Goal: Task Accomplishment & Management: Manage account settings

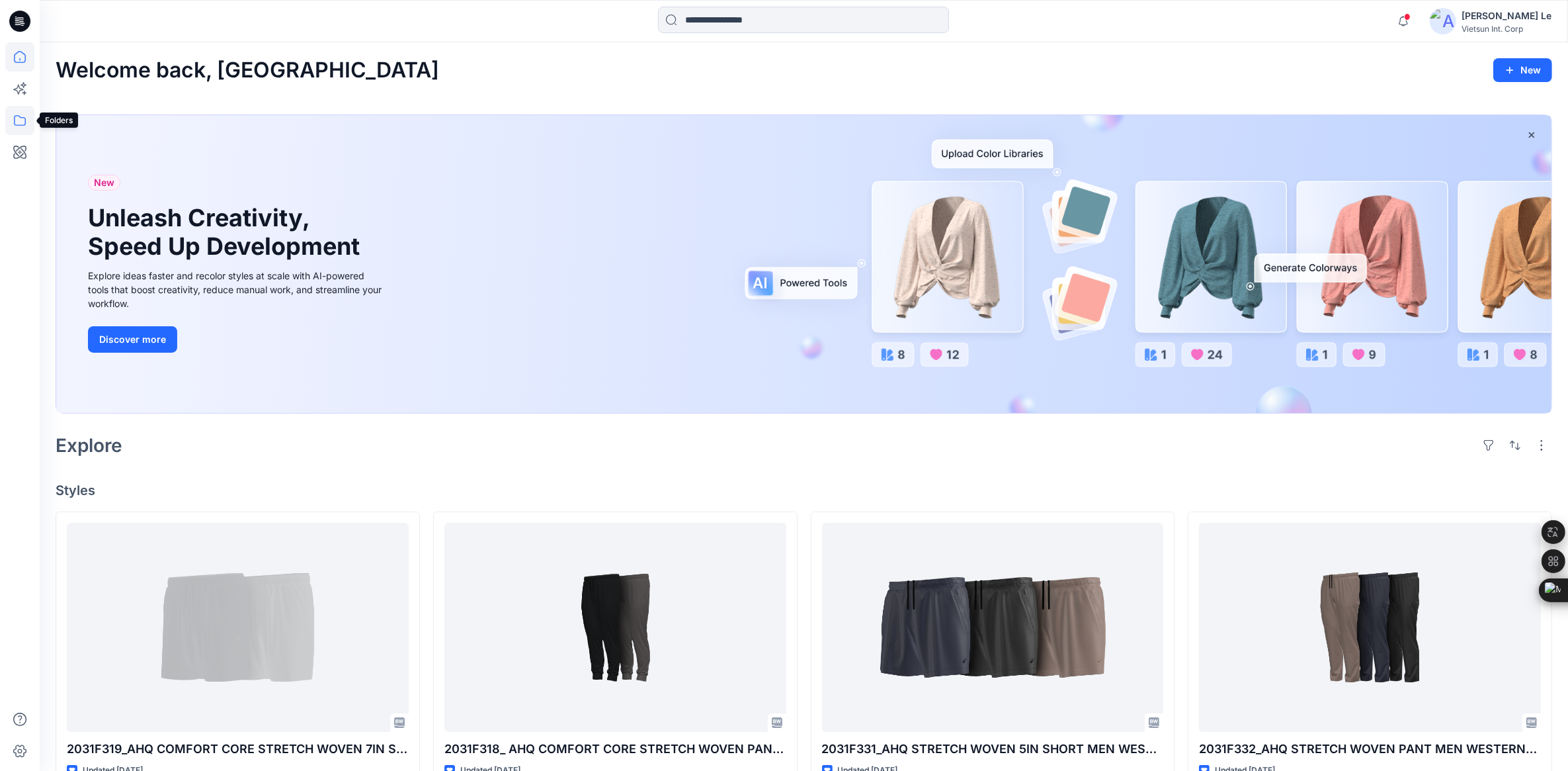
click at [14, 125] on icon at bounding box center [20, 120] width 29 height 29
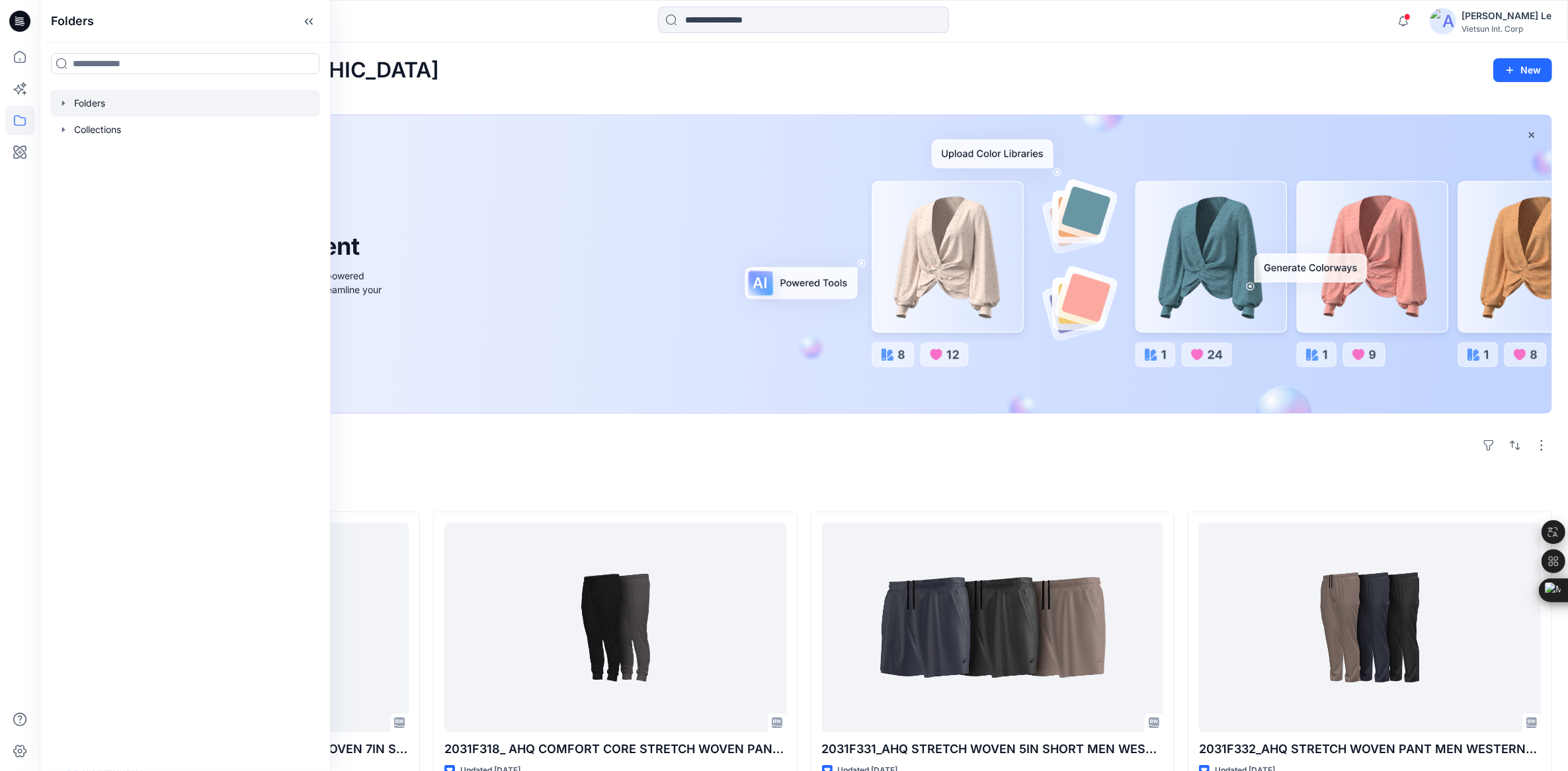
click at [134, 98] on div at bounding box center [185, 103] width 270 height 26
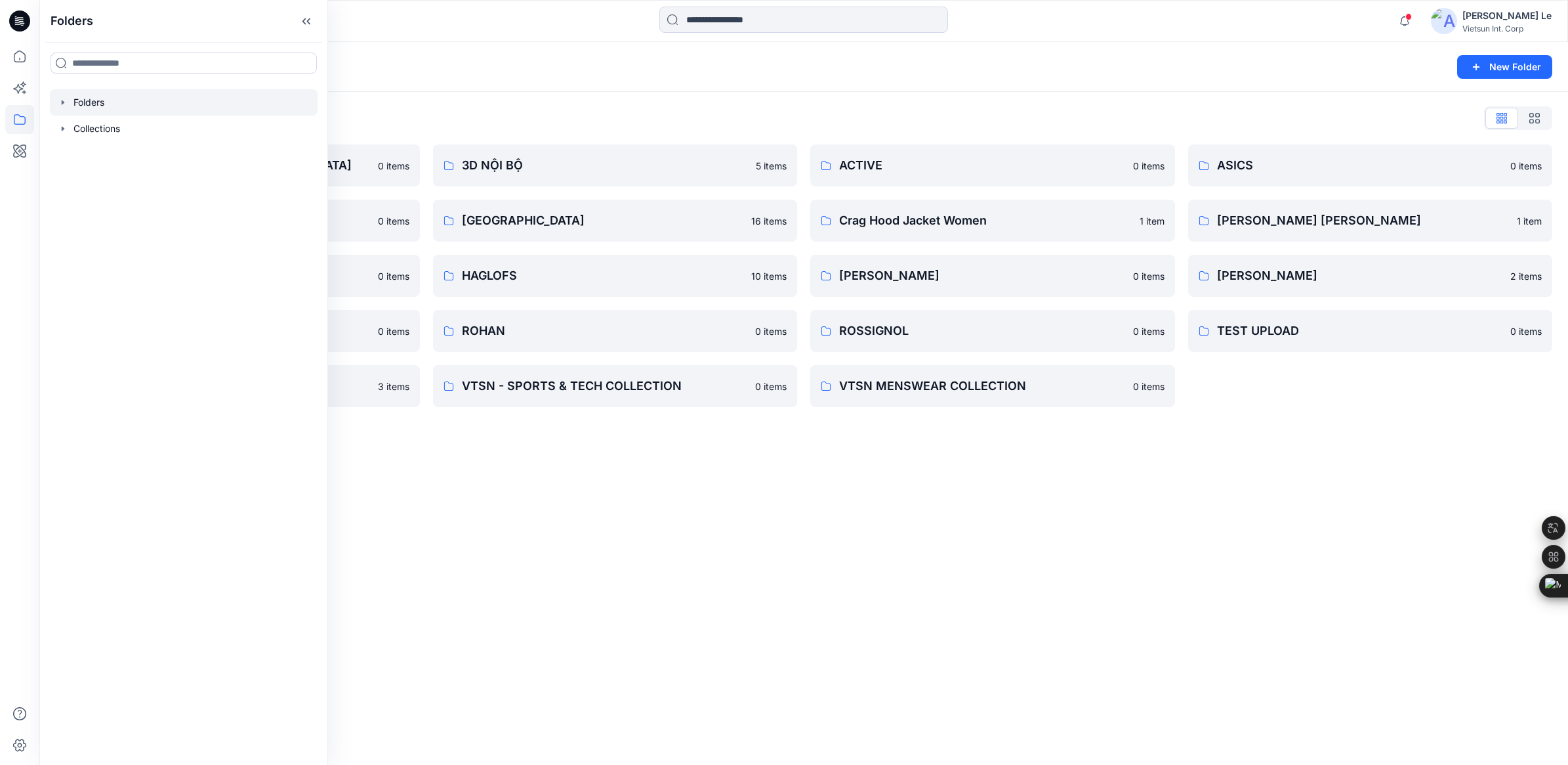
click at [722, 539] on div "Folders New Folder Folders List 3D COLLECTION SS23-LADY 0 items ASICS_BLOCK_NỘI…" at bounding box center [803, 403] width 1528 height 723
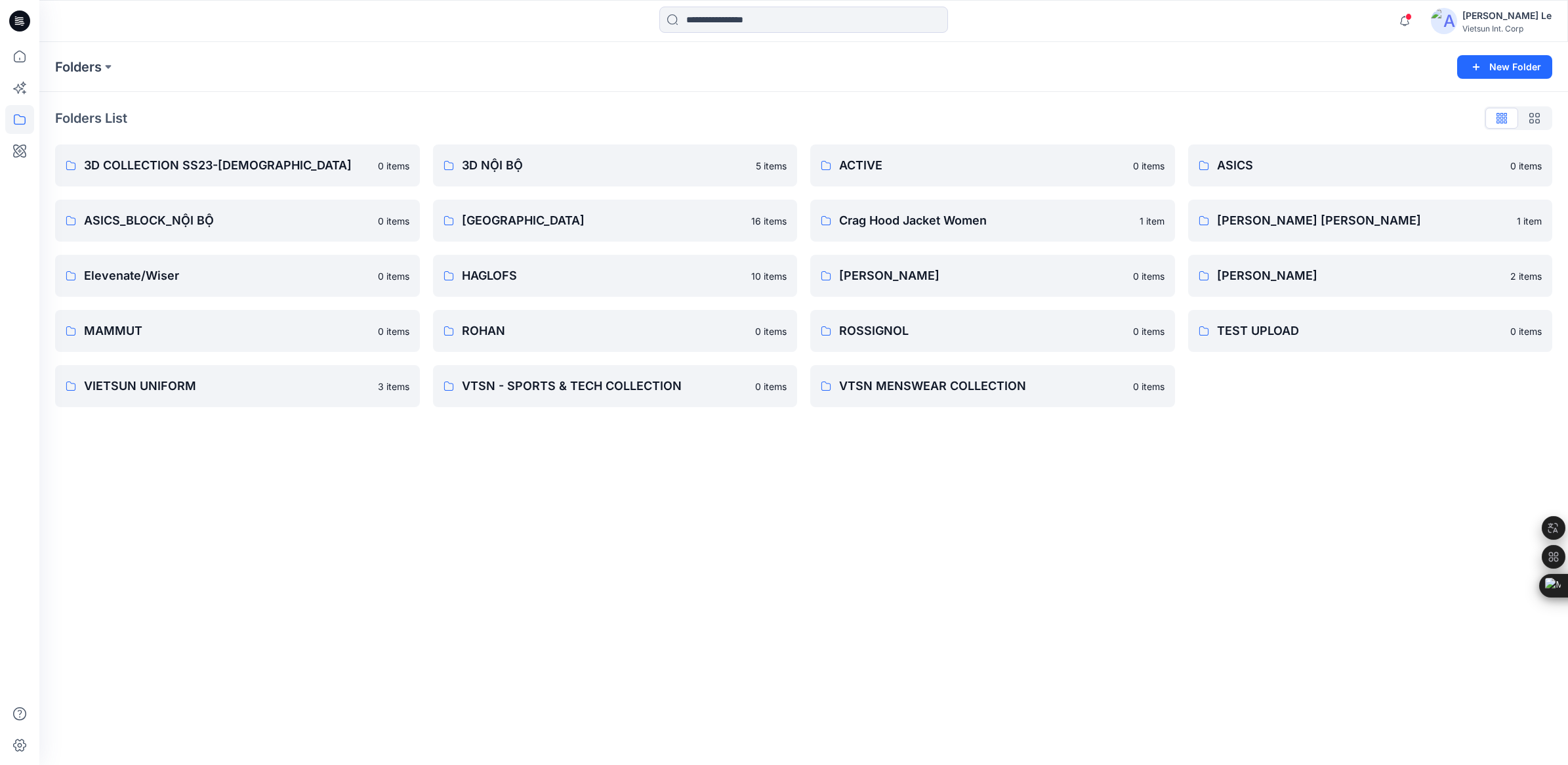
click at [1210, 635] on div "Folders New Folder Folders List 3D COLLECTION SS23-LADY 0 items ASICS_BLOCK_NỘI…" at bounding box center [803, 403] width 1528 height 723
click at [1337, 278] on p "Luyen" at bounding box center [1369, 275] width 305 height 18
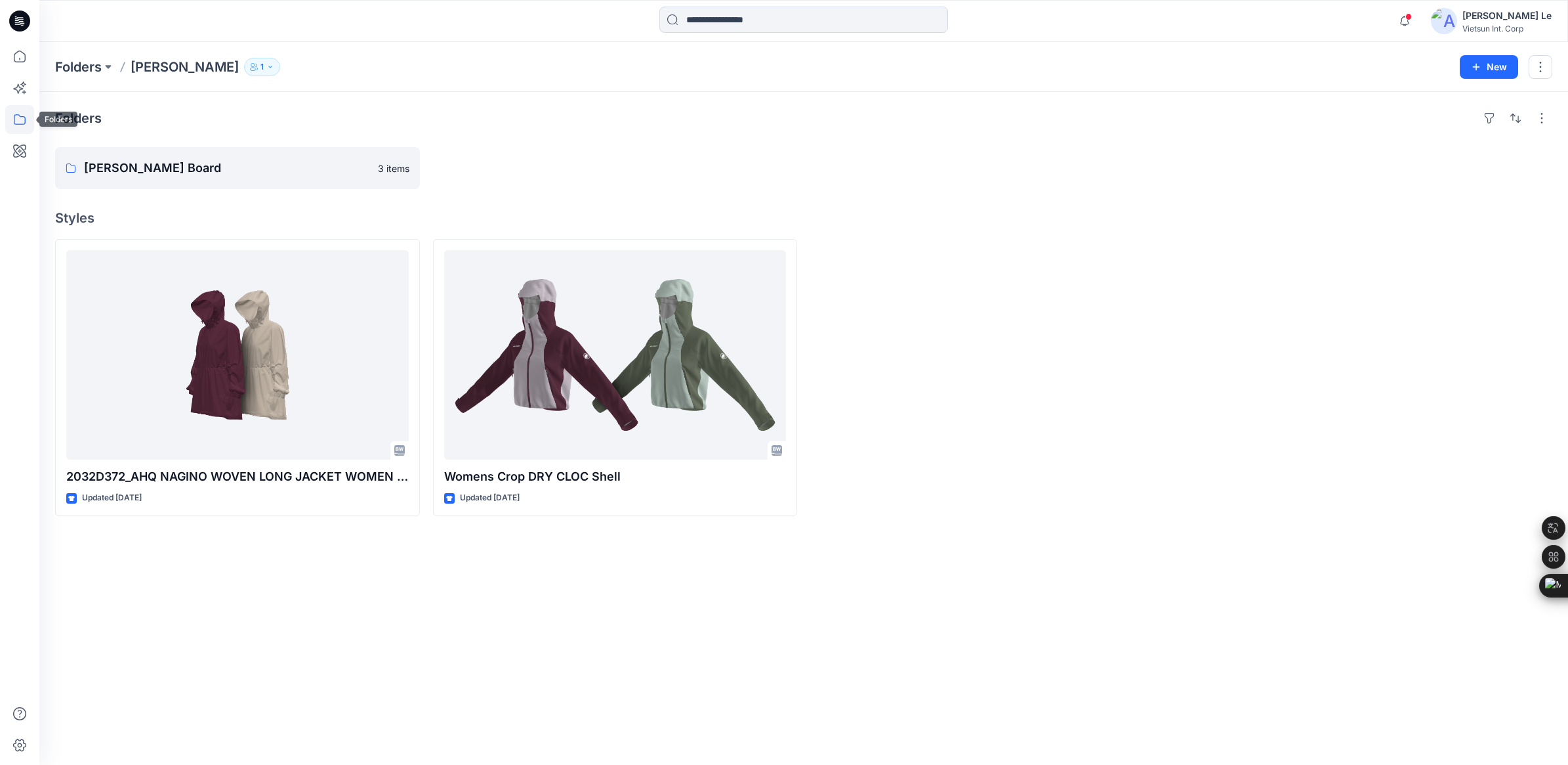
click at [18, 117] on icon at bounding box center [19, 119] width 29 height 29
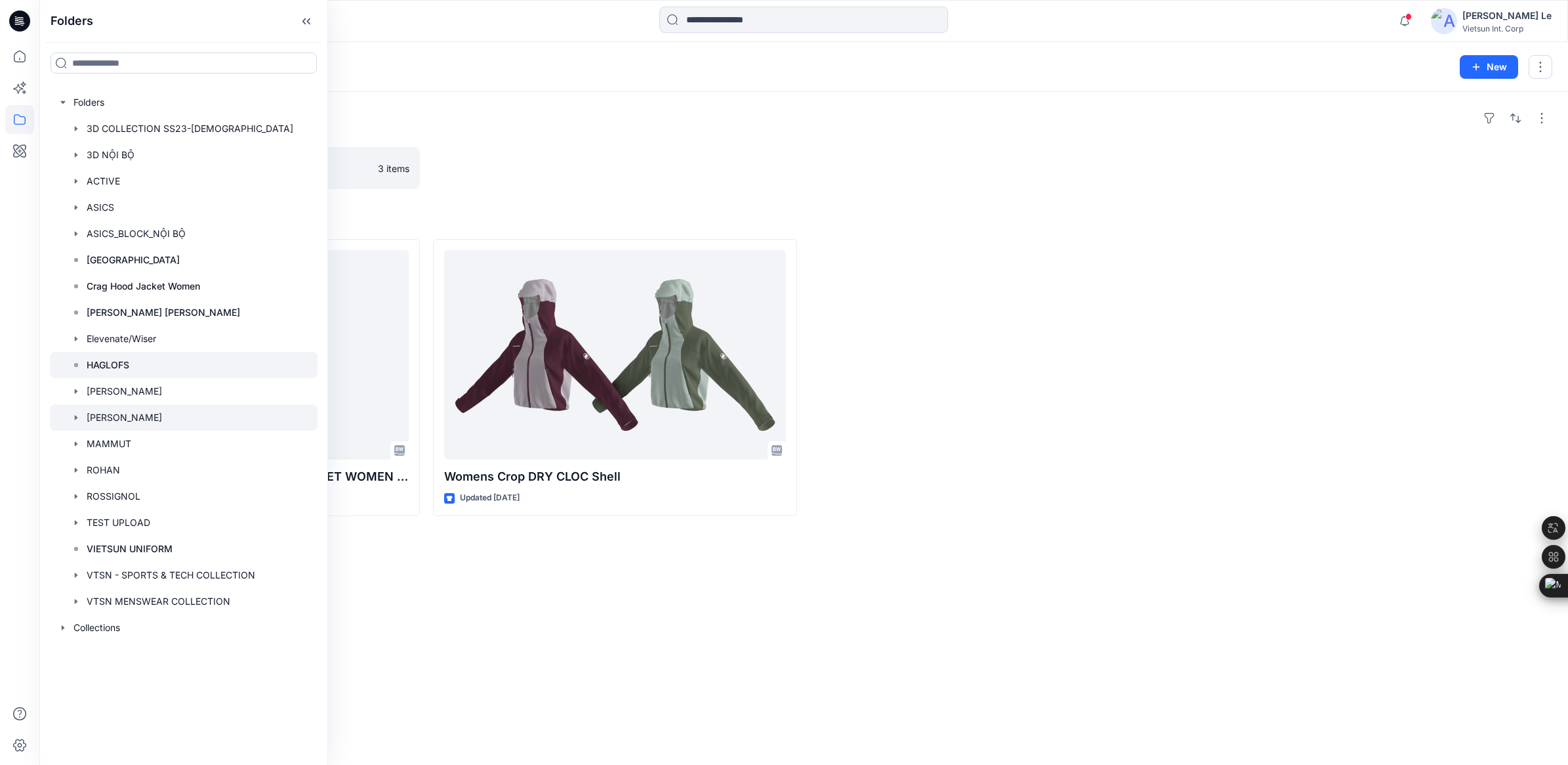
click at [113, 365] on p "HAGLOFS" at bounding box center [108, 365] width 42 height 15
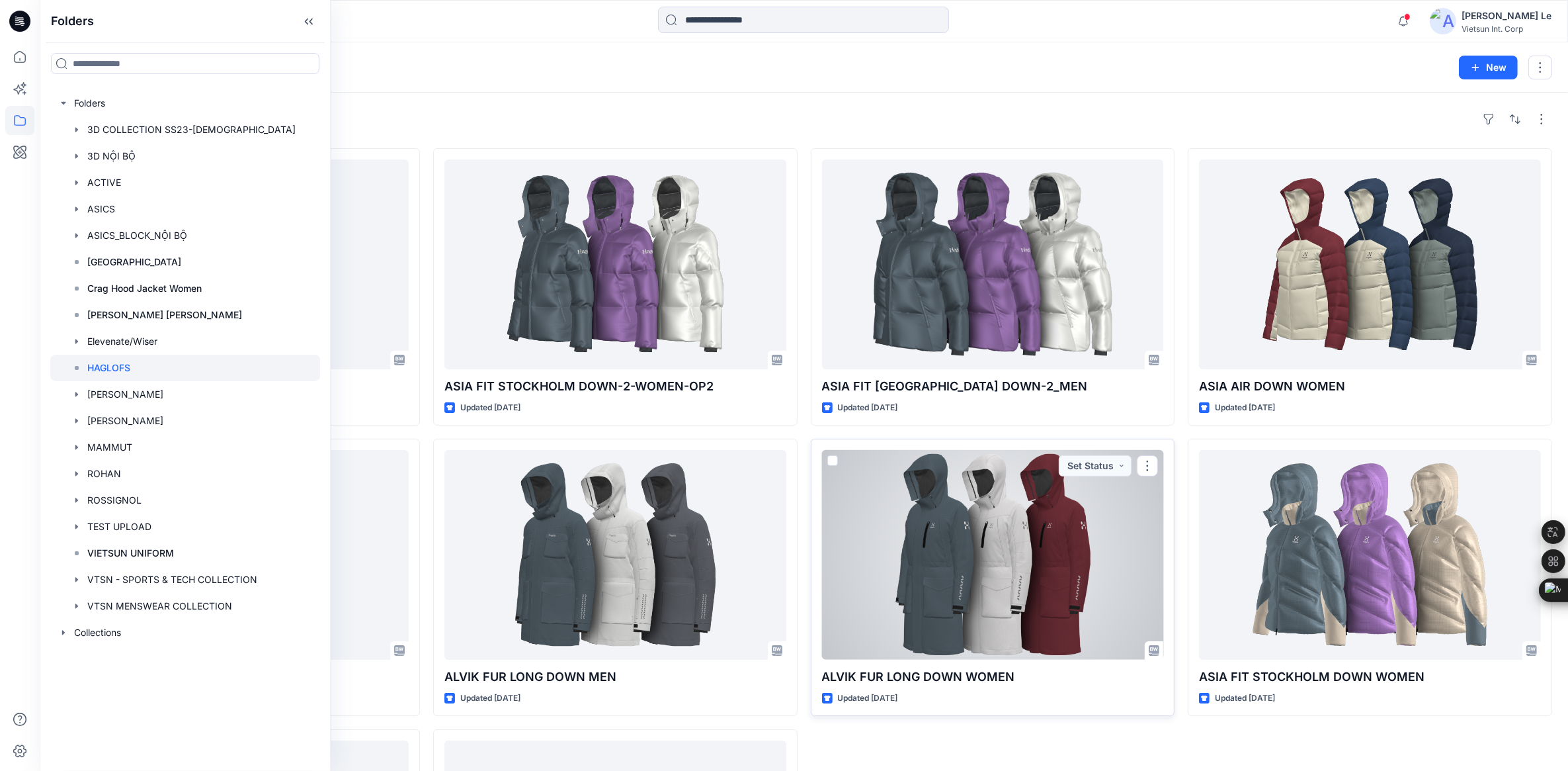
click at [1016, 584] on div at bounding box center [993, 554] width 342 height 210
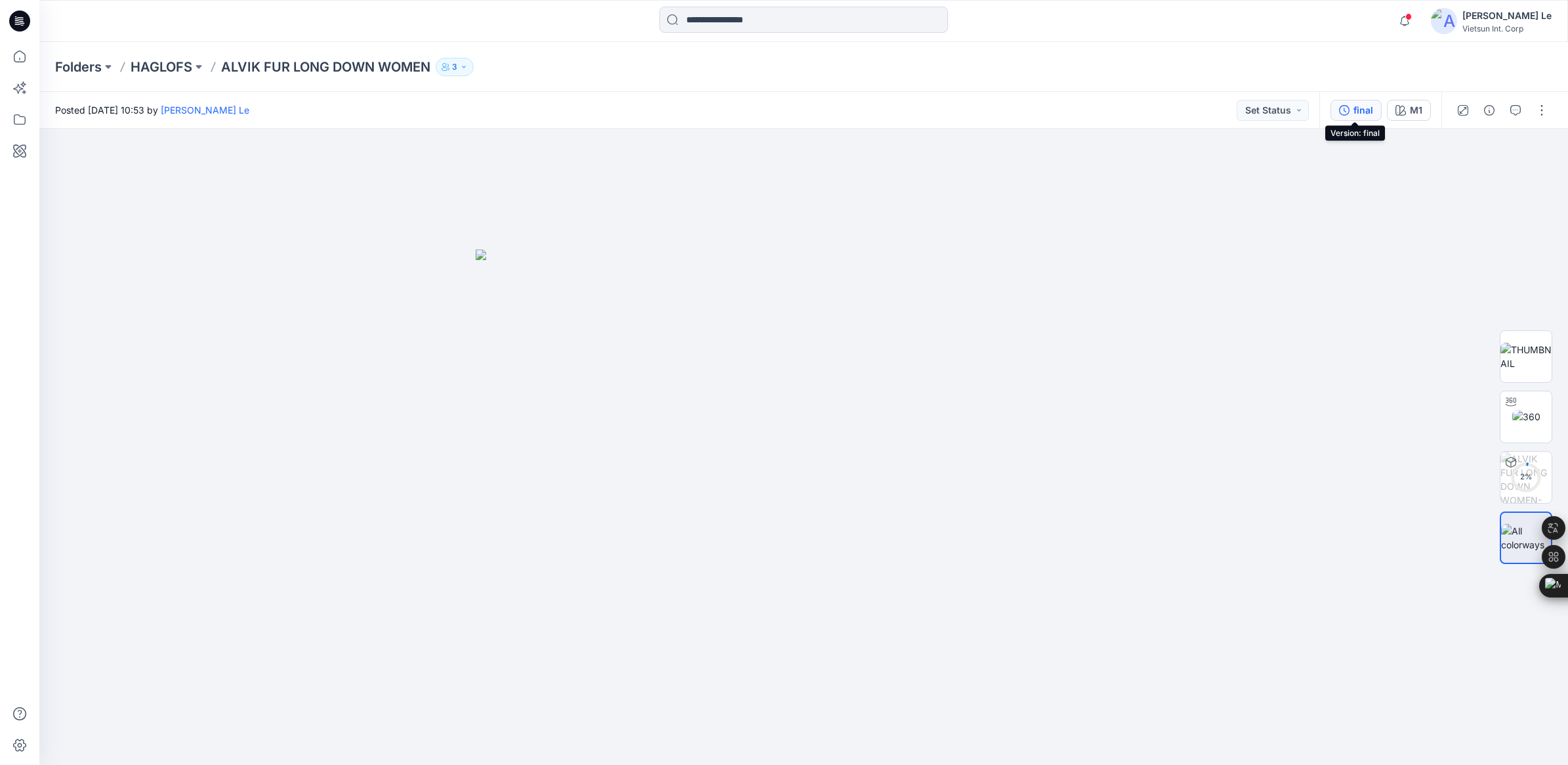
click at [1364, 106] on div "final" at bounding box center [1363, 110] width 19 height 14
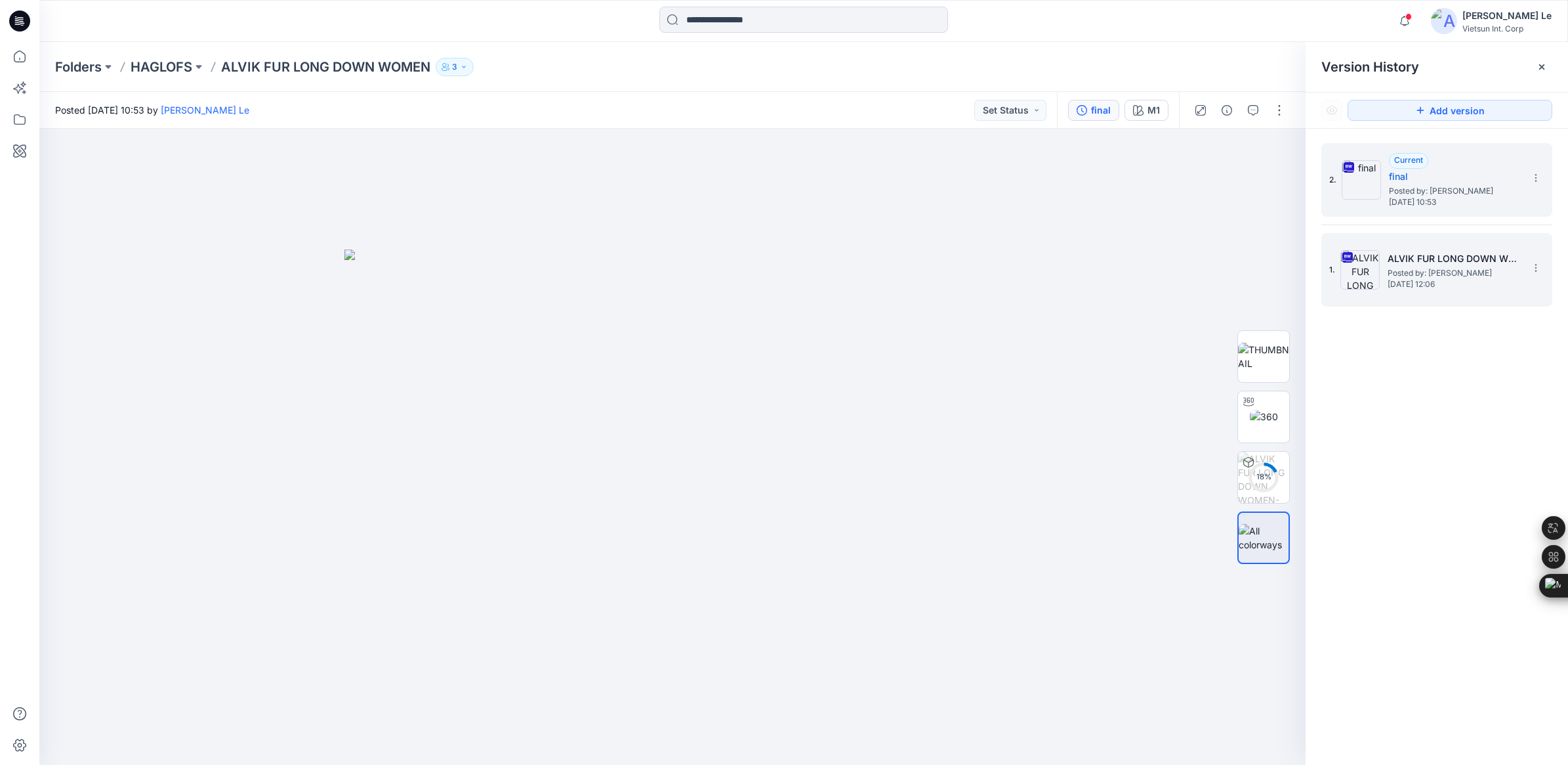
click at [1390, 259] on h5 "ALVIK FUR LONG DOWN WOME_OP1" at bounding box center [1453, 258] width 131 height 15
click at [1428, 184] on span "Posted by: [PERSON_NAME]" at bounding box center [1454, 191] width 131 height 13
click at [1437, 252] on h5 "ALVIK FUR LONG DOWN WOME_OP1" at bounding box center [1453, 258] width 131 height 15
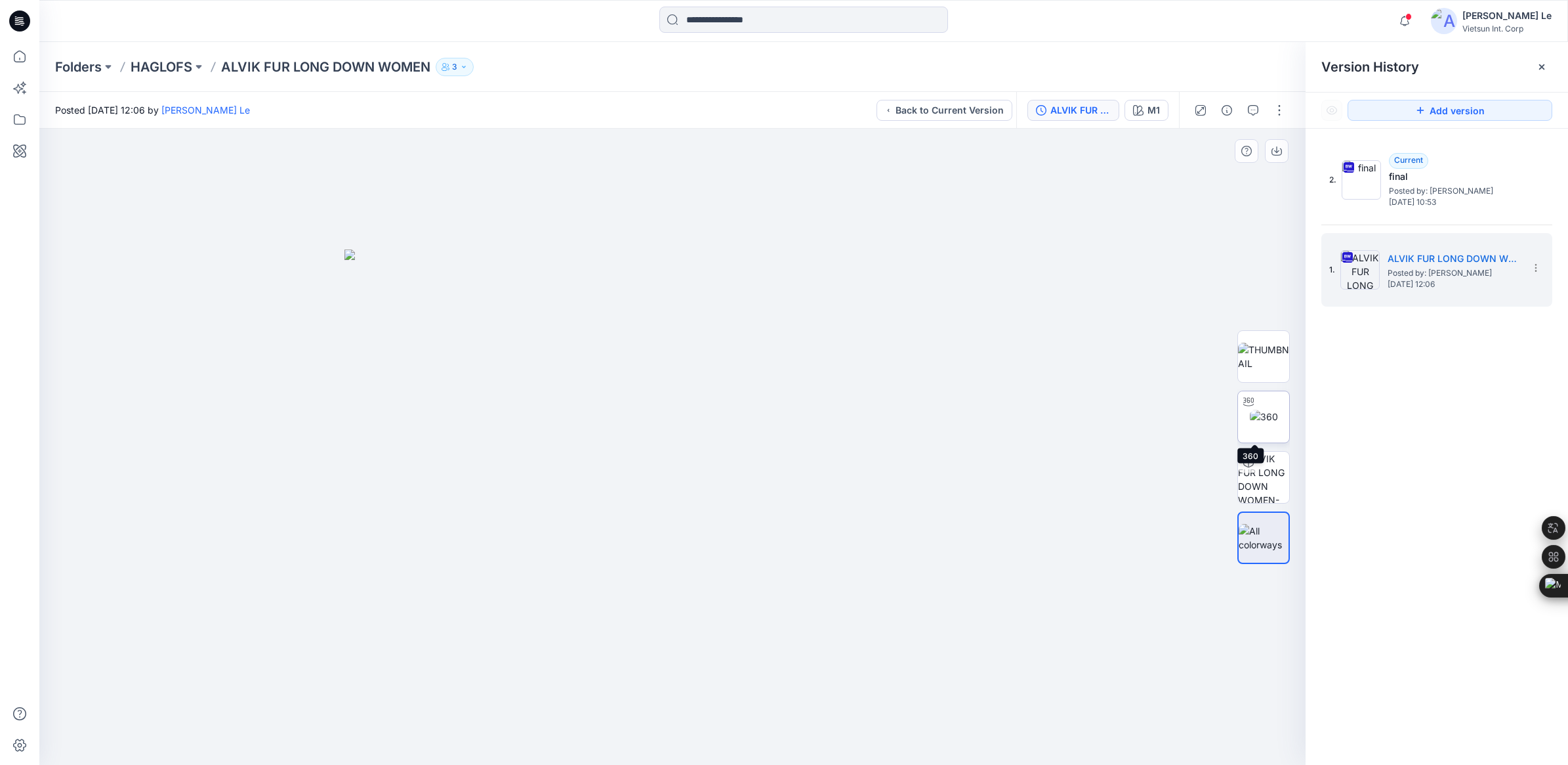
click at [1274, 410] on img at bounding box center [1264, 416] width 28 height 13
click at [169, 63] on p "HAGLOFS" at bounding box center [161, 67] width 62 height 18
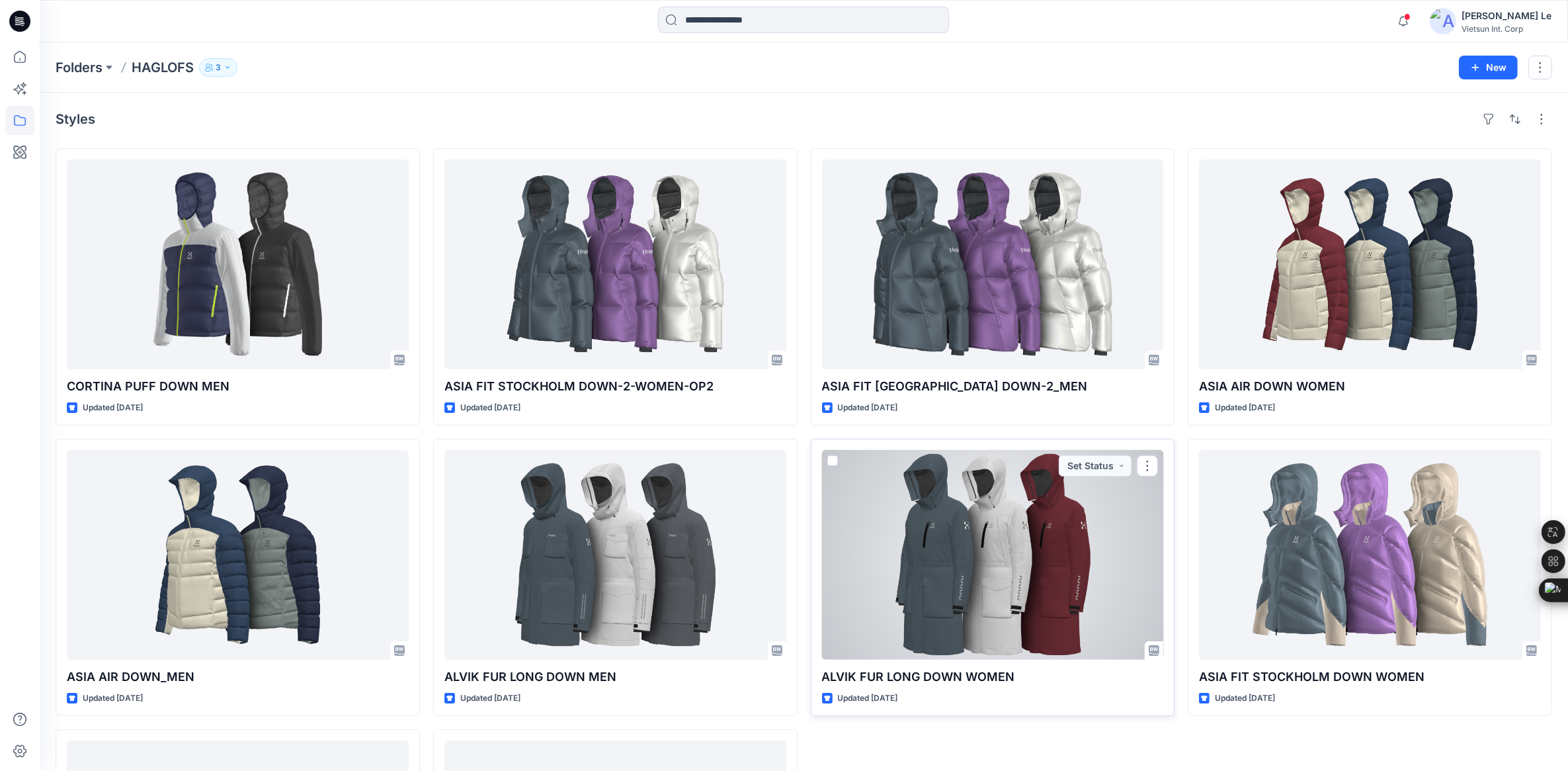
click at [995, 548] on div at bounding box center [993, 554] width 342 height 210
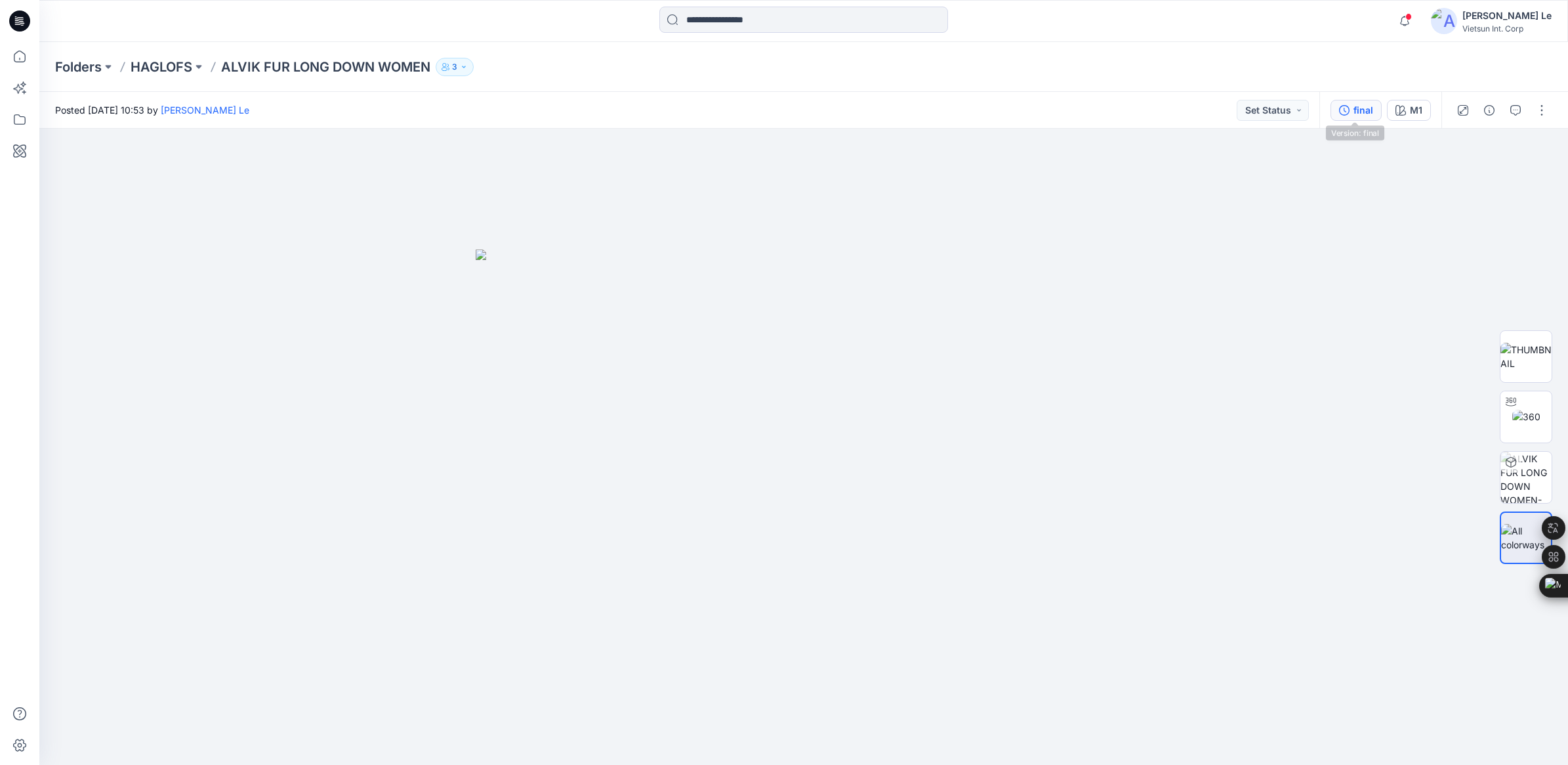
click at [1366, 106] on div "final" at bounding box center [1363, 110] width 19 height 14
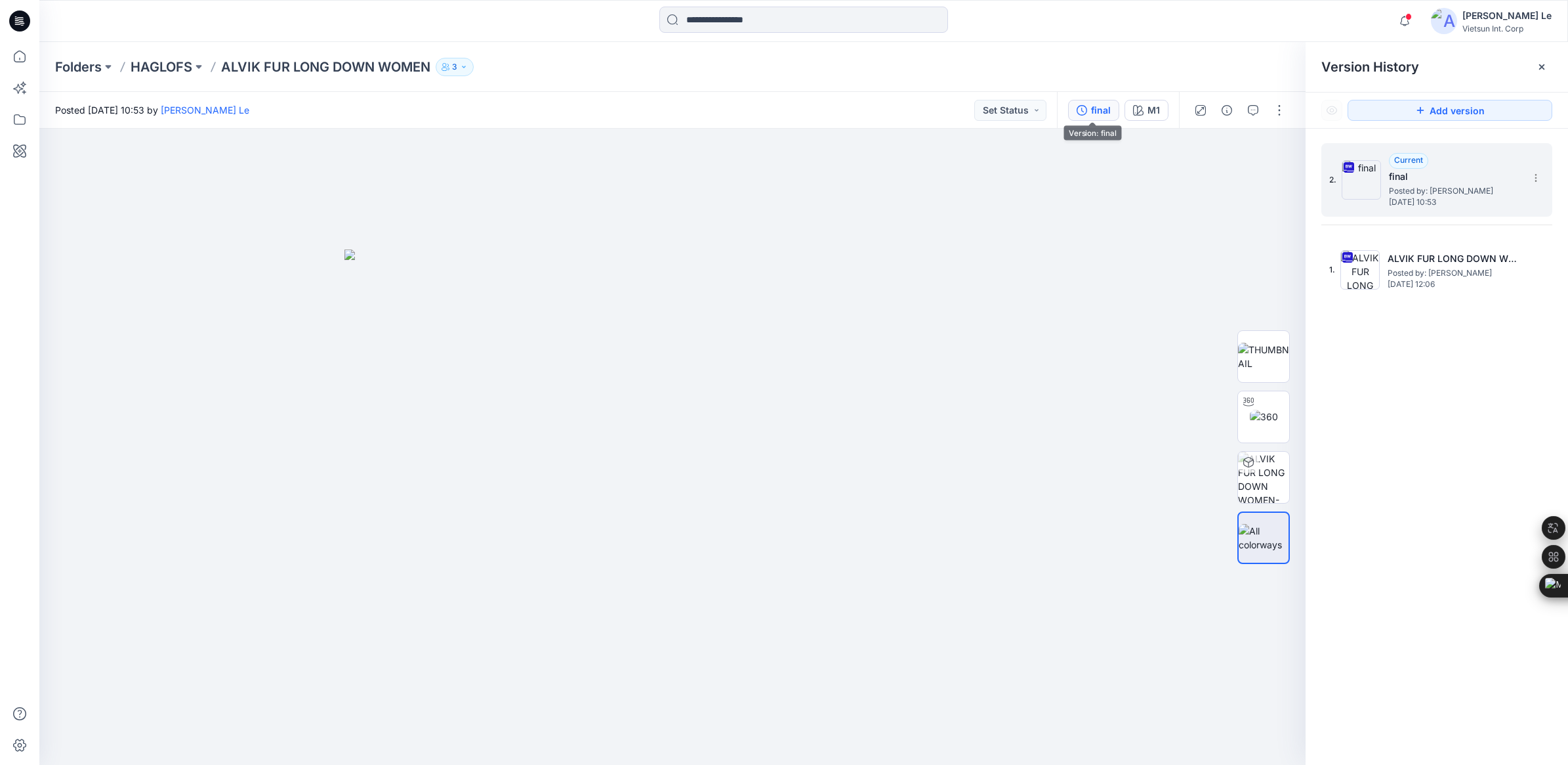
click at [1435, 192] on span "Posted by: [PERSON_NAME]" at bounding box center [1454, 191] width 131 height 13
click at [1439, 278] on span "Posted by: [PERSON_NAME]" at bounding box center [1453, 273] width 131 height 13
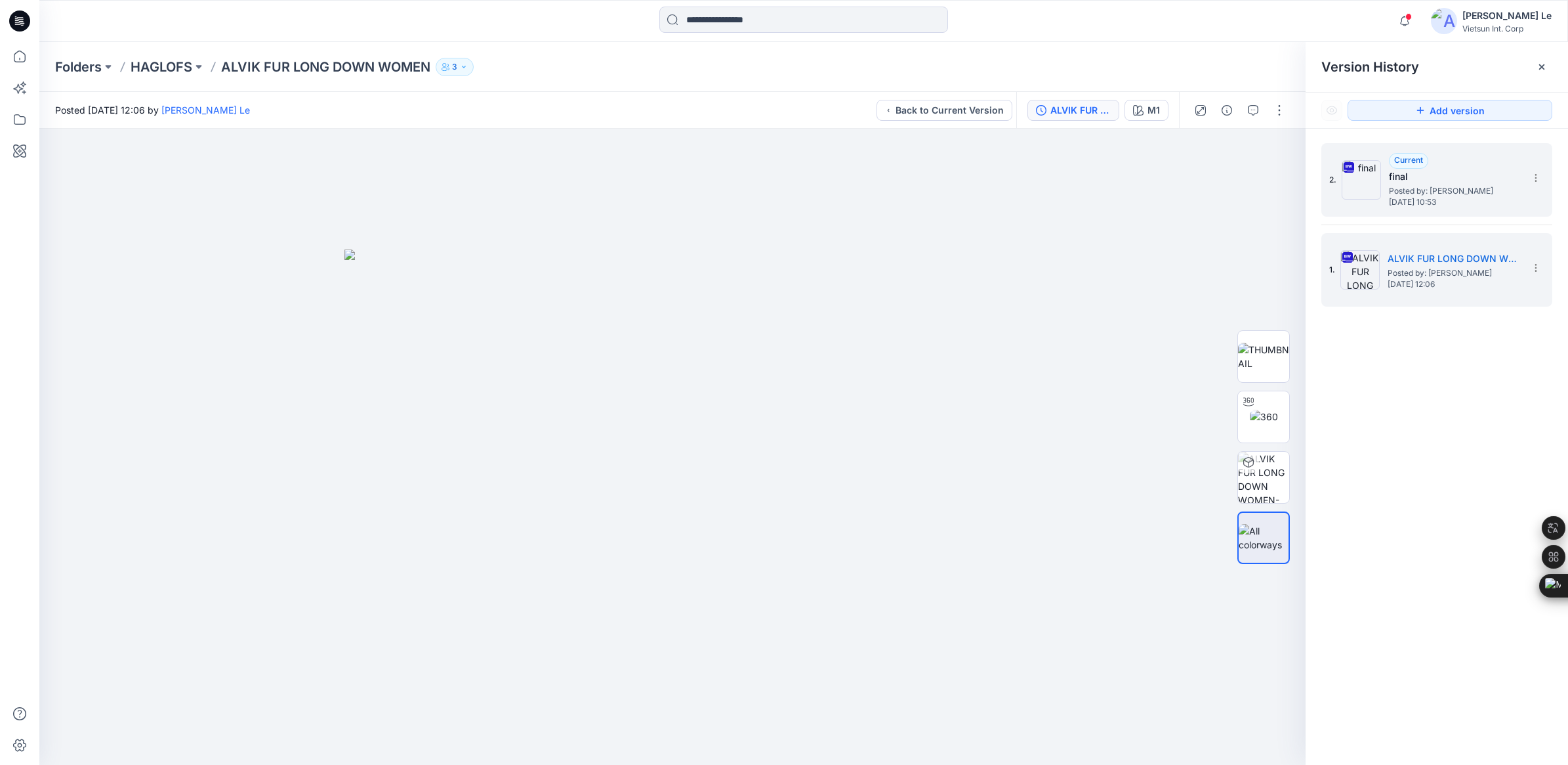
click at [1404, 181] on h5 "final" at bounding box center [1454, 176] width 131 height 15
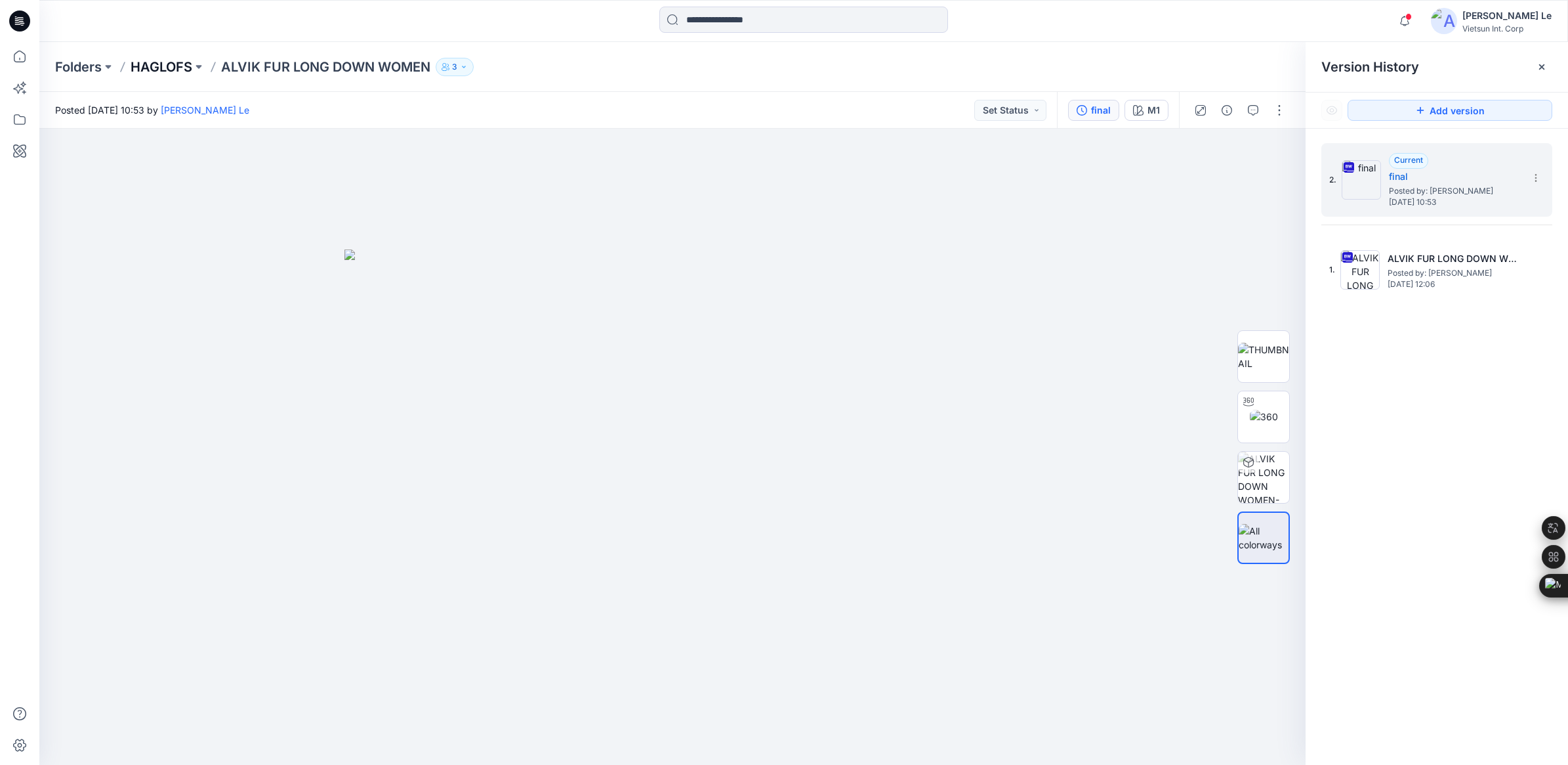
click at [163, 64] on p "HAGLOFS" at bounding box center [161, 67] width 62 height 18
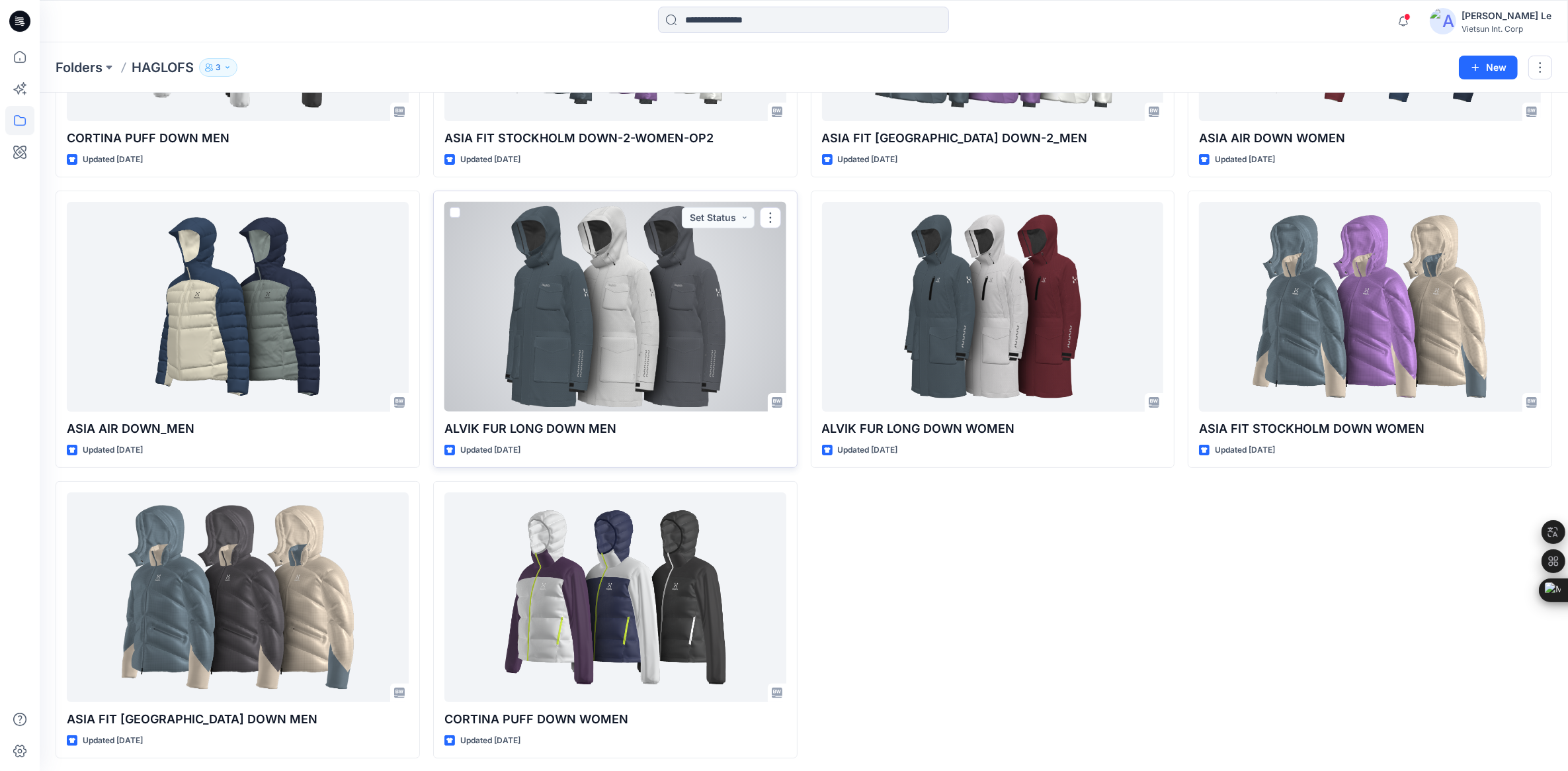
scroll to position [252, 0]
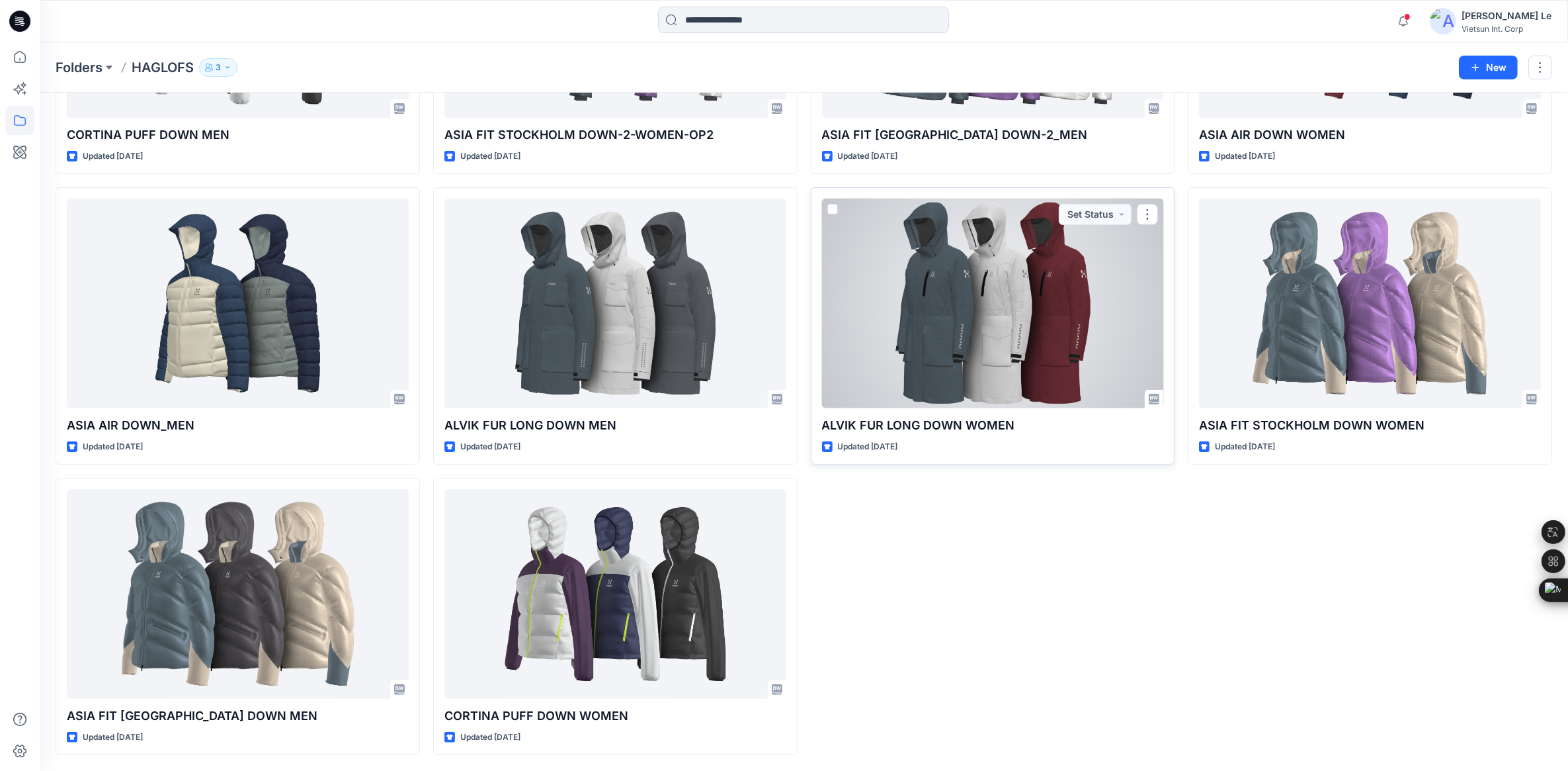
click at [993, 342] on div at bounding box center [993, 303] width 342 height 210
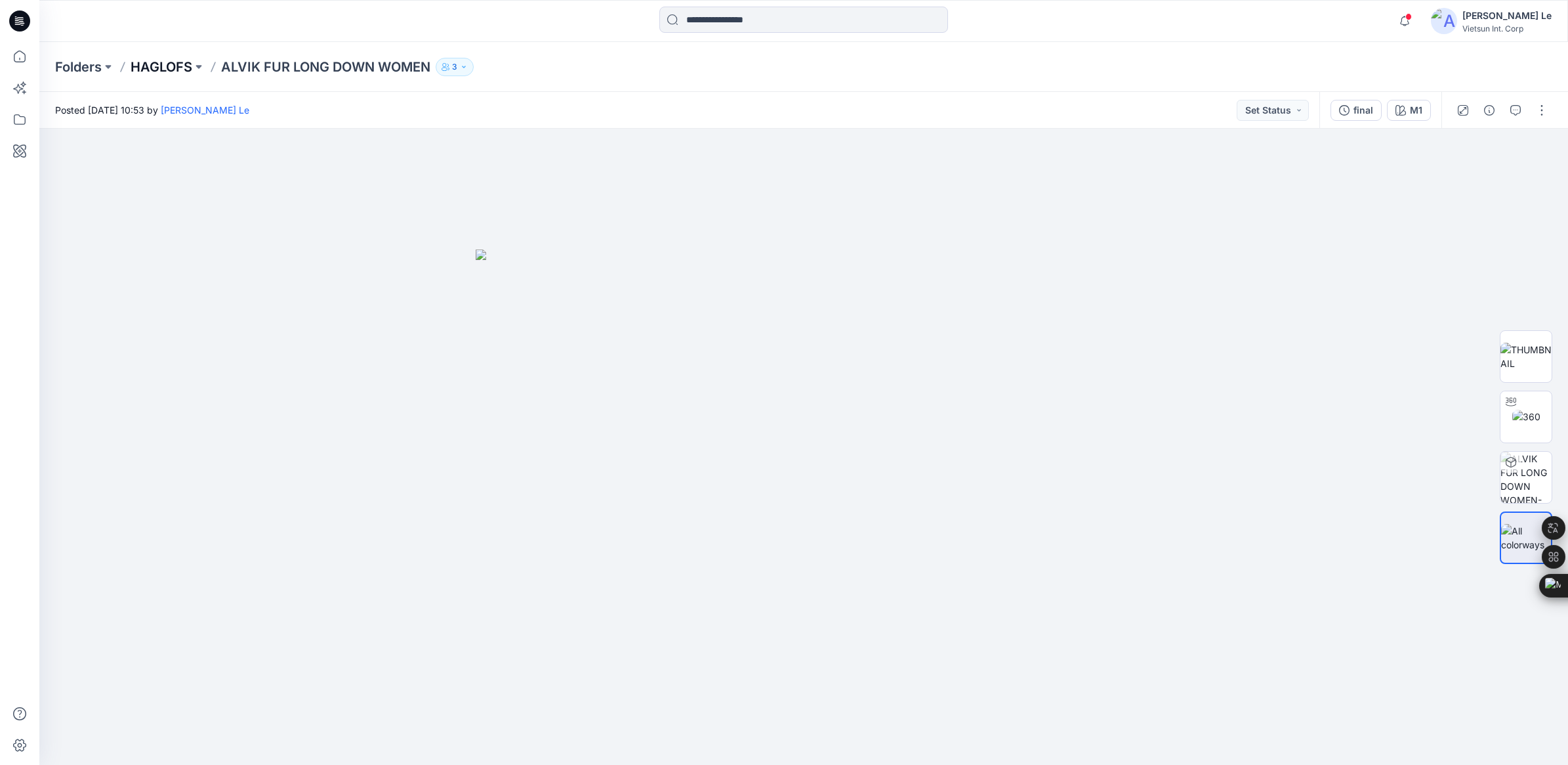
click at [175, 66] on p "HAGLOFS" at bounding box center [161, 67] width 62 height 18
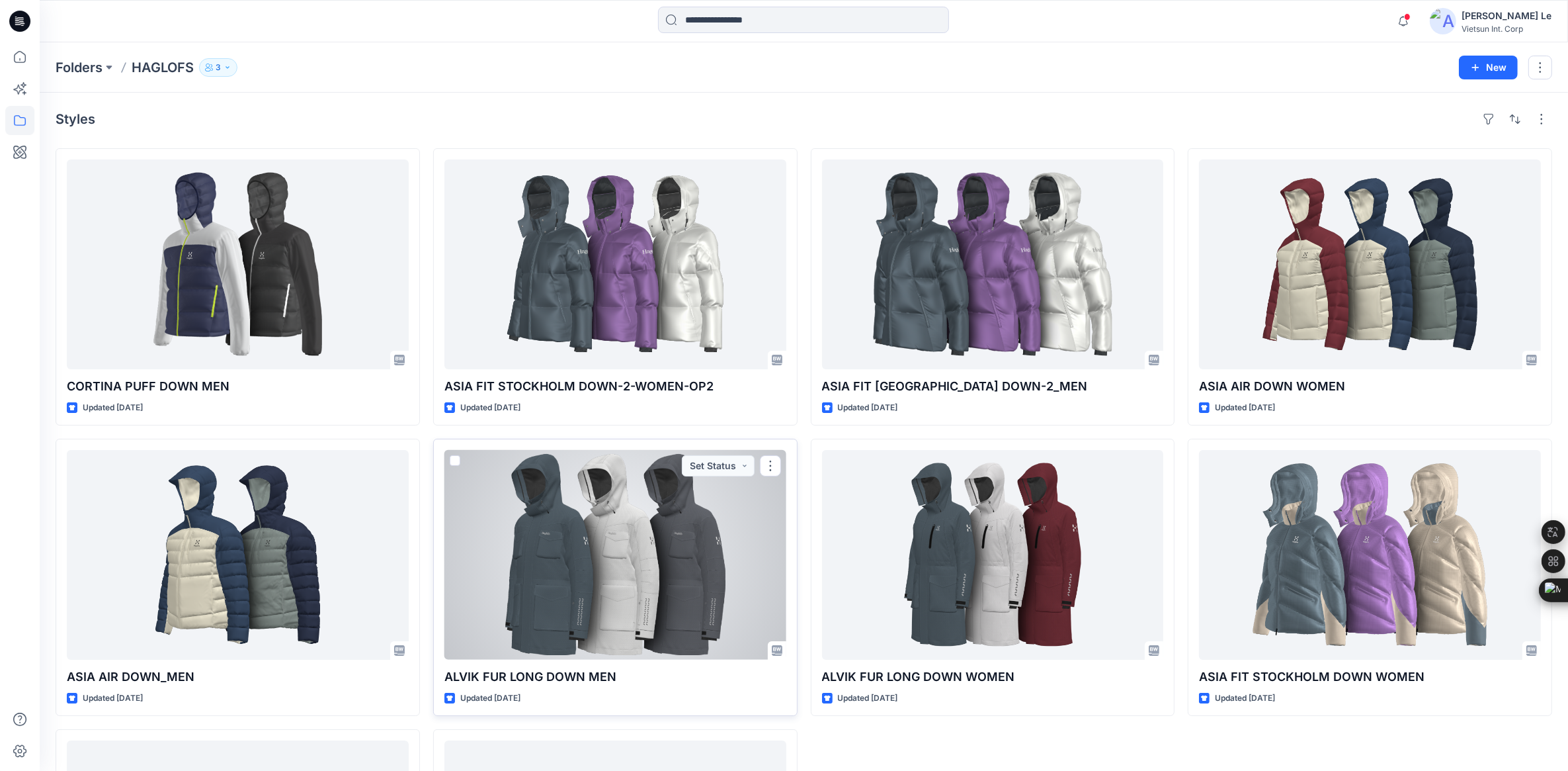
click at [626, 592] on div at bounding box center [616, 554] width 342 height 210
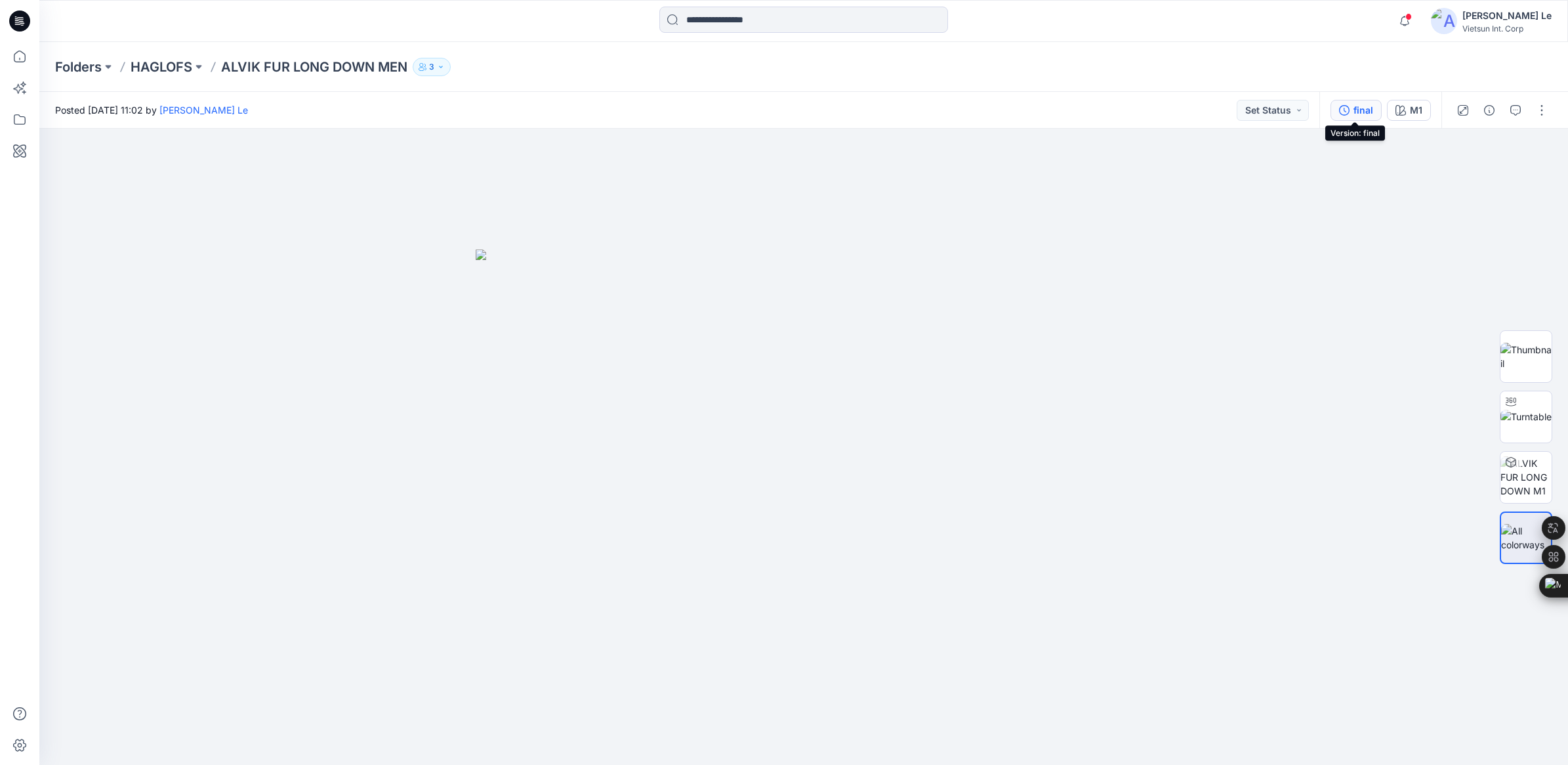
click at [1362, 110] on div "final" at bounding box center [1363, 110] width 19 height 14
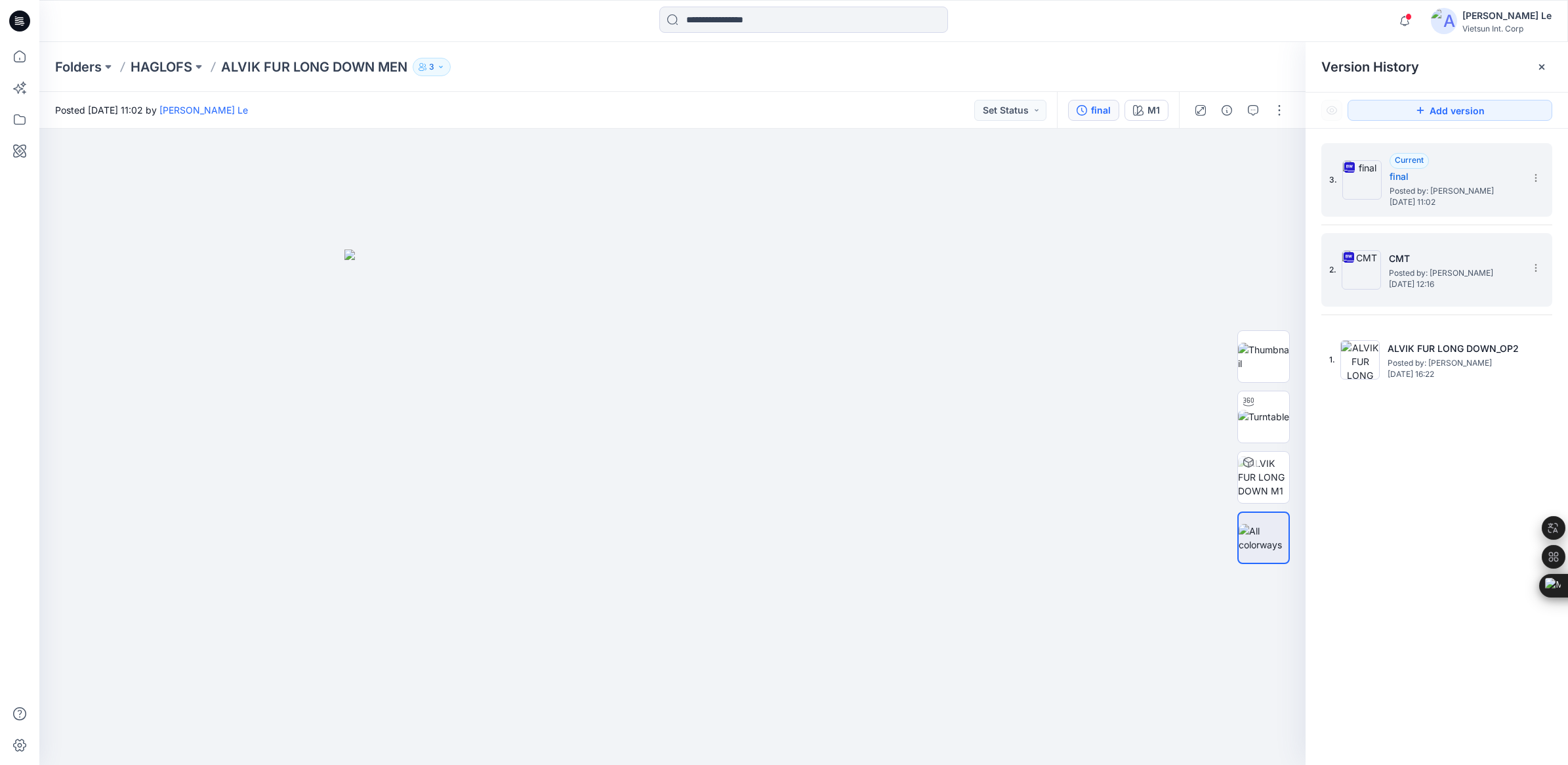
click at [1399, 268] on span "Posted by: [PERSON_NAME]" at bounding box center [1454, 273] width 131 height 13
click at [1398, 175] on h5 "final" at bounding box center [1455, 176] width 131 height 15
click at [1388, 261] on div "2. CMT Posted by: Luyen Le Friday, September 05, 2025 12:16" at bounding box center [1427, 270] width 197 height 63
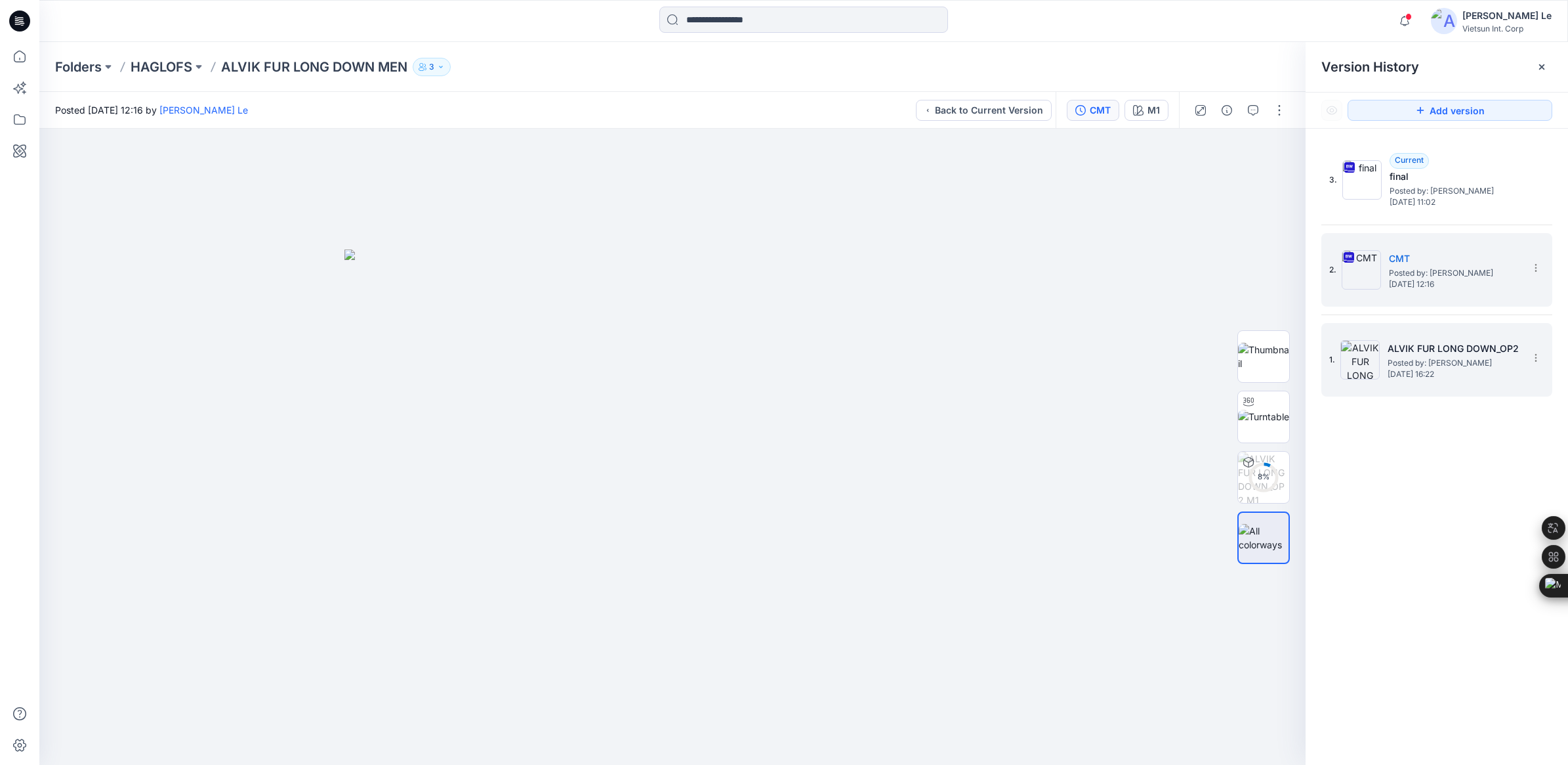
click at [1396, 355] on h5 "ALVIK FUR LONG DOWN_OP2" at bounding box center [1453, 348] width 131 height 15
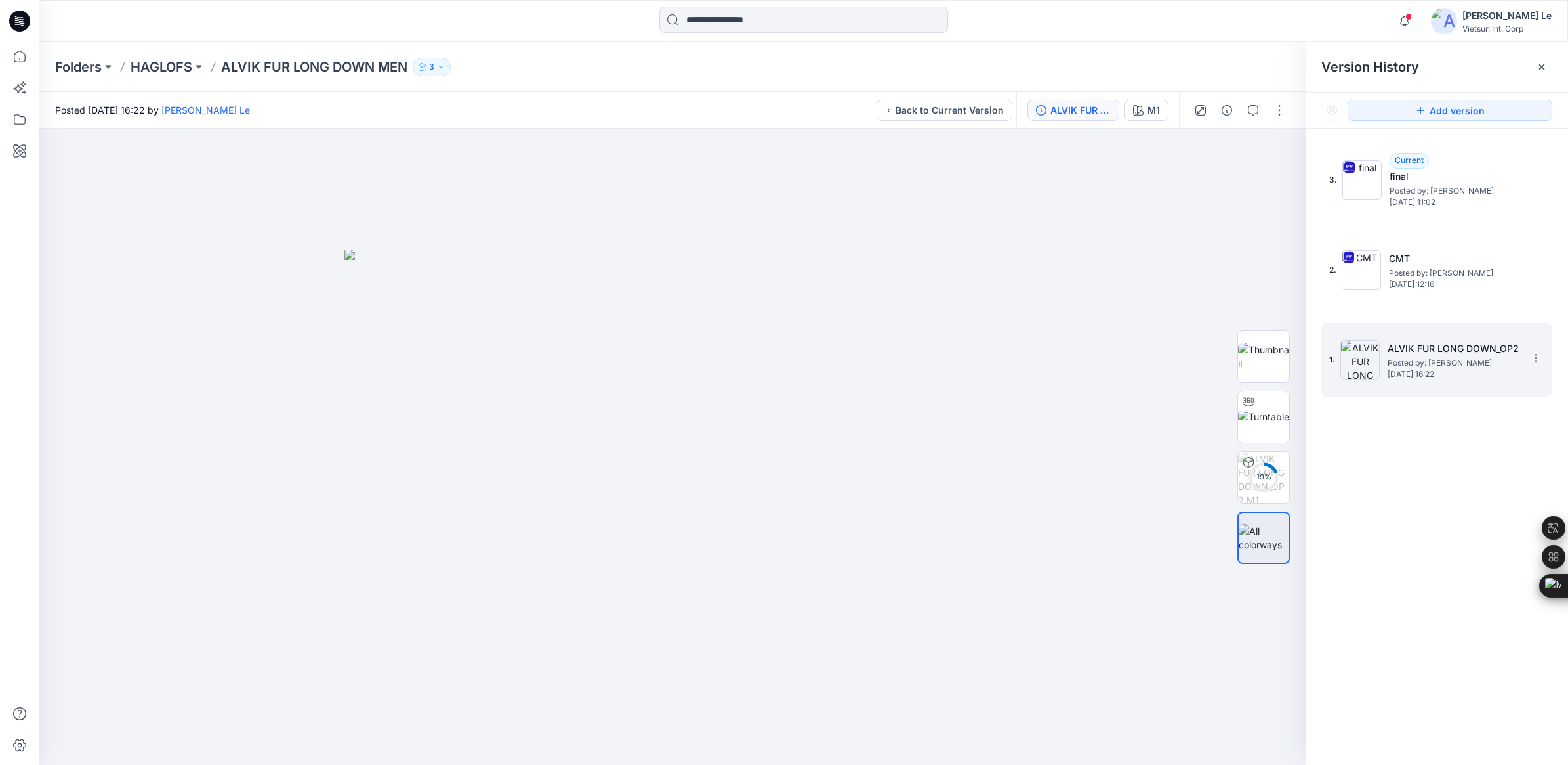
click at [1404, 355] on h5 "ALVIK FUR LONG DOWN_OP2" at bounding box center [1453, 348] width 131 height 15
click at [1394, 363] on span "Posted by: [PERSON_NAME]" at bounding box center [1453, 363] width 131 height 13
click at [1353, 363] on img at bounding box center [1360, 359] width 40 height 40
click at [1383, 266] on div "2. CMT Posted by: Luyen Le Friday, September 05, 2025 12:16" at bounding box center [1427, 270] width 197 height 63
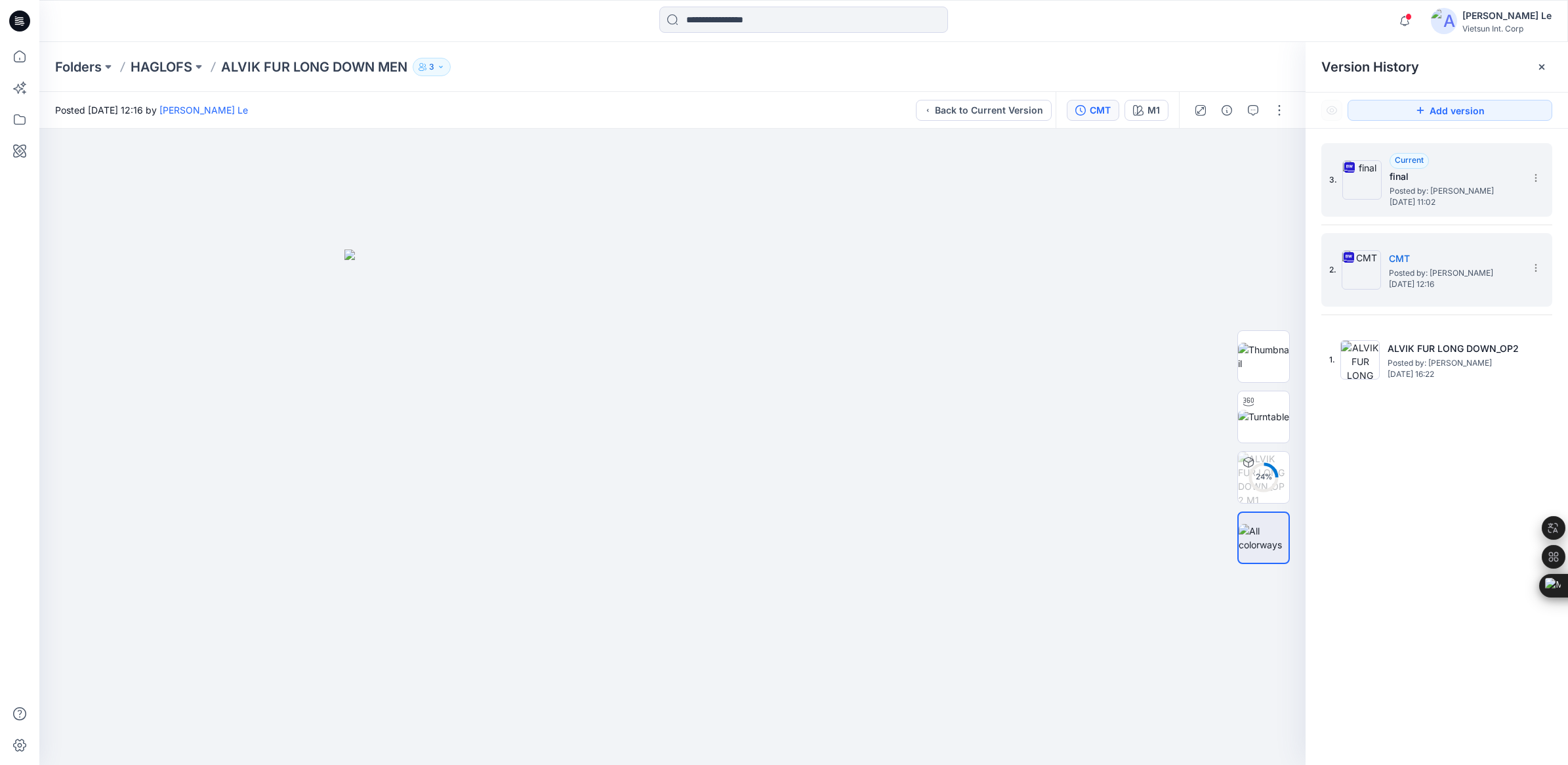
click at [1357, 177] on img at bounding box center [1362, 180] width 40 height 40
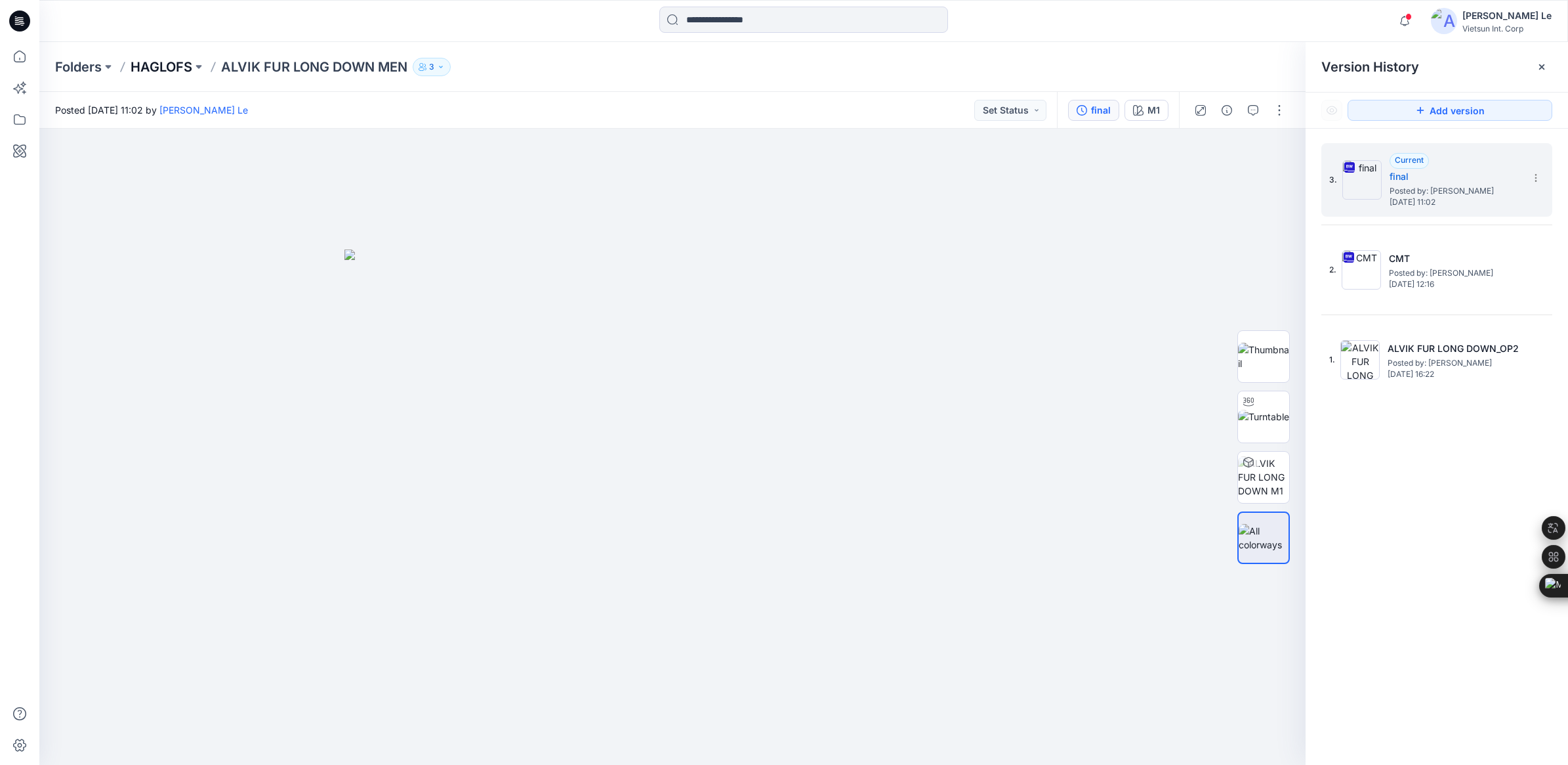
click at [167, 65] on p "HAGLOFS" at bounding box center [161, 67] width 62 height 18
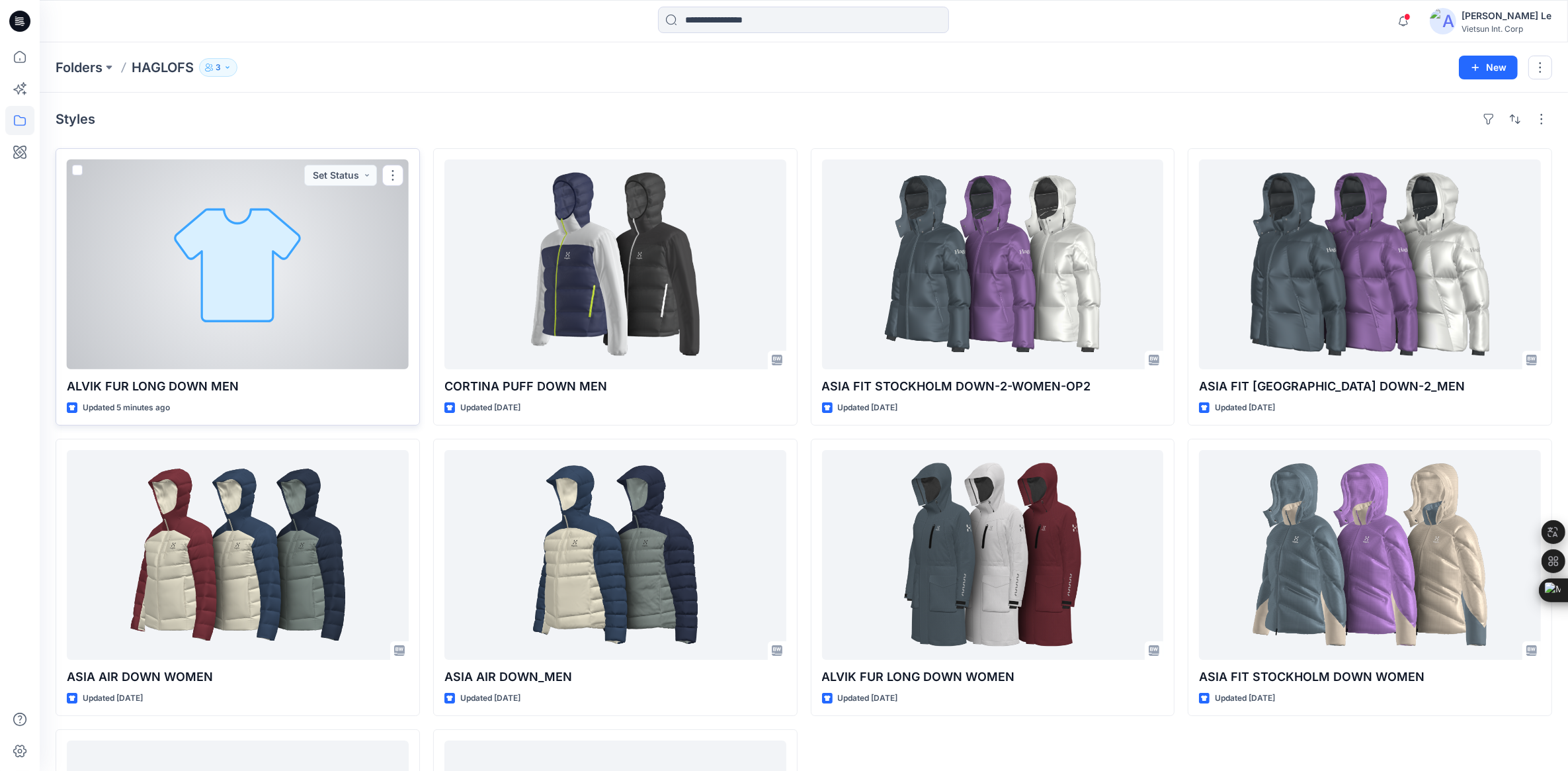
click at [217, 248] on div at bounding box center [238, 264] width 342 height 210
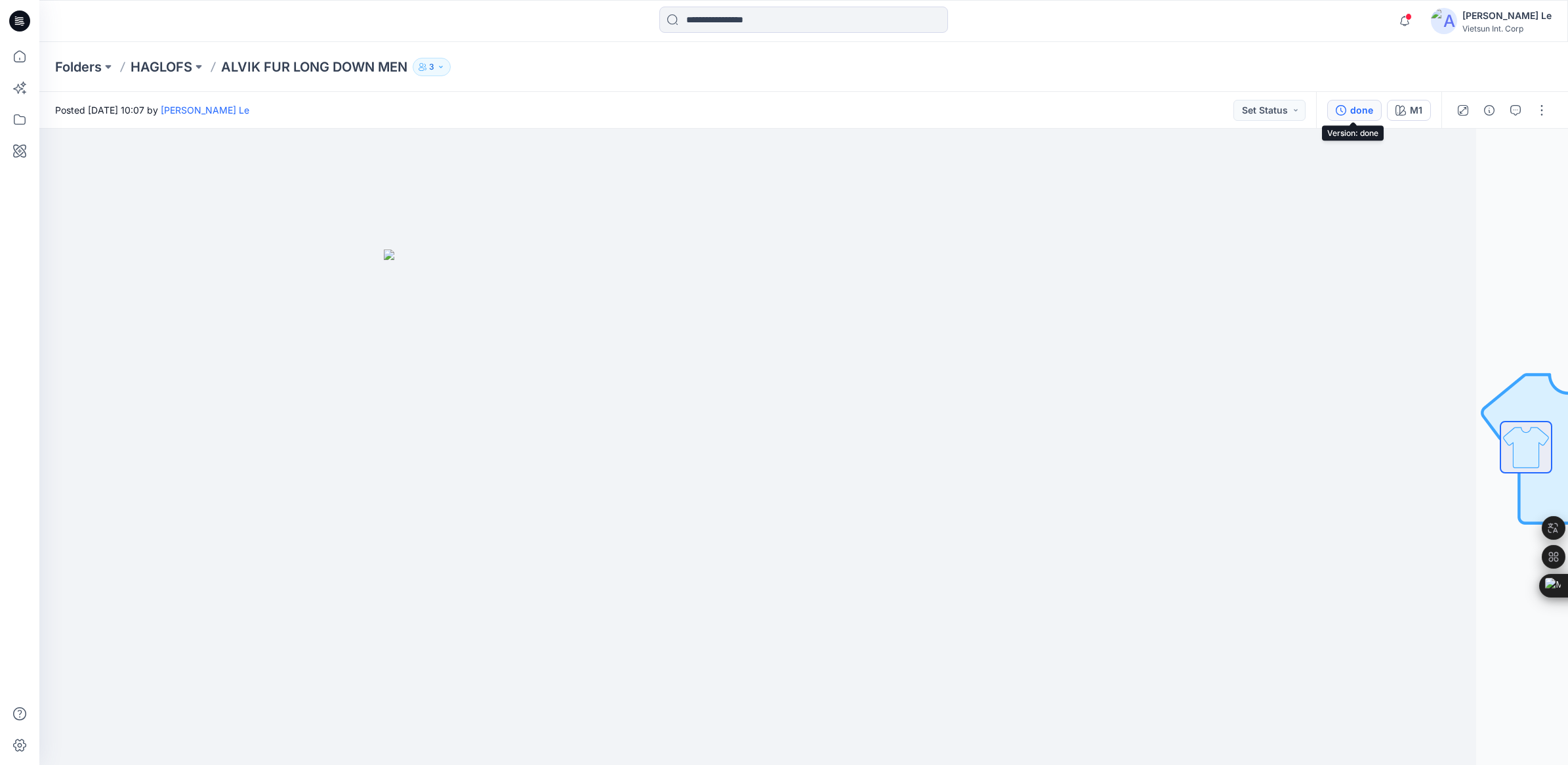
click at [1358, 110] on div "done" at bounding box center [1362, 110] width 23 height 14
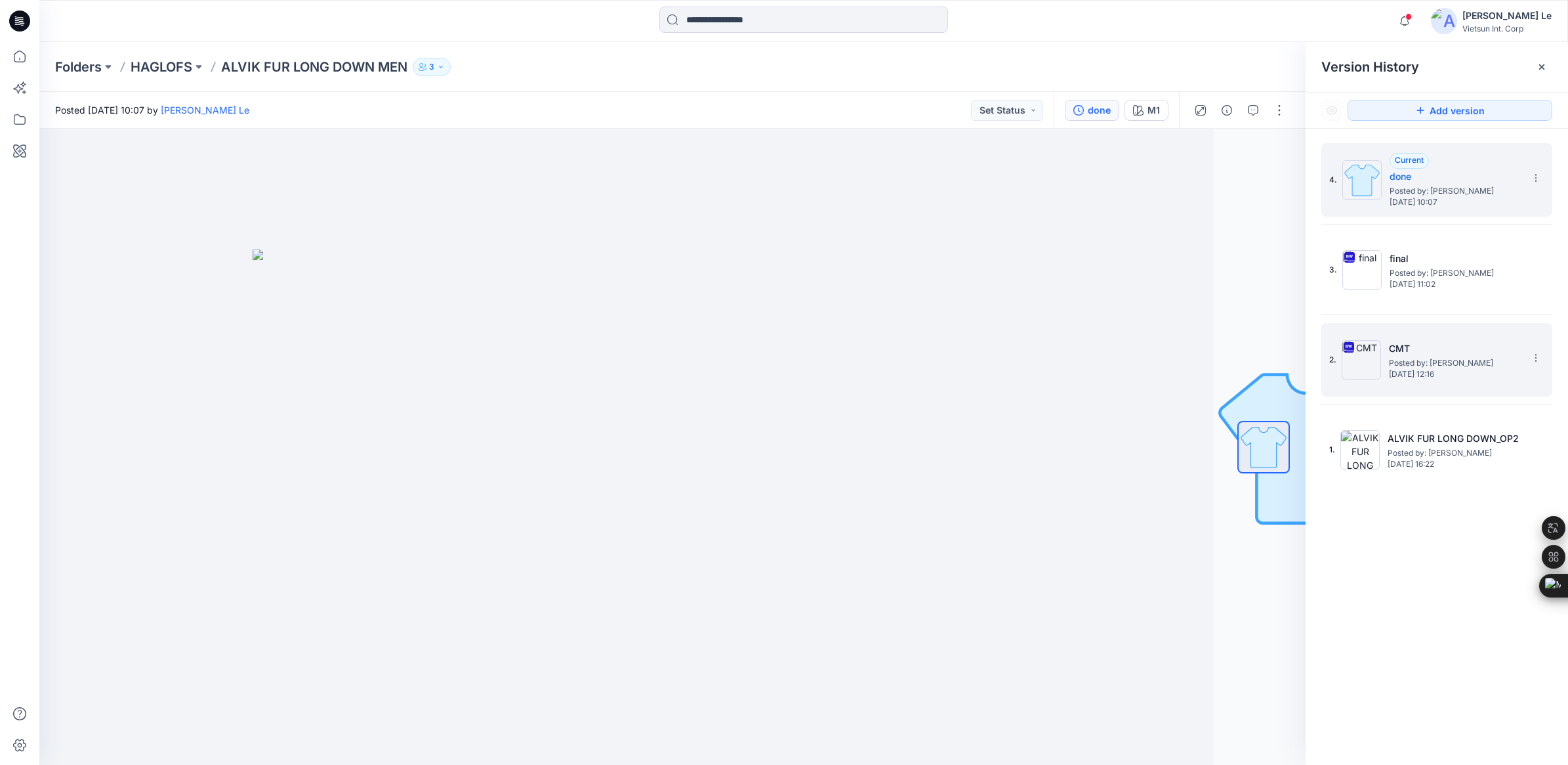
click at [1372, 352] on img at bounding box center [1361, 359] width 40 height 40
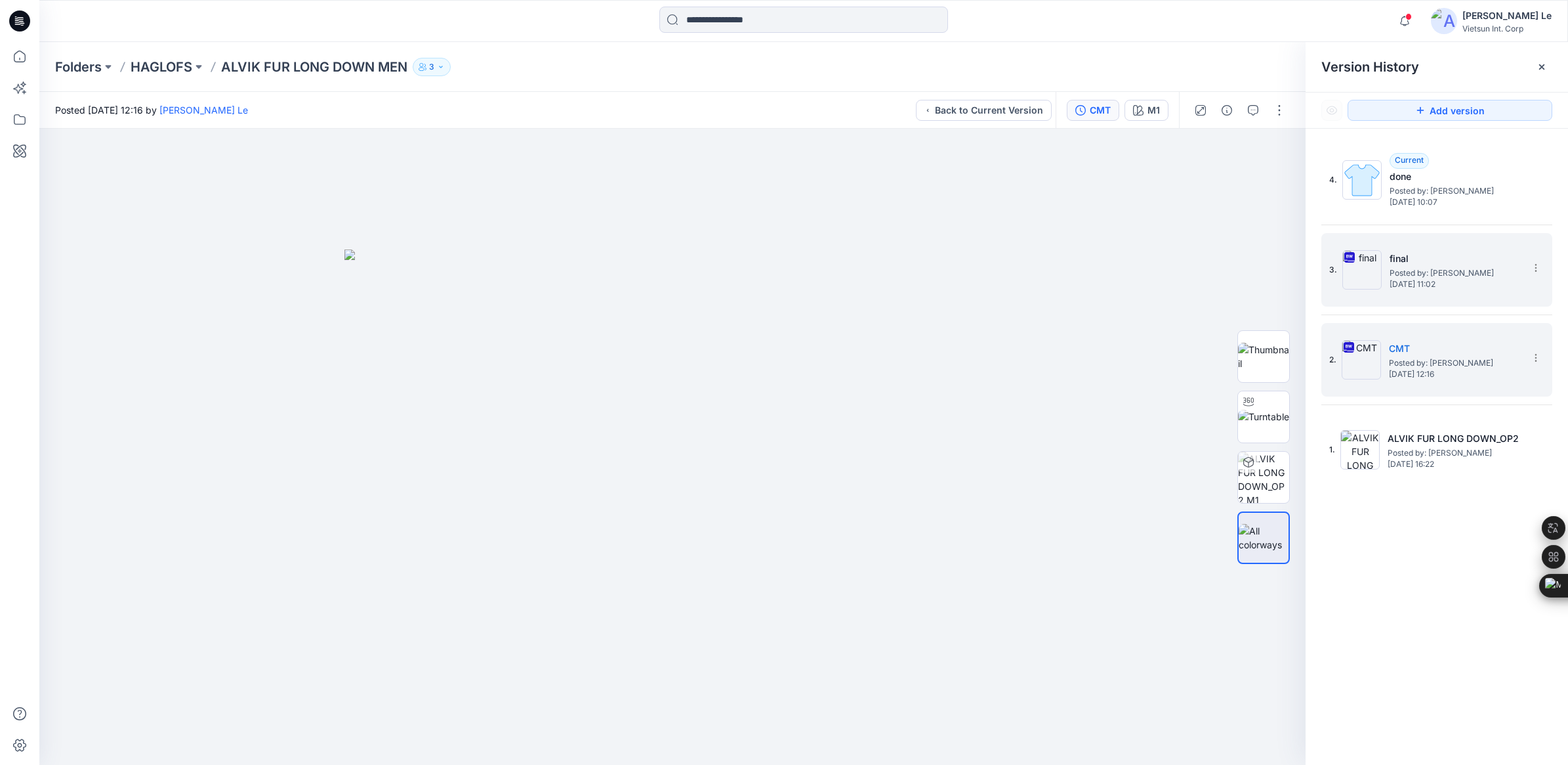
click at [1388, 263] on div "3. final Posted by: Luyen Le Tuesday, September 09, 2025 11:02" at bounding box center [1427, 270] width 197 height 63
click at [1398, 367] on span "Posted by: [PERSON_NAME]" at bounding box center [1454, 363] width 131 height 13
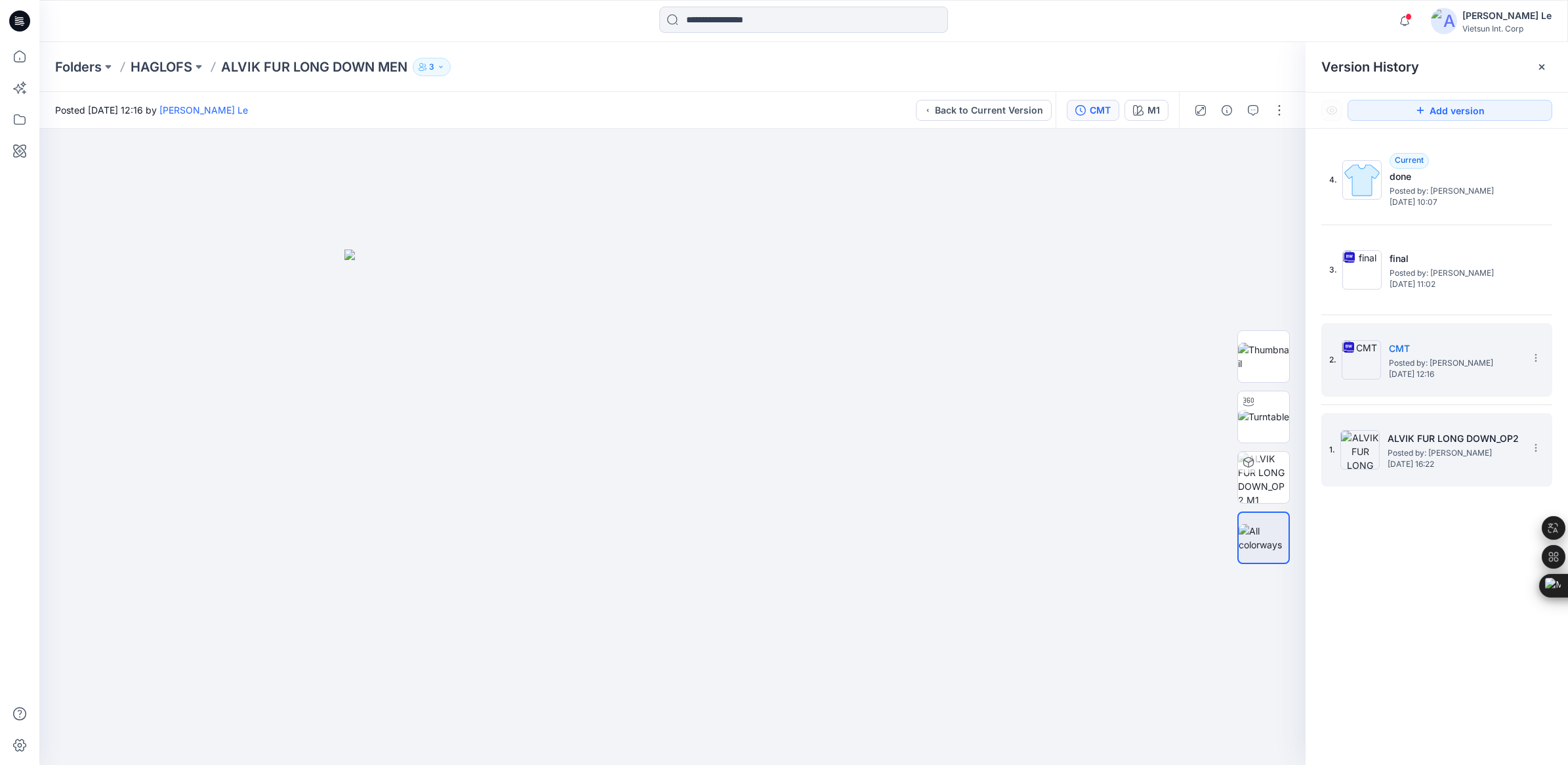
click at [1396, 447] on span "Posted by: [PERSON_NAME]" at bounding box center [1453, 453] width 131 height 13
click at [1397, 363] on span "Posted by: [PERSON_NAME]" at bounding box center [1454, 363] width 131 height 13
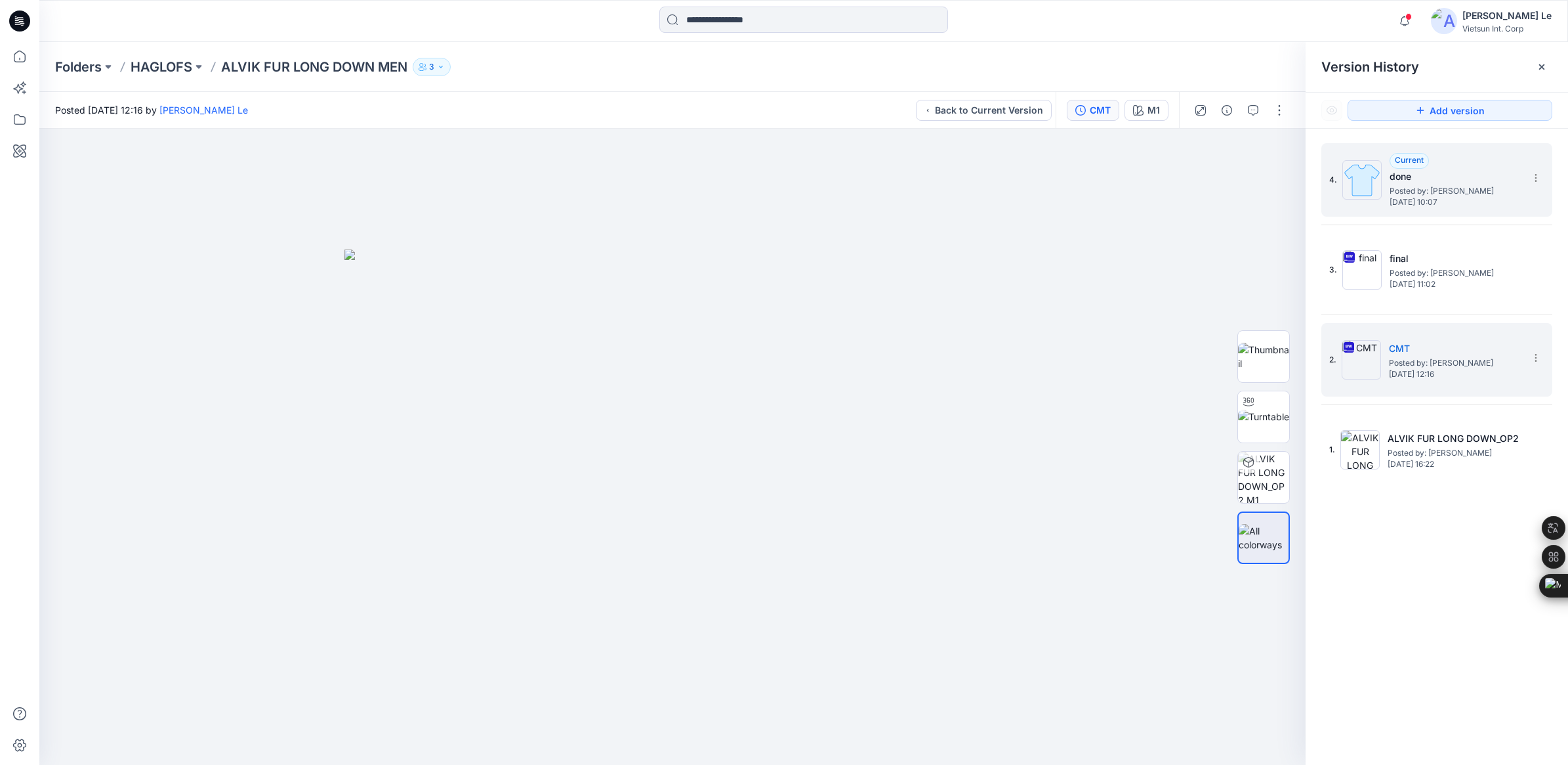
click at [1437, 198] on span "[DATE] 10:07" at bounding box center [1455, 203] width 131 height 9
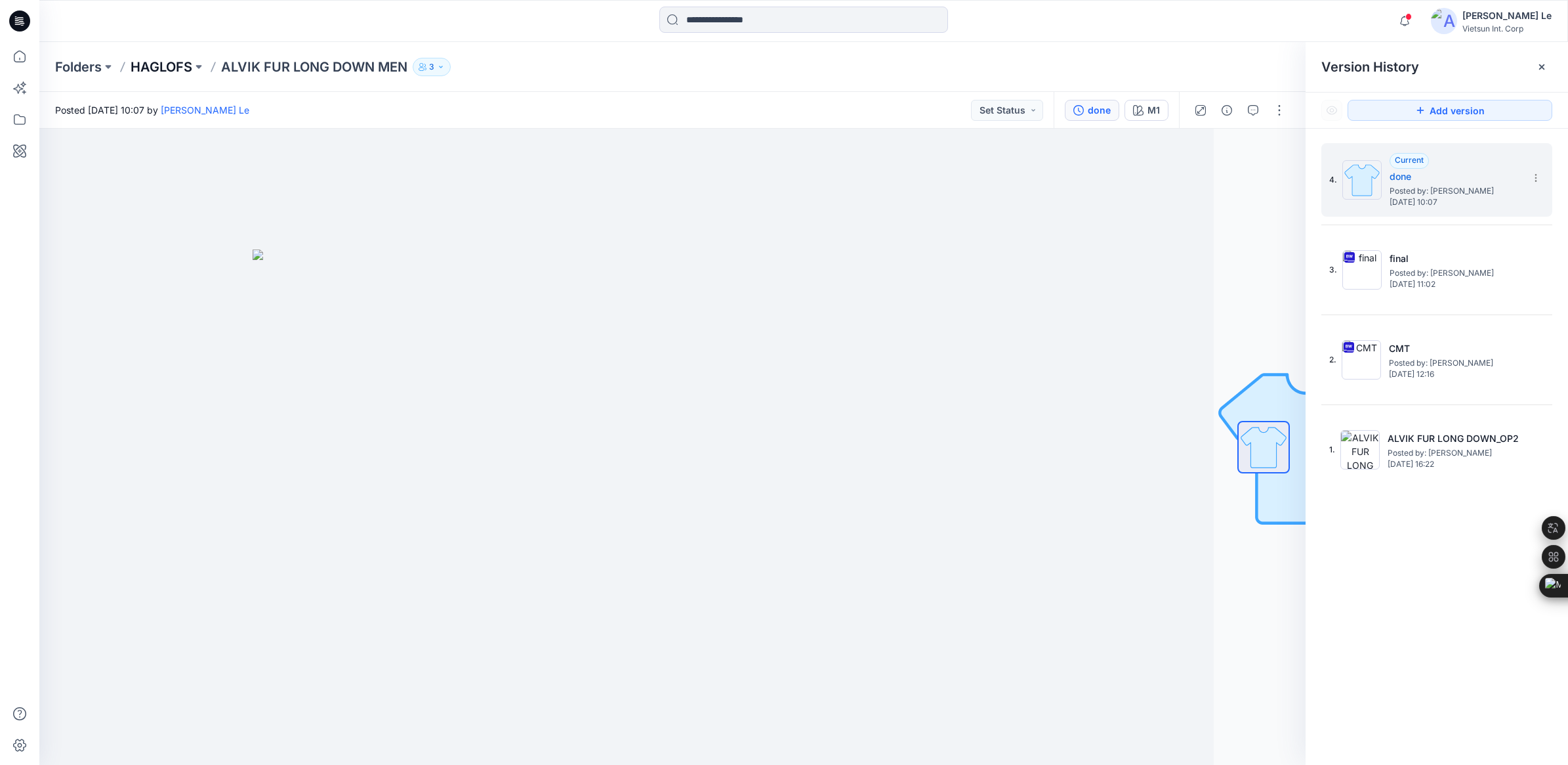
click at [151, 63] on p "HAGLOFS" at bounding box center [161, 67] width 62 height 18
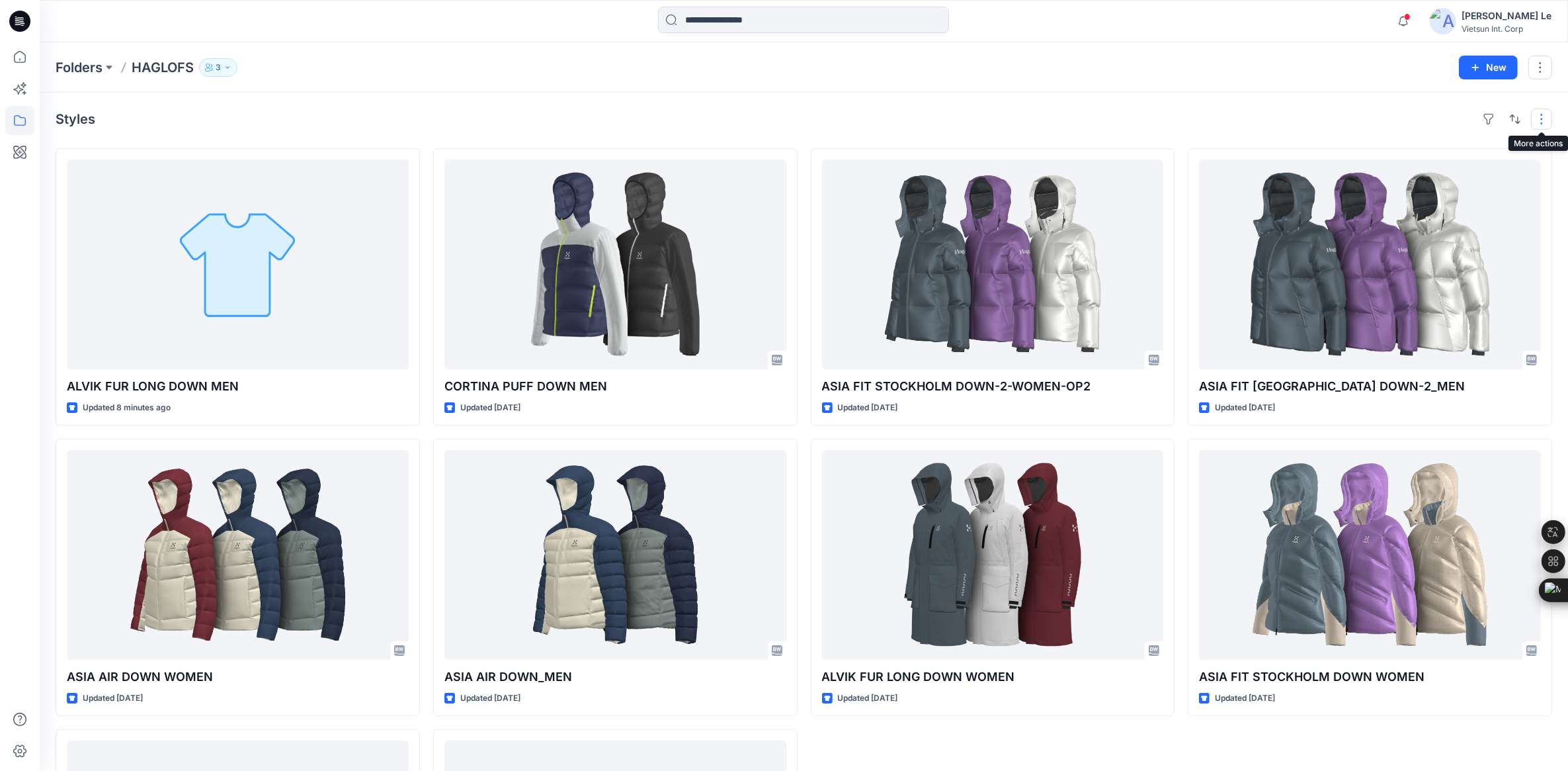
click at [1540, 117] on button "button" at bounding box center [1542, 119] width 21 height 21
click at [370, 95] on div "Styles Layout Grid Large Grid Folder View Compact Card Card View Card Info Tags…" at bounding box center [804, 557] width 1529 height 930
click at [81, 66] on p "Folders" at bounding box center [79, 67] width 47 height 18
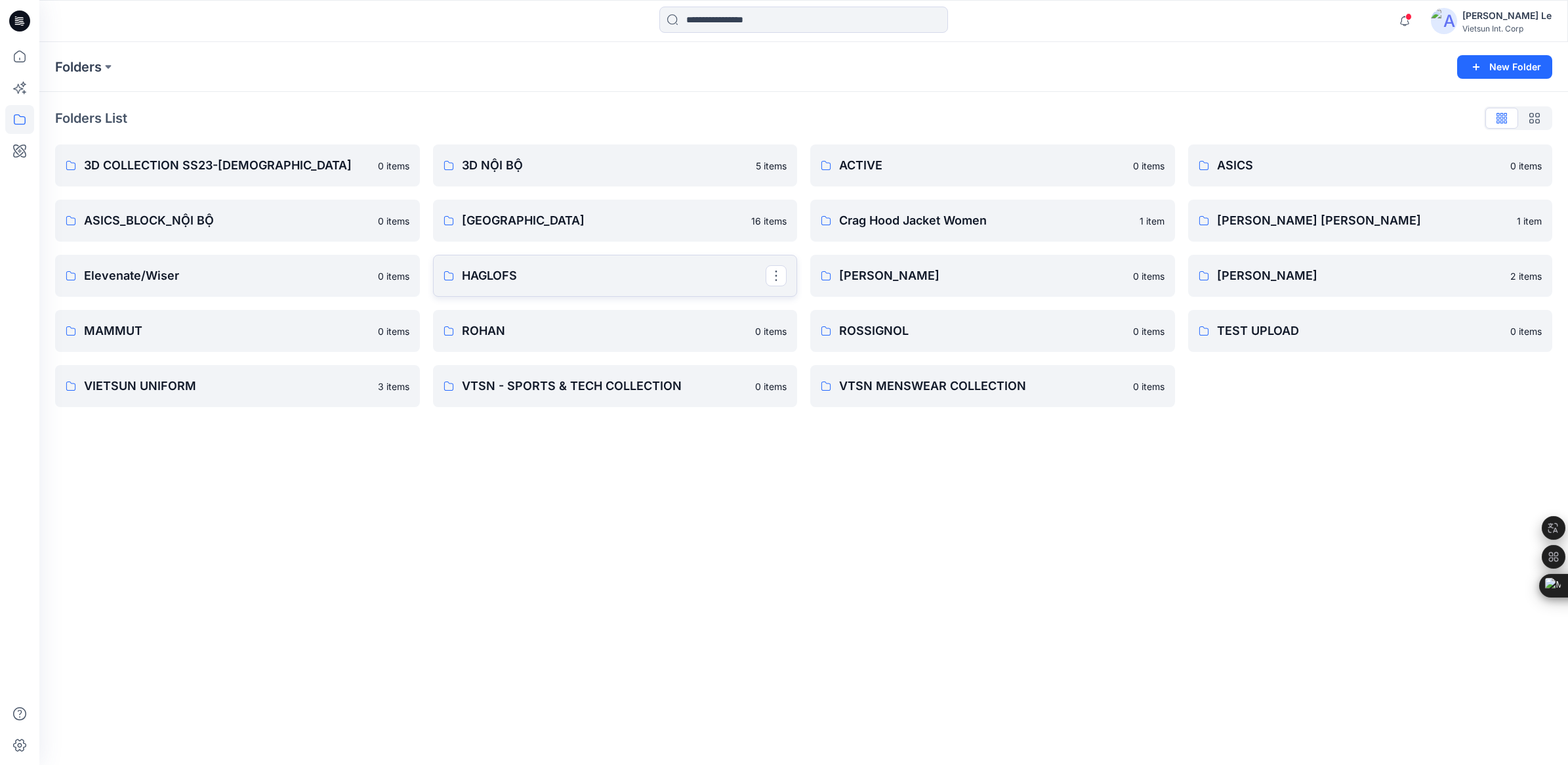
click at [650, 281] on p "HAGLOFS" at bounding box center [614, 275] width 305 height 18
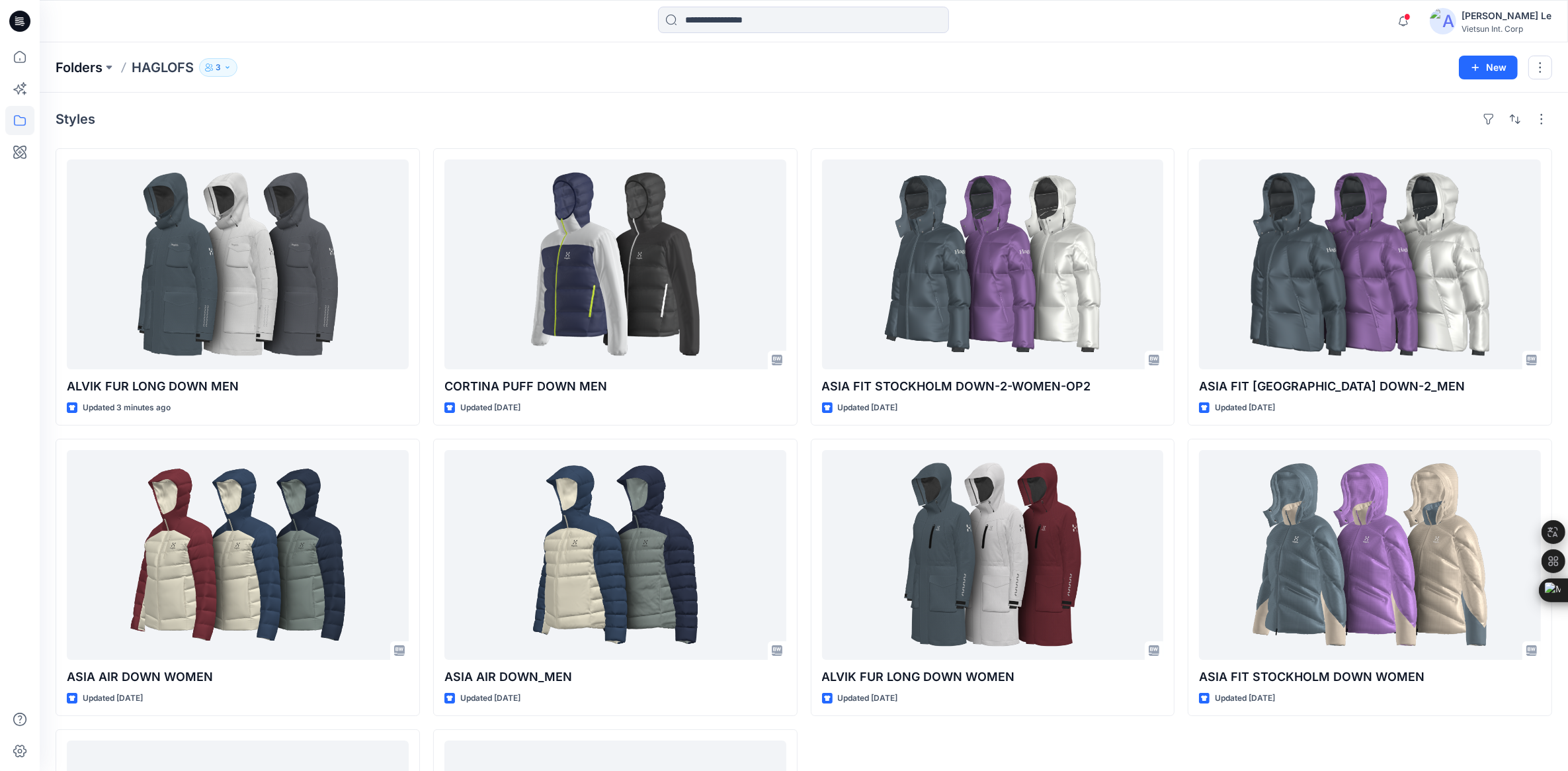
click at [88, 64] on p "Folders" at bounding box center [79, 67] width 47 height 18
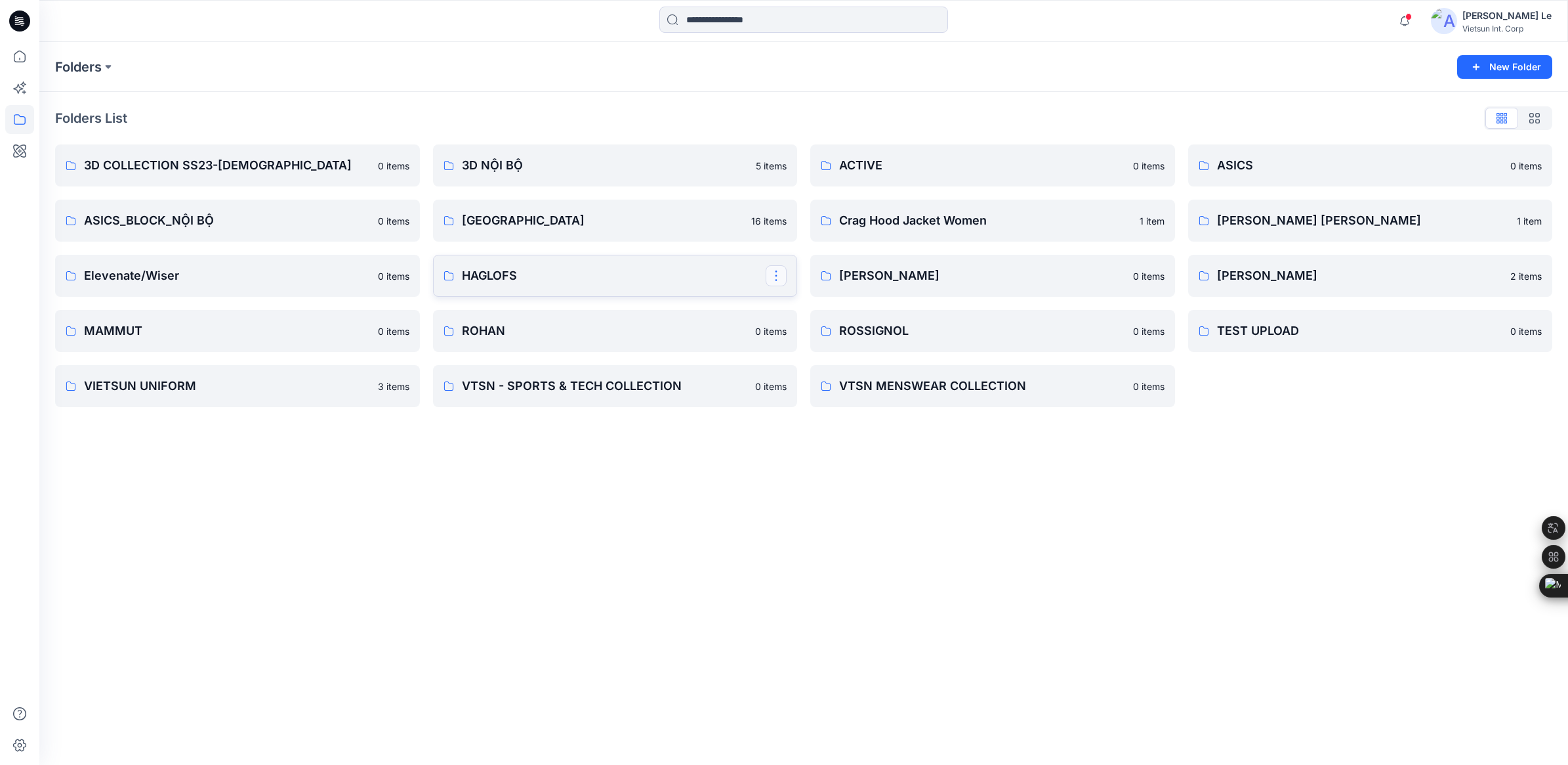
click at [772, 273] on button "button" at bounding box center [776, 275] width 21 height 21
click at [795, 304] on p "Edit" at bounding box center [800, 306] width 16 height 13
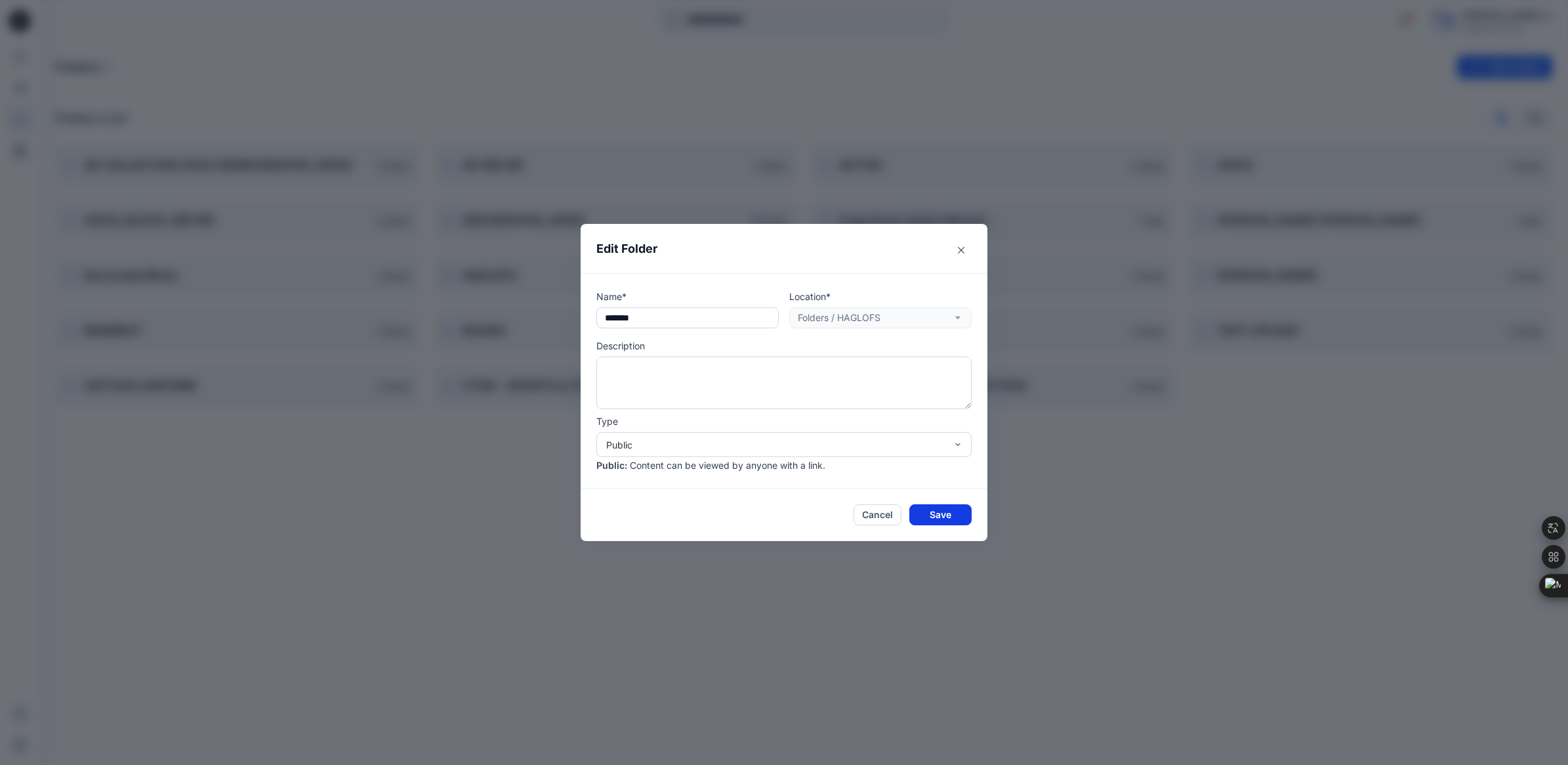
click at [943, 519] on button "Save" at bounding box center [940, 514] width 63 height 21
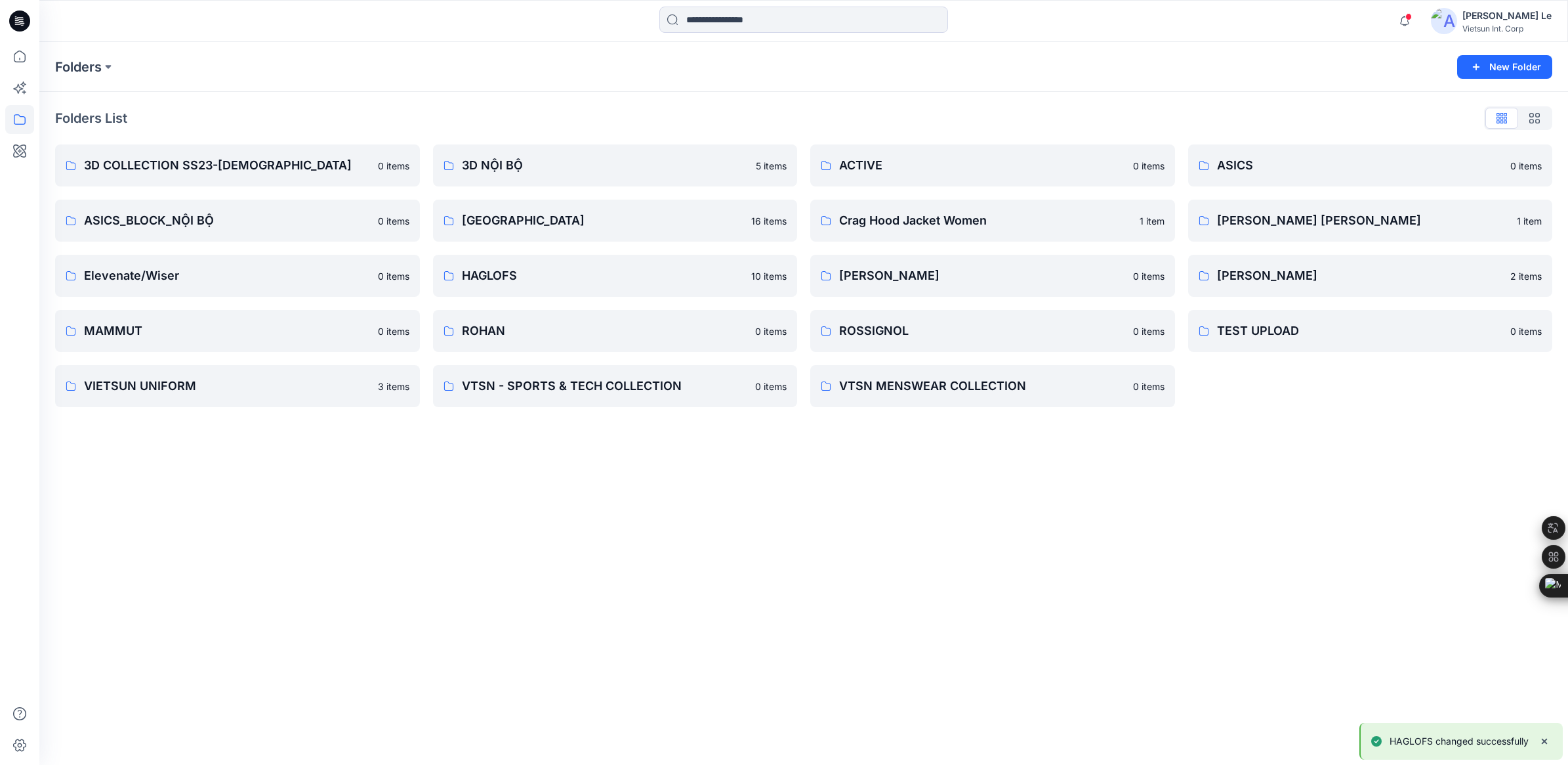
click at [799, 555] on div "Folders New Folder Folders List 3D COLLECTION SS23-LADY 0 items ASICS_BLOCK_NỘI…" at bounding box center [803, 403] width 1528 height 723
click at [514, 284] on p "HAGLOFS" at bounding box center [614, 275] width 305 height 18
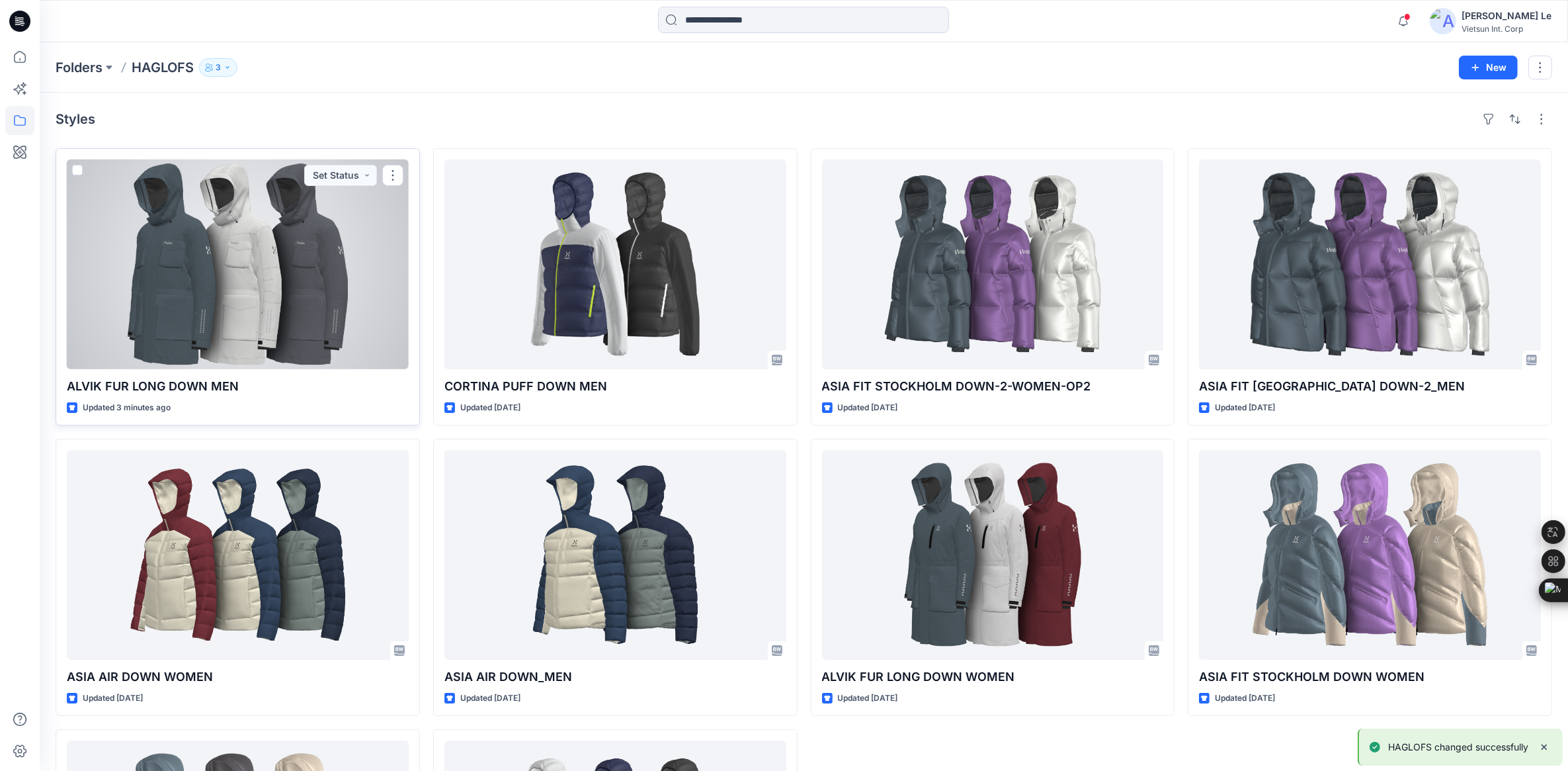
click at [209, 276] on div at bounding box center [238, 264] width 342 height 210
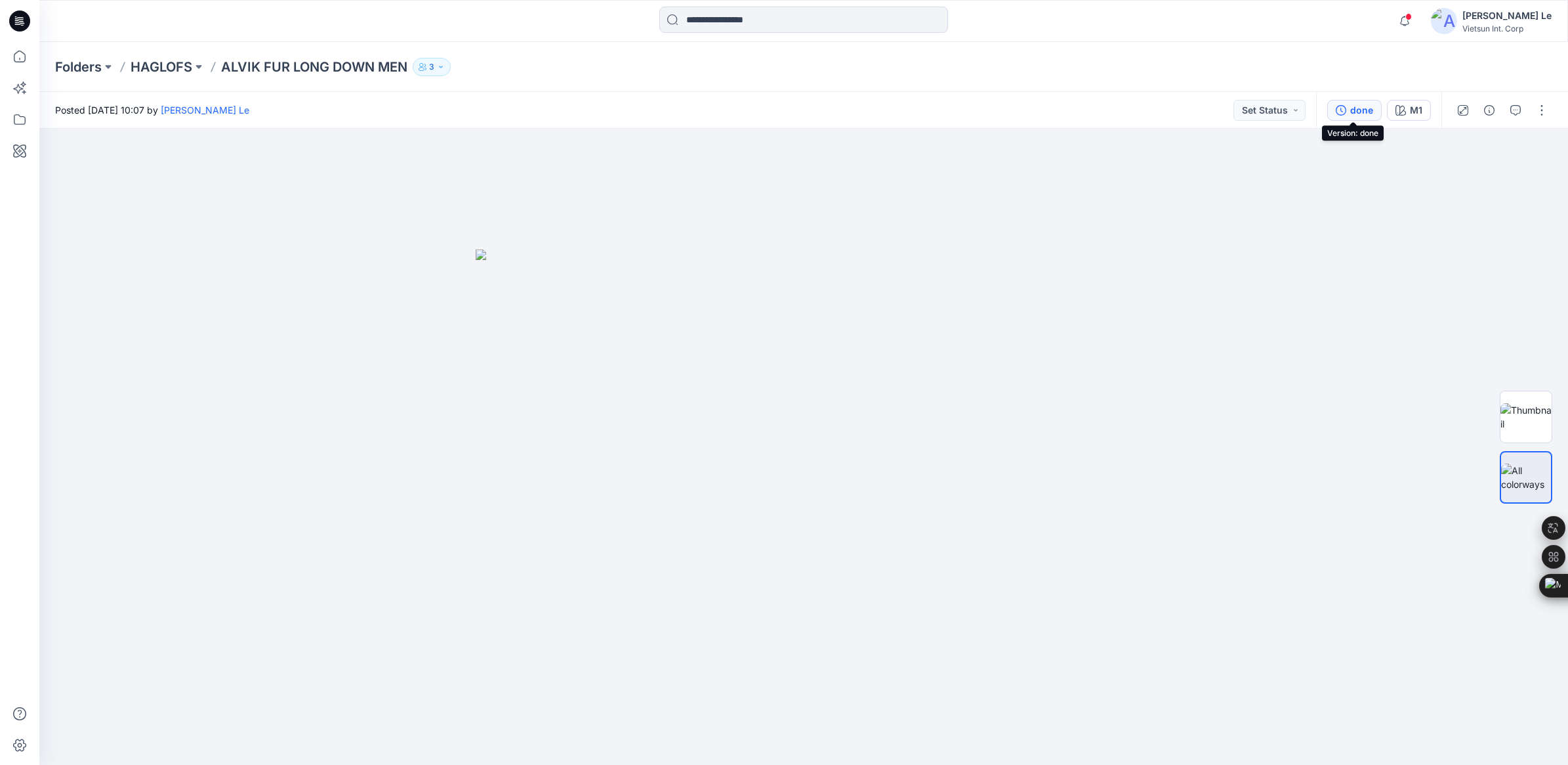
click at [1363, 106] on div "done" at bounding box center [1362, 110] width 23 height 14
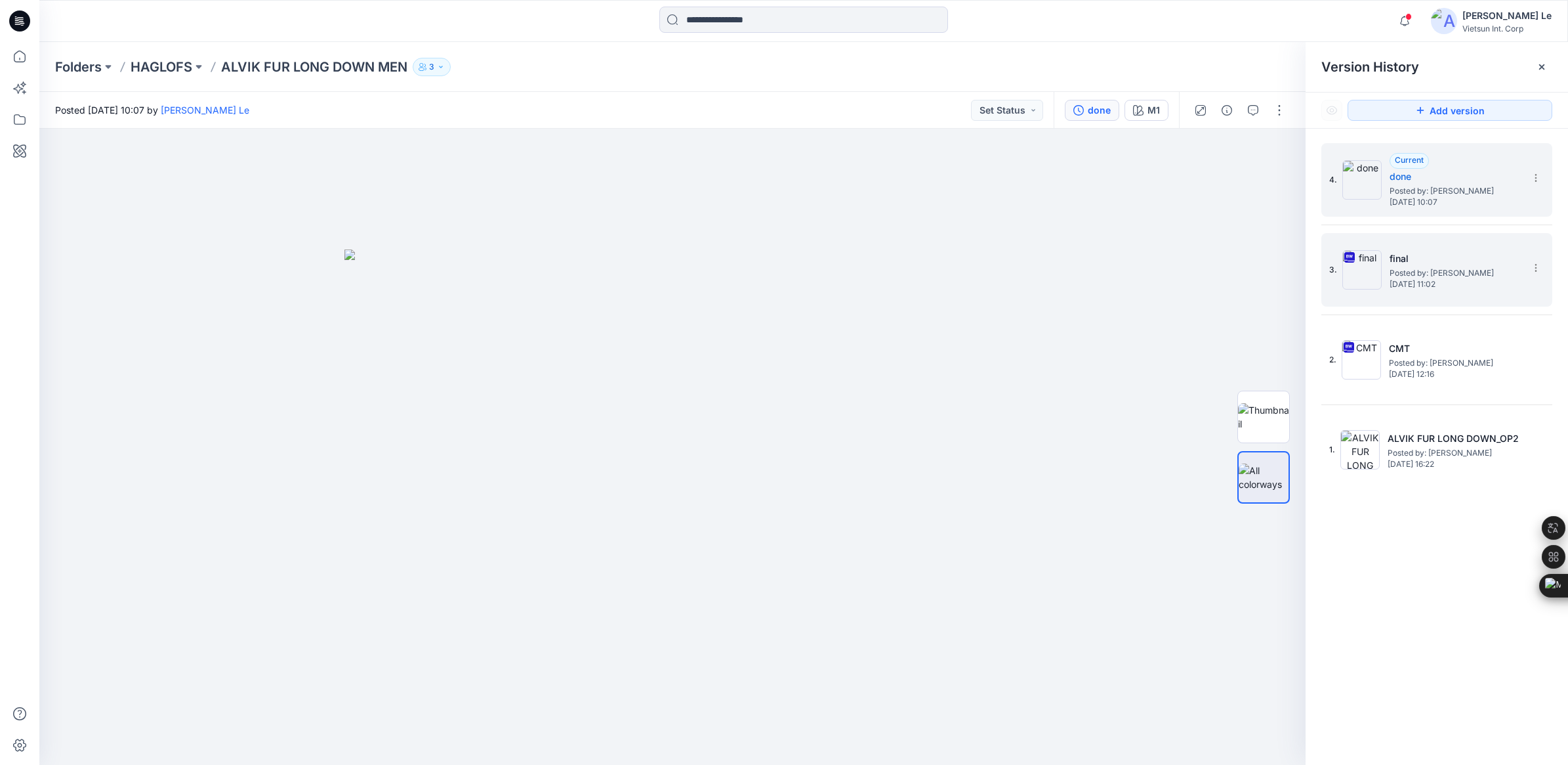
click at [1418, 280] on span "[DATE] 11:02" at bounding box center [1455, 285] width 131 height 9
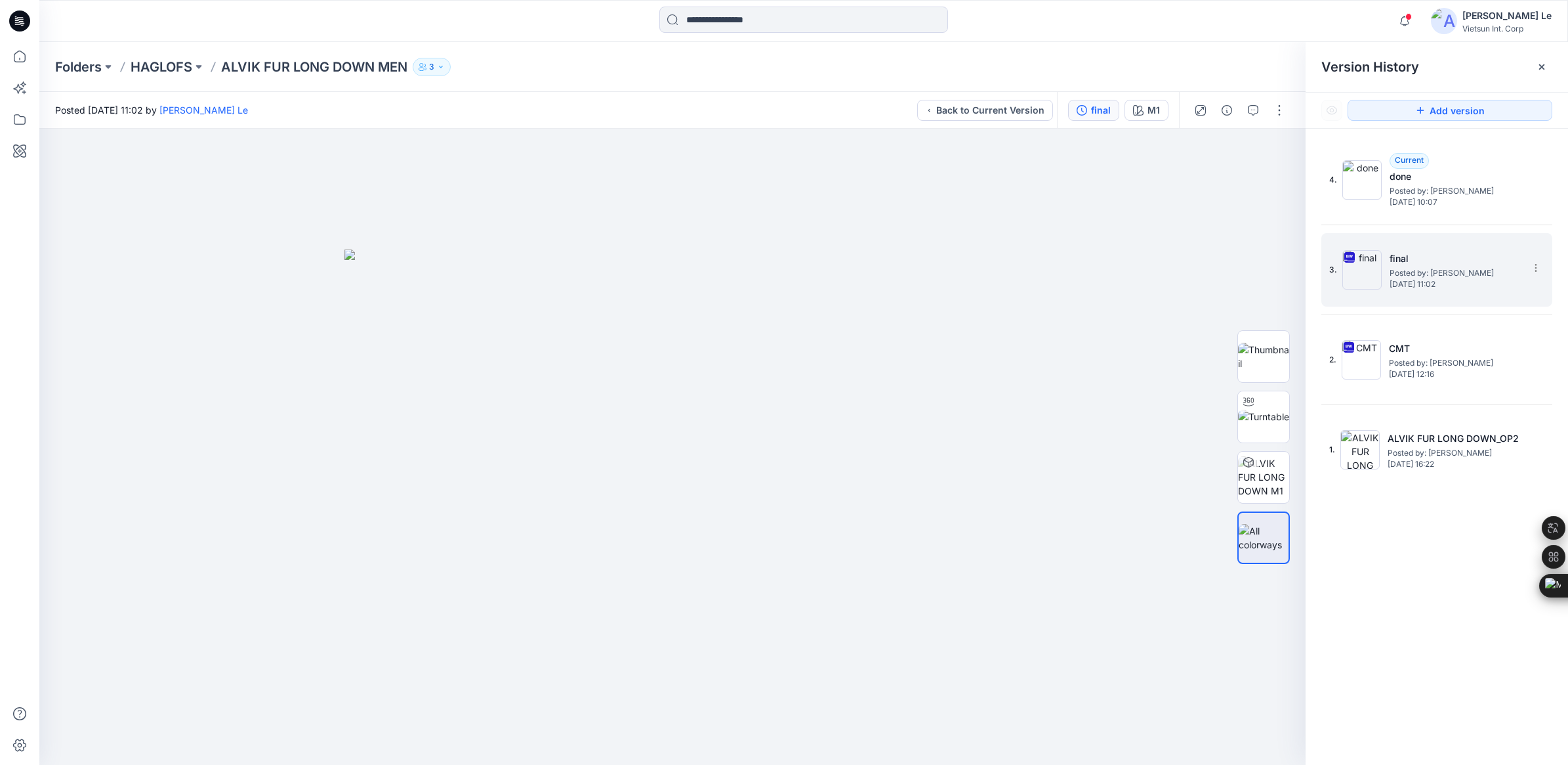
click at [1415, 262] on h5 "final" at bounding box center [1455, 258] width 131 height 15
click at [1409, 357] on span "Posted by: [PERSON_NAME]" at bounding box center [1454, 363] width 131 height 13
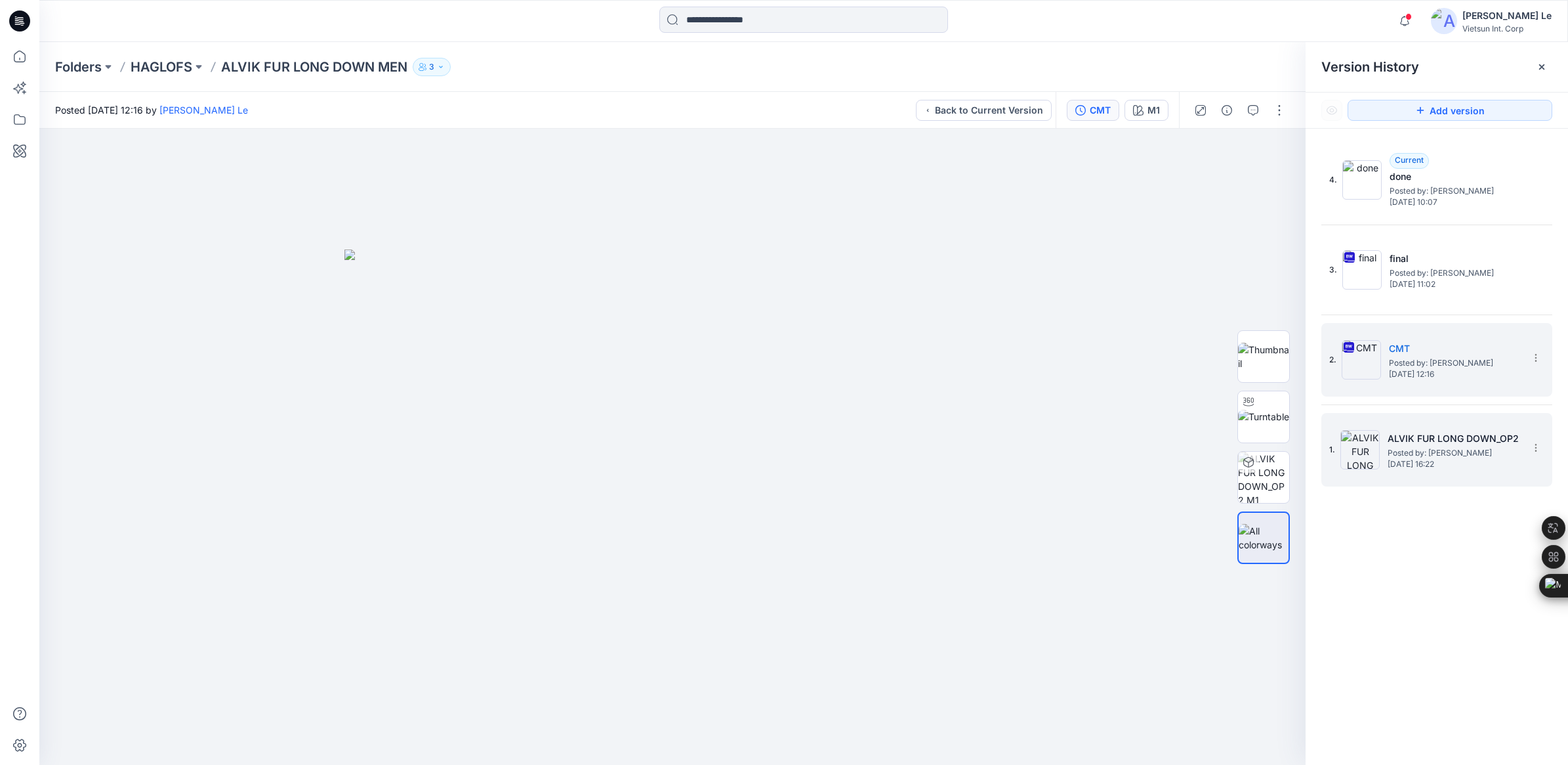
click at [1425, 437] on h5 "ALVIK FUR LONG DOWN_OP2" at bounding box center [1453, 438] width 131 height 15
click at [1395, 352] on h5 "CMT" at bounding box center [1454, 348] width 131 height 15
click at [1419, 448] on span "Posted by: [PERSON_NAME]" at bounding box center [1453, 453] width 131 height 13
click at [1417, 375] on span "[DATE] 12:16" at bounding box center [1454, 374] width 131 height 9
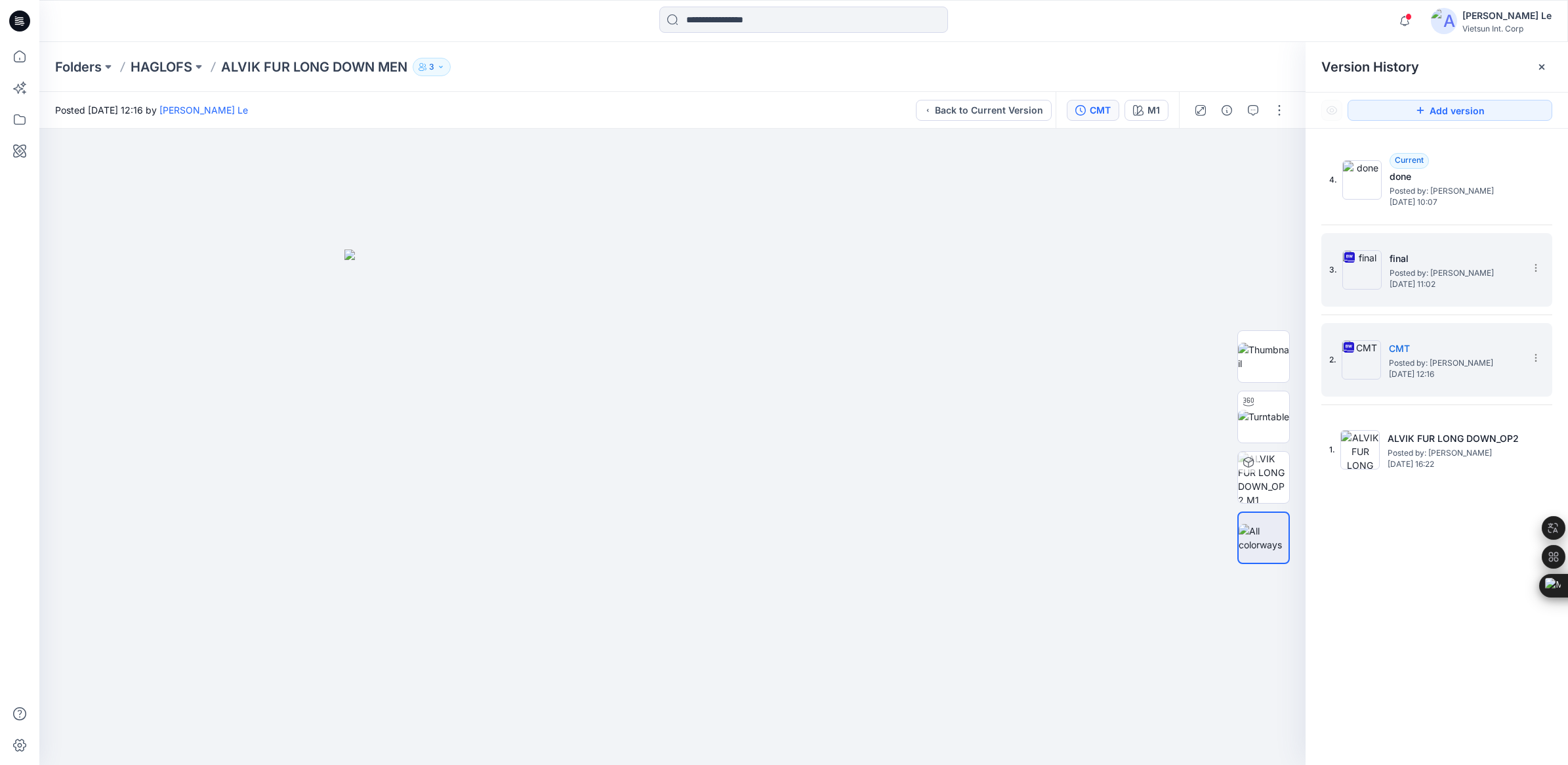
click at [1419, 262] on h5 "final" at bounding box center [1455, 258] width 131 height 15
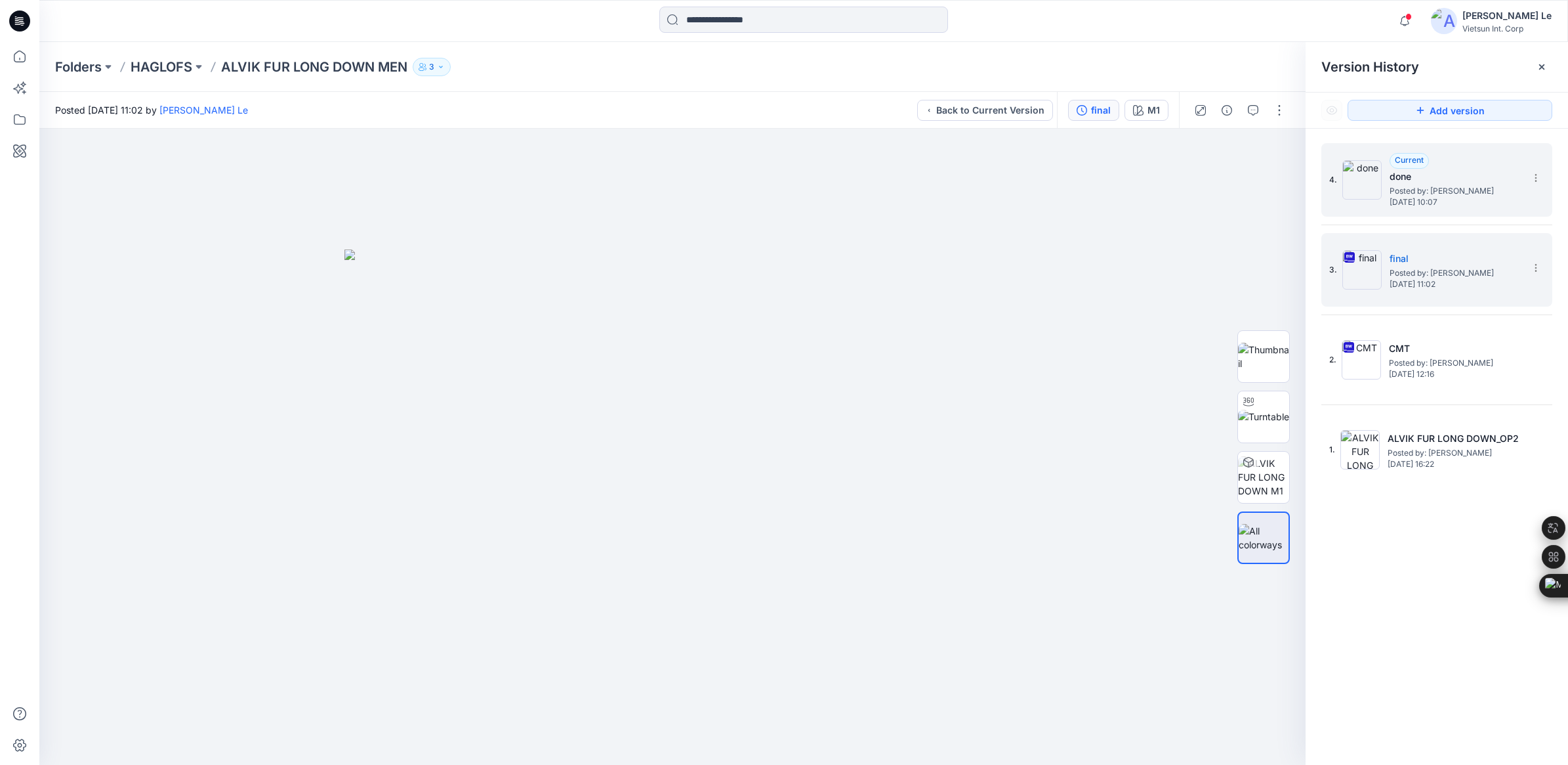
click at [1425, 198] on span "[DATE] 10:07" at bounding box center [1455, 203] width 131 height 9
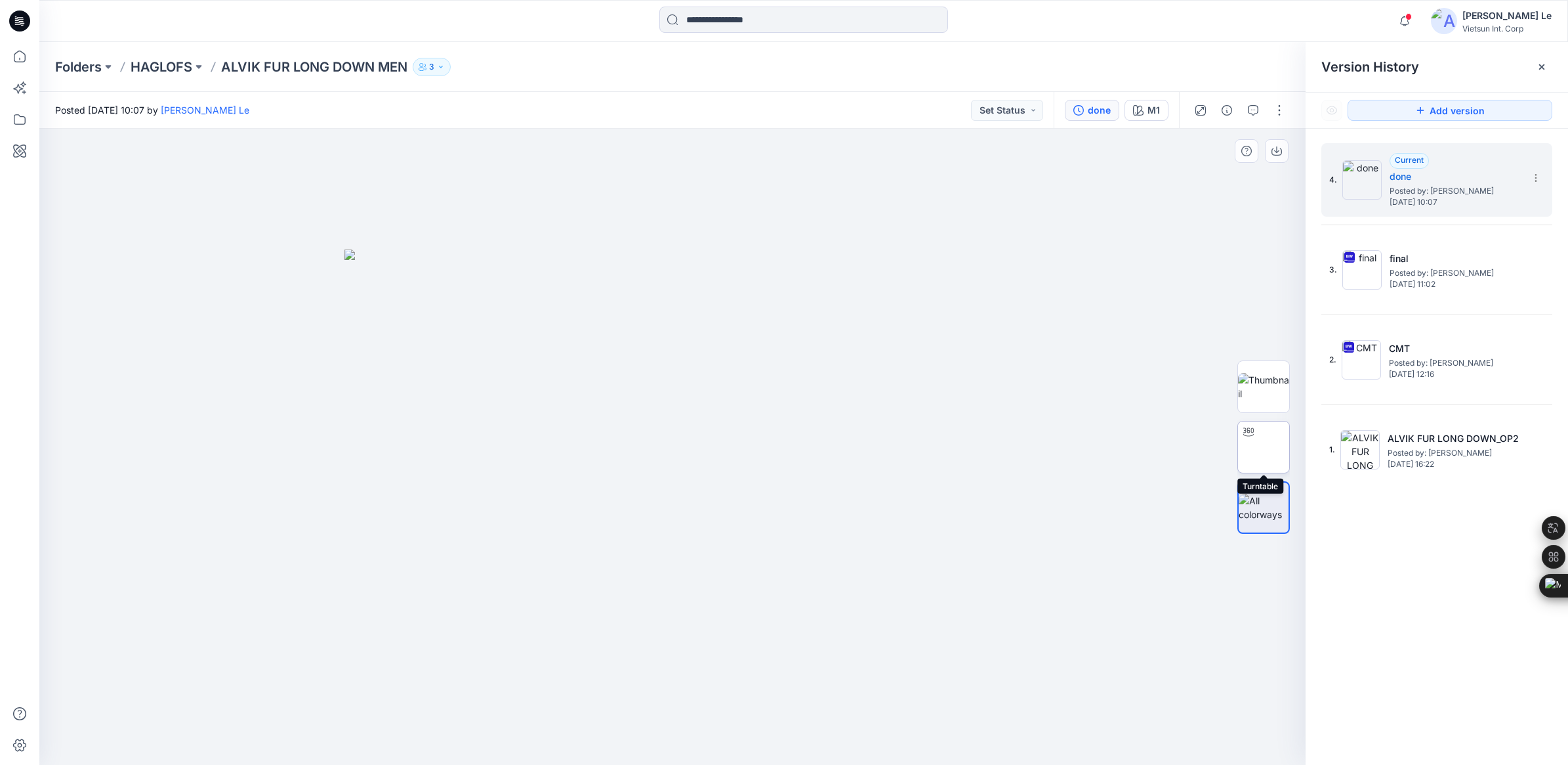
click at [1267, 451] on img at bounding box center [1263, 447] width 51 height 13
drag, startPoint x: 676, startPoint y: 743, endPoint x: 711, endPoint y: 730, distance: 37.3
click at [711, 730] on icon at bounding box center [674, 725] width 397 height 49
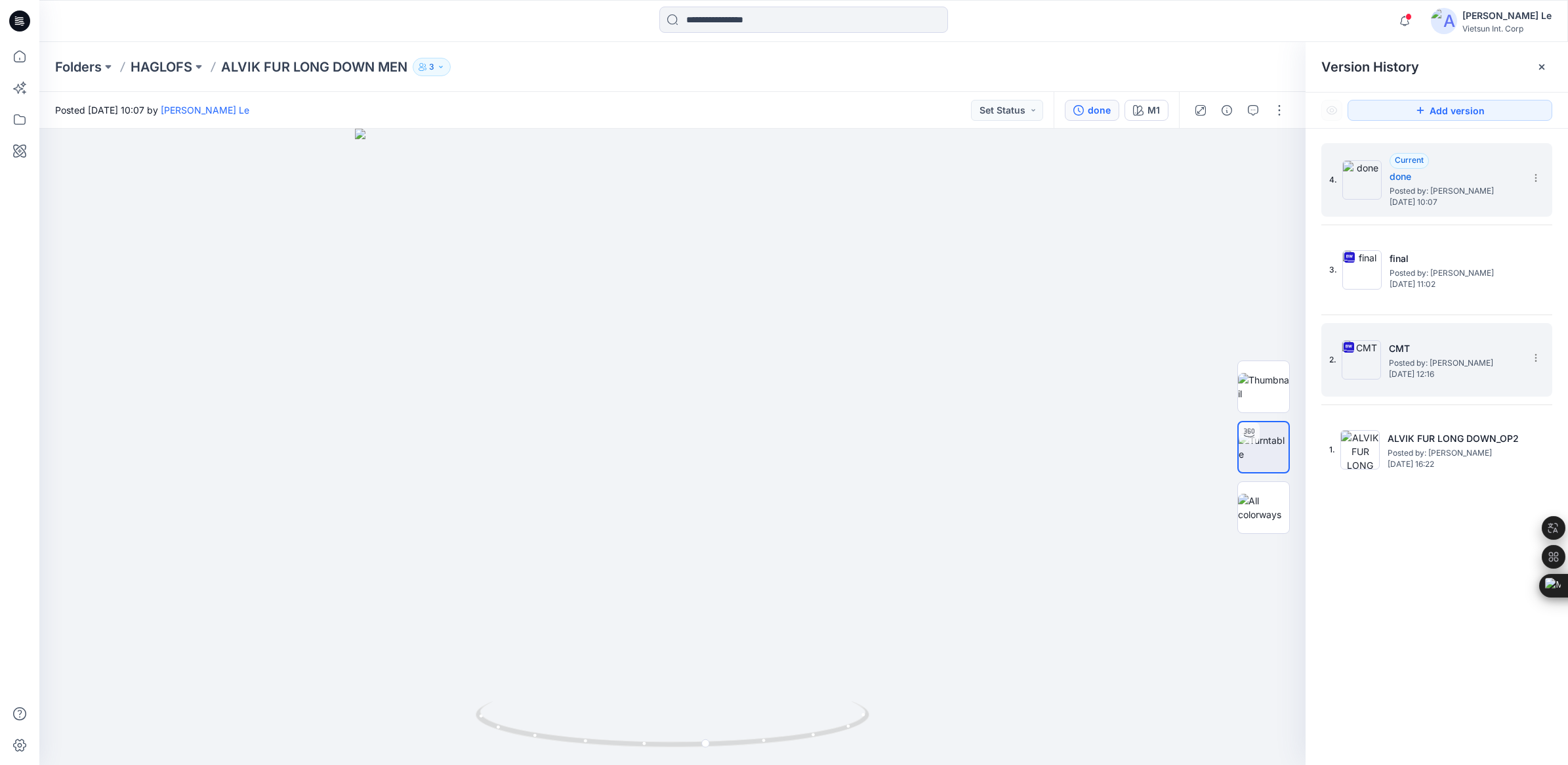
click at [1406, 348] on h5 "CMT" at bounding box center [1454, 348] width 131 height 15
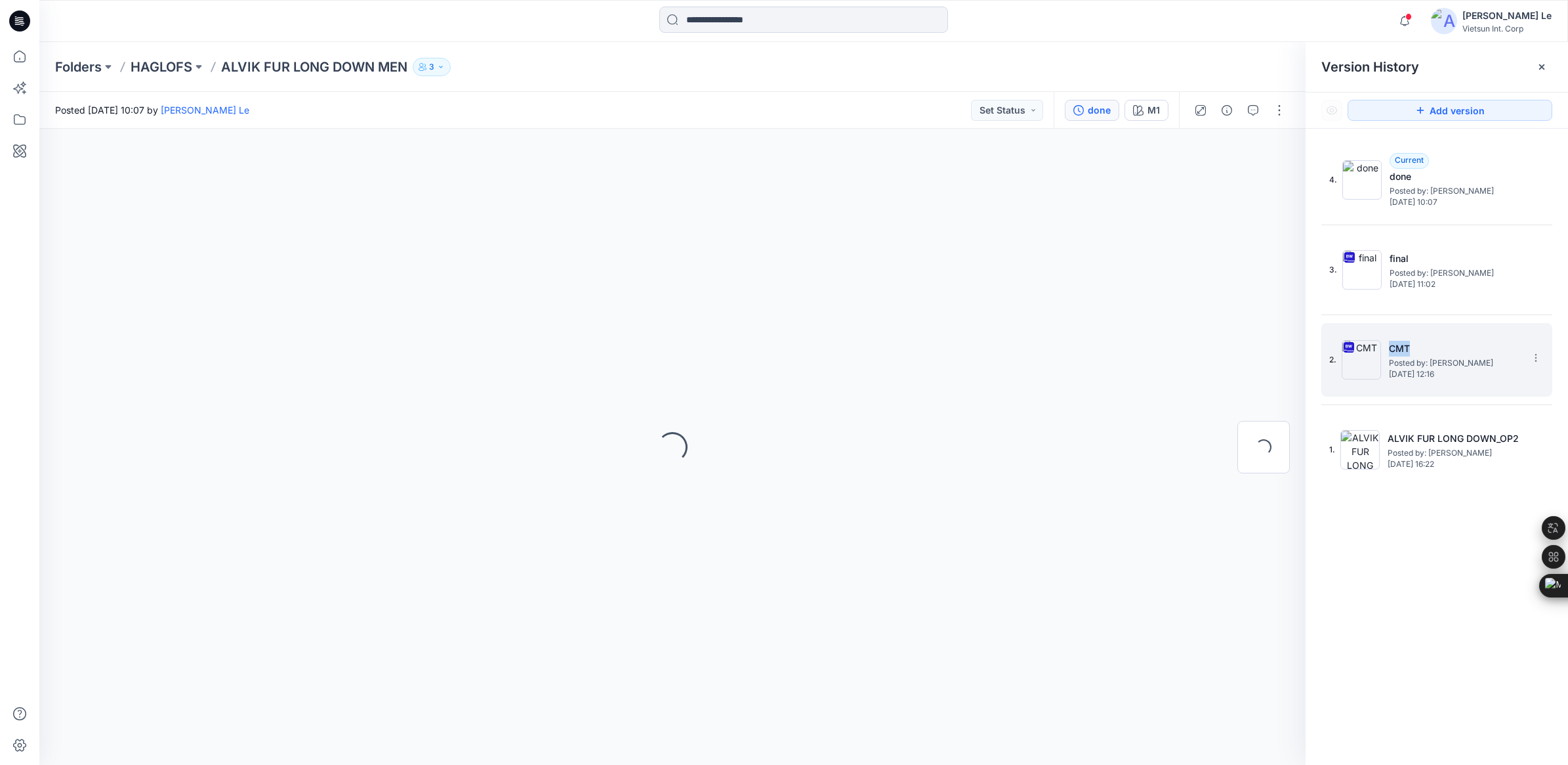
click at [1406, 348] on h5 "CMT" at bounding box center [1454, 348] width 131 height 15
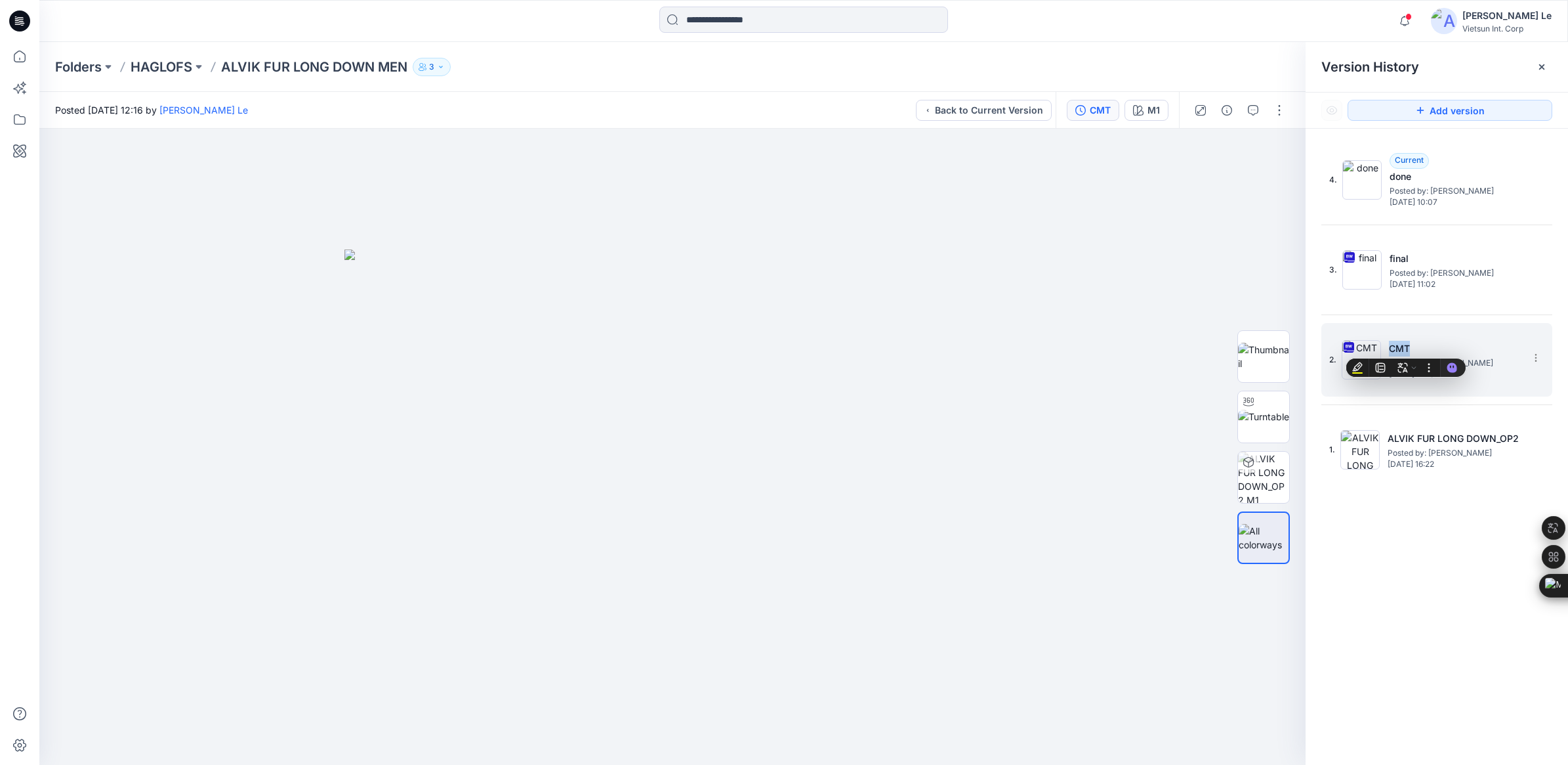
click at [1407, 348] on h5 "CMT" at bounding box center [1454, 348] width 131 height 15
click at [1405, 348] on h5 "CMT" at bounding box center [1454, 348] width 131 height 15
drag, startPoint x: 1405, startPoint y: 348, endPoint x: 1493, endPoint y: 322, distance: 91.8
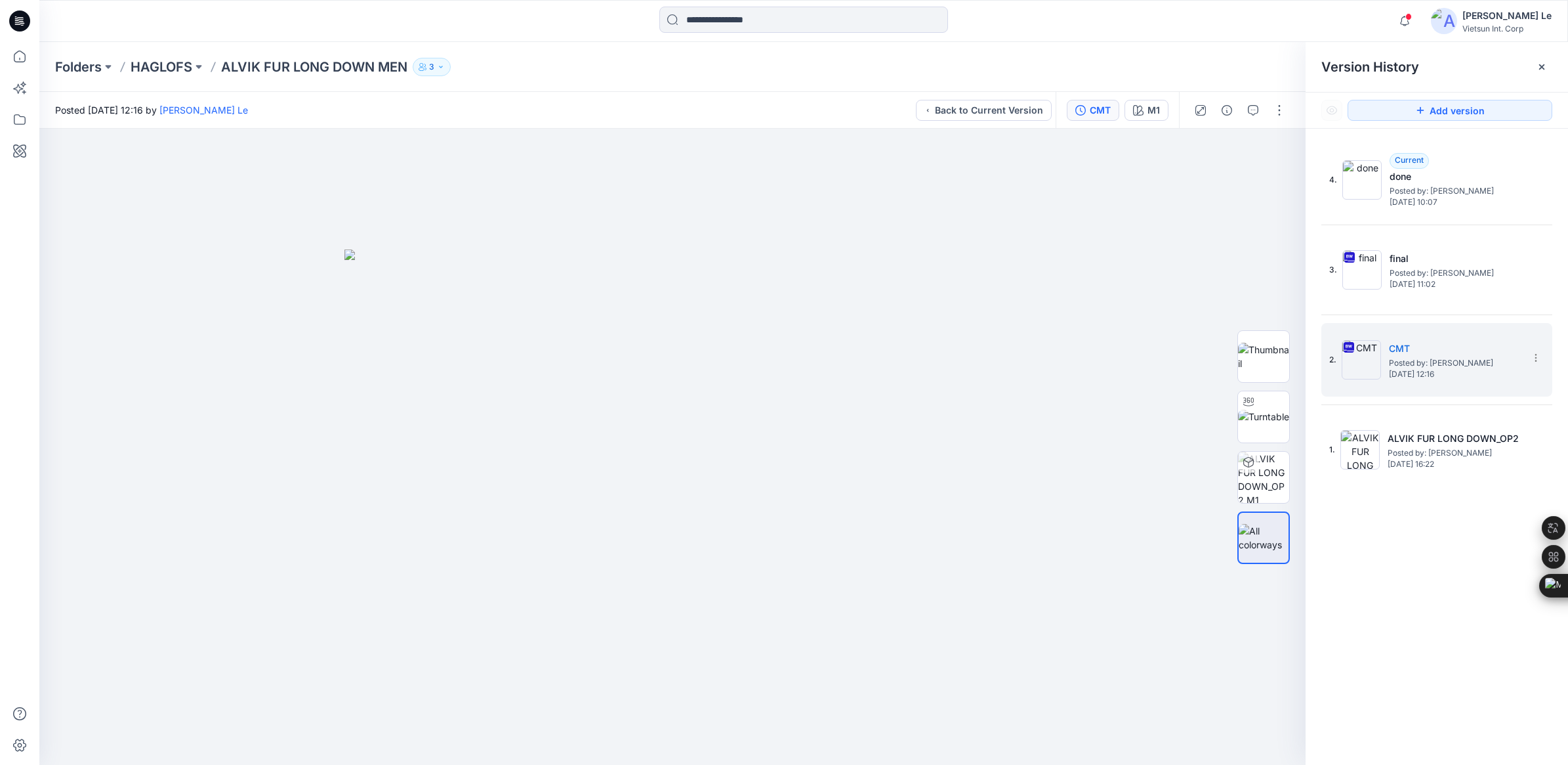
click at [1493, 322] on div "4. Current done Posted by: Luyen Le Wednesday, September 24, 2025 10:07 3. fina…" at bounding box center [1436, 315] width 231 height 343
click at [1535, 356] on icon at bounding box center [1536, 358] width 11 height 11
click at [1454, 435] on span "Rename Version" at bounding box center [1449, 436] width 69 height 15
click at [1432, 360] on input "***" at bounding box center [1471, 355] width 145 height 21
type input "*****"
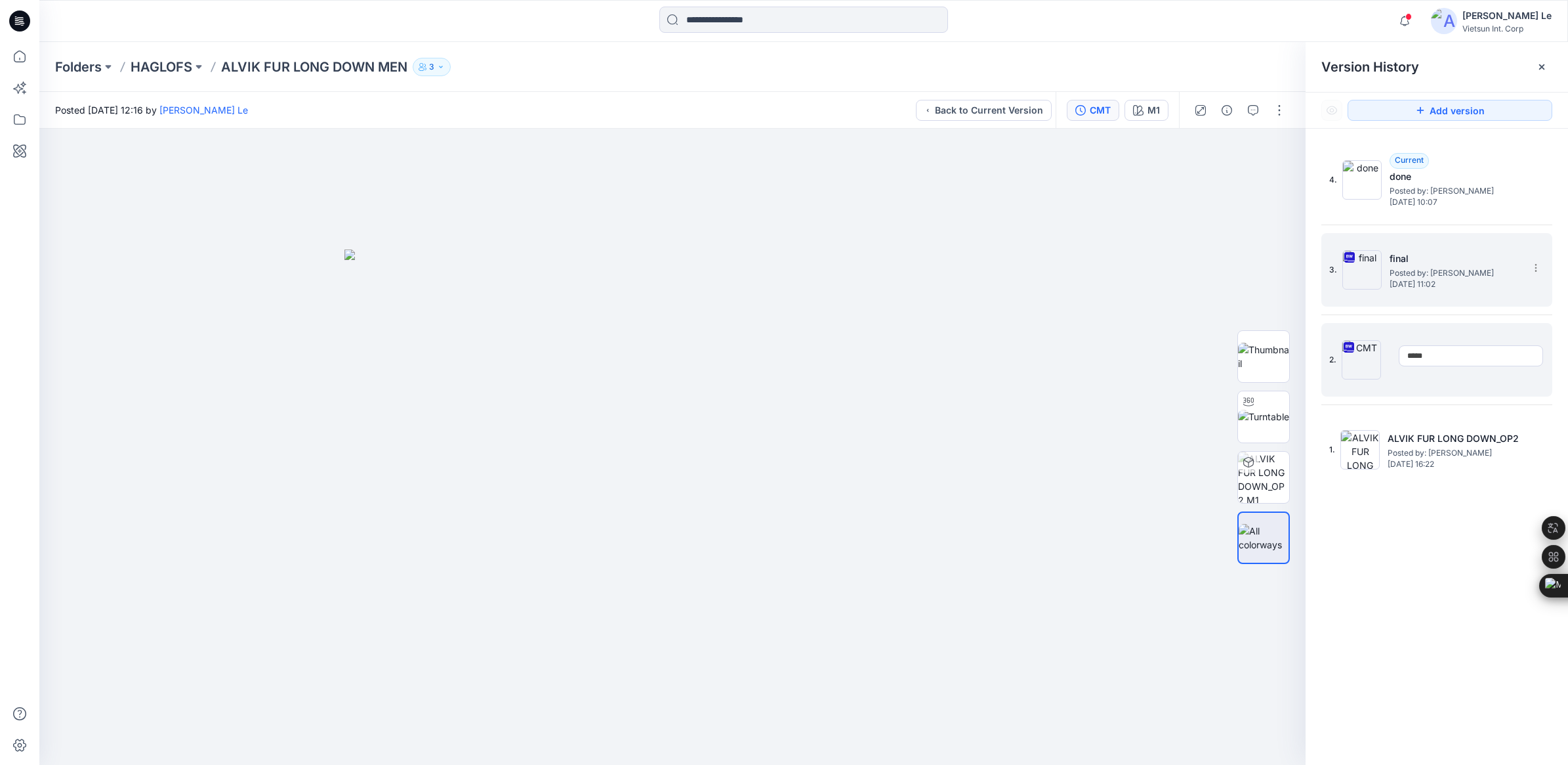
click at [1399, 257] on h5 "final" at bounding box center [1455, 258] width 131 height 15
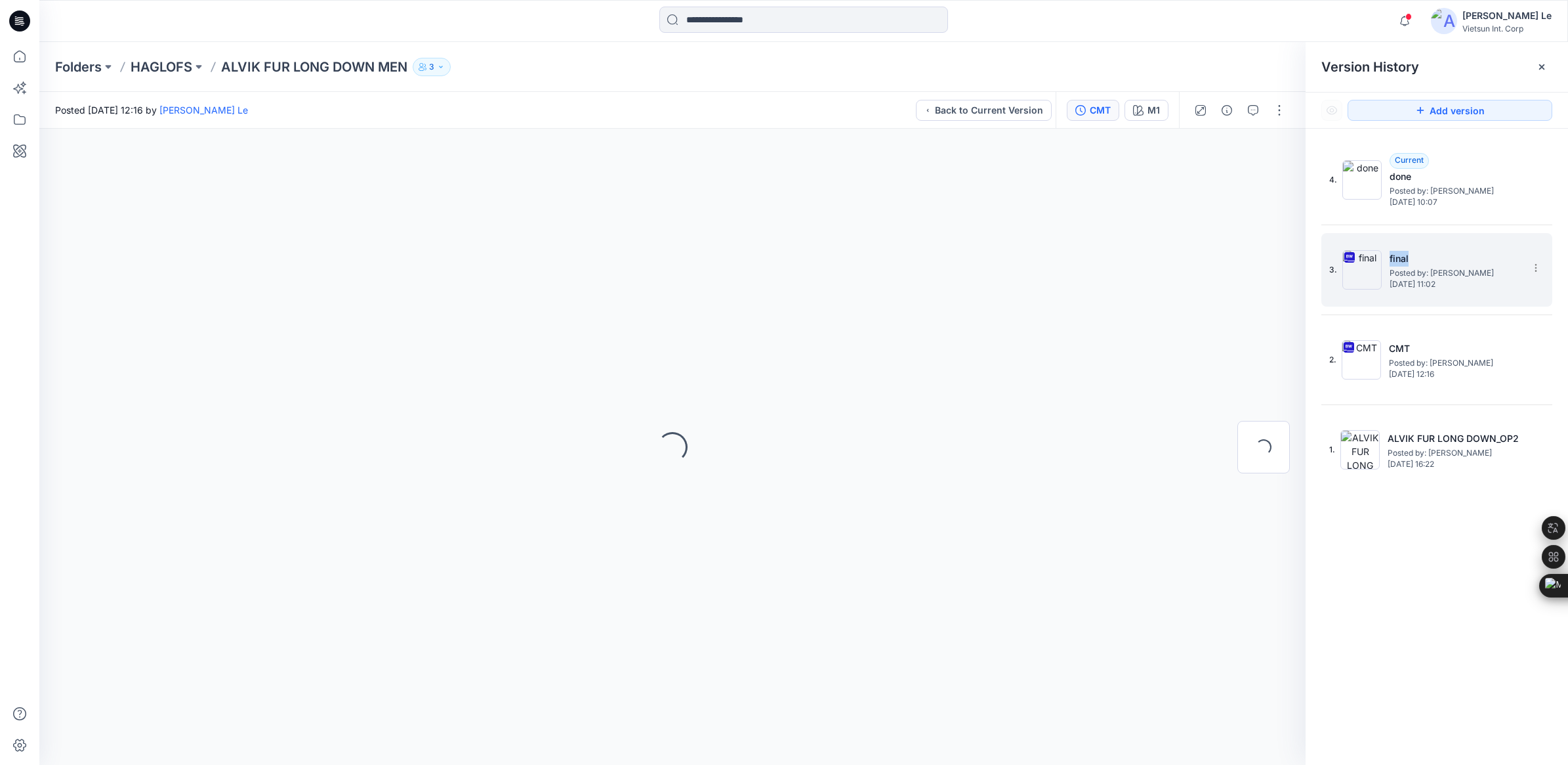
click at [1399, 257] on h5 "final" at bounding box center [1455, 258] width 131 height 15
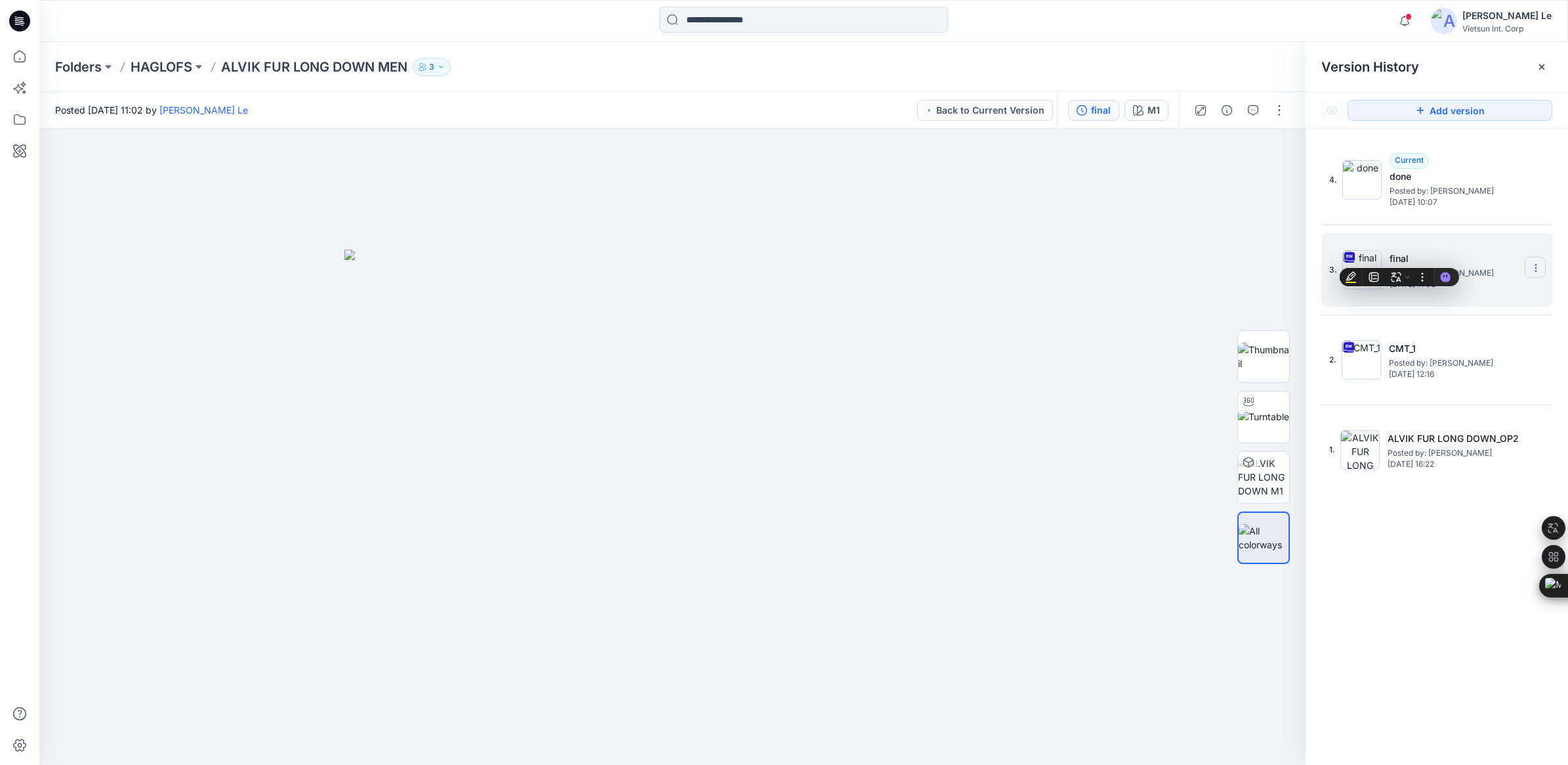
drag, startPoint x: 1399, startPoint y: 257, endPoint x: 1536, endPoint y: 268, distance: 137.4
click at [1536, 268] on icon at bounding box center [1536, 268] width 11 height 11
click at [1447, 345] on span "Rename Version" at bounding box center [1449, 346] width 69 height 15
click at [1451, 269] on input "*****" at bounding box center [1471, 266] width 145 height 21
type input "*****"
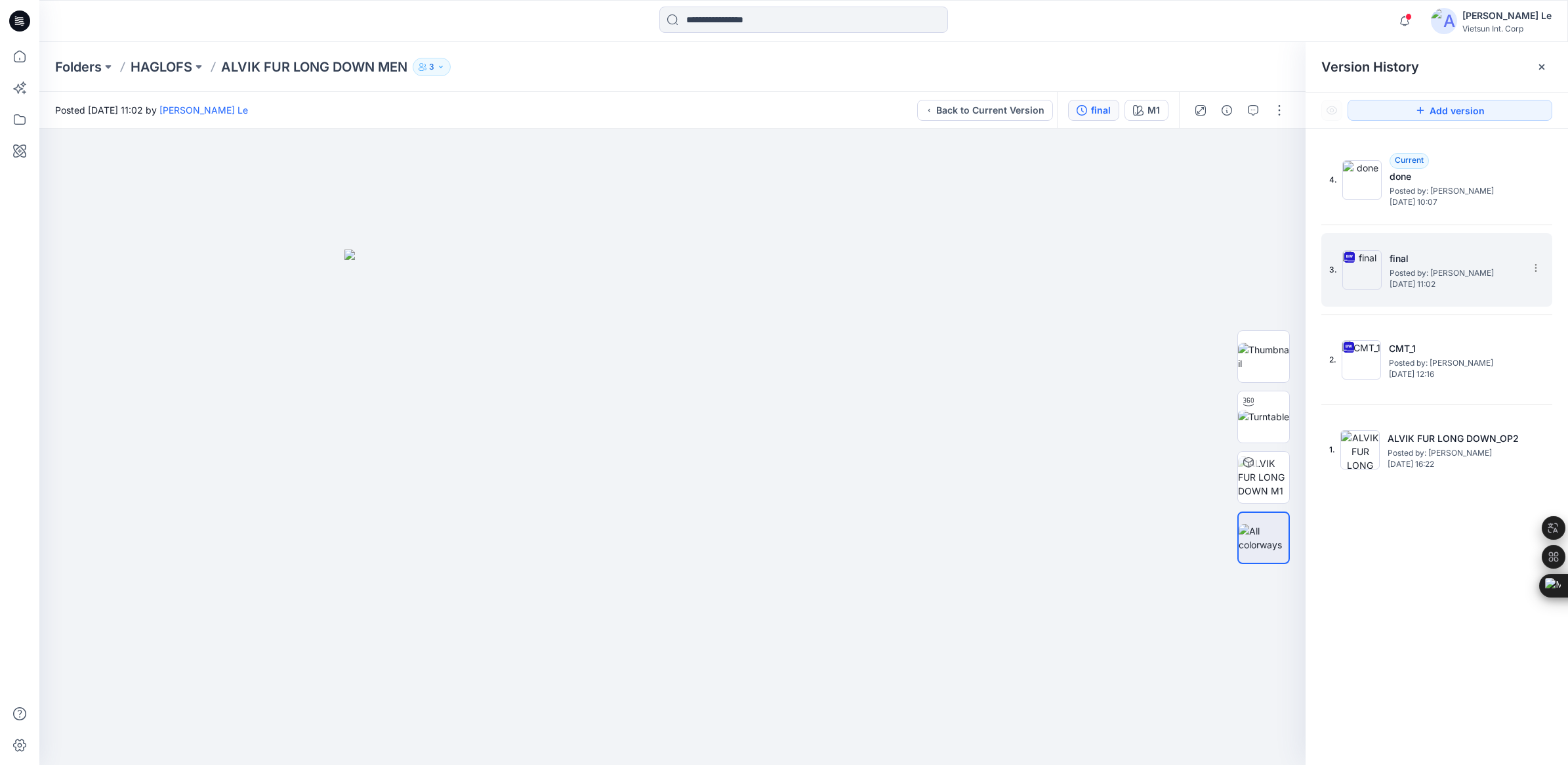
click at [1470, 236] on div "3. final Posted by: Luyen Le Tuesday, September 09, 2025 11:02" at bounding box center [1436, 269] width 231 height 73
click at [1412, 198] on span "[DATE] 10:07" at bounding box center [1455, 203] width 131 height 9
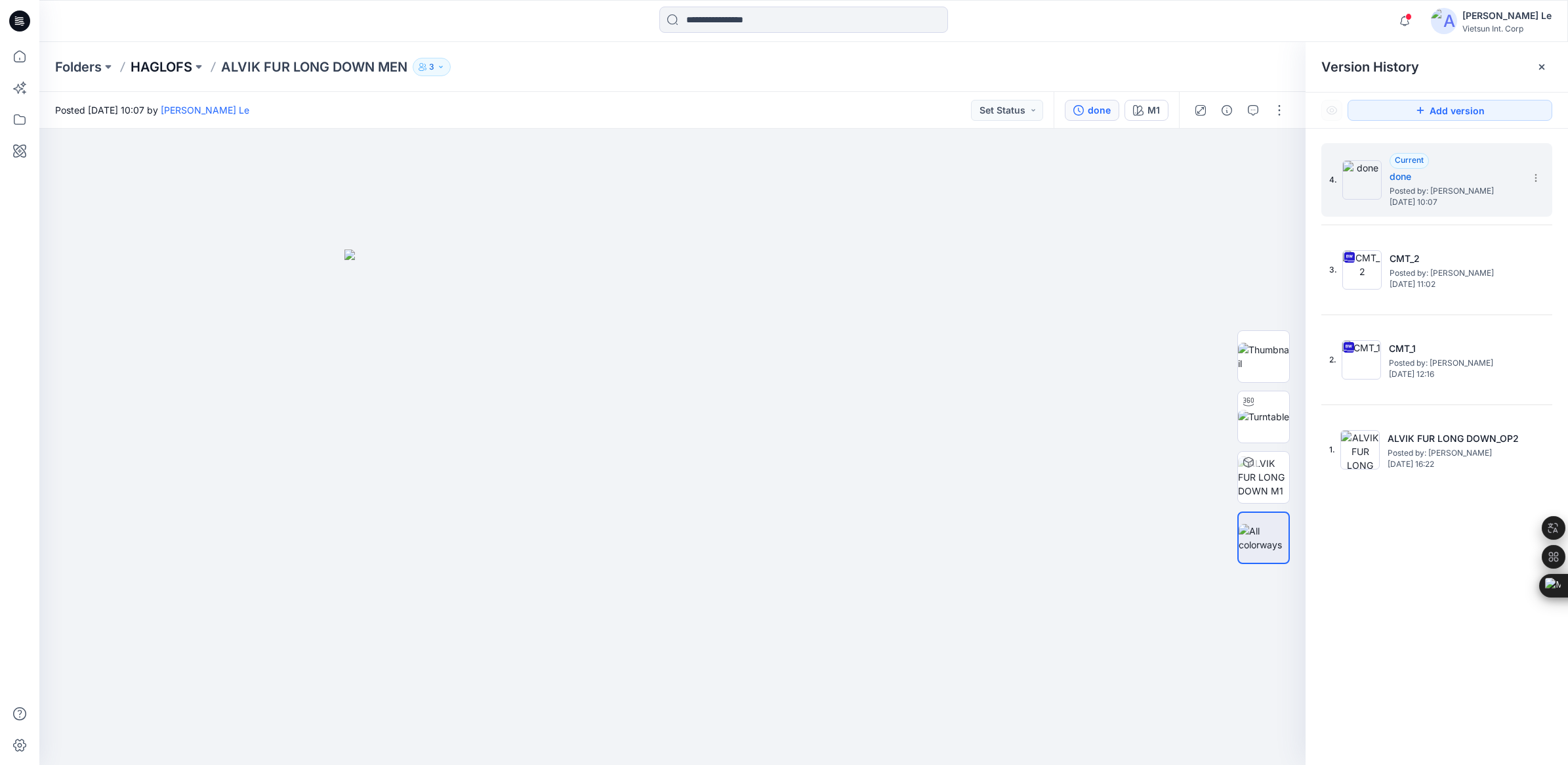
click at [161, 67] on p "HAGLOFS" at bounding box center [161, 67] width 62 height 18
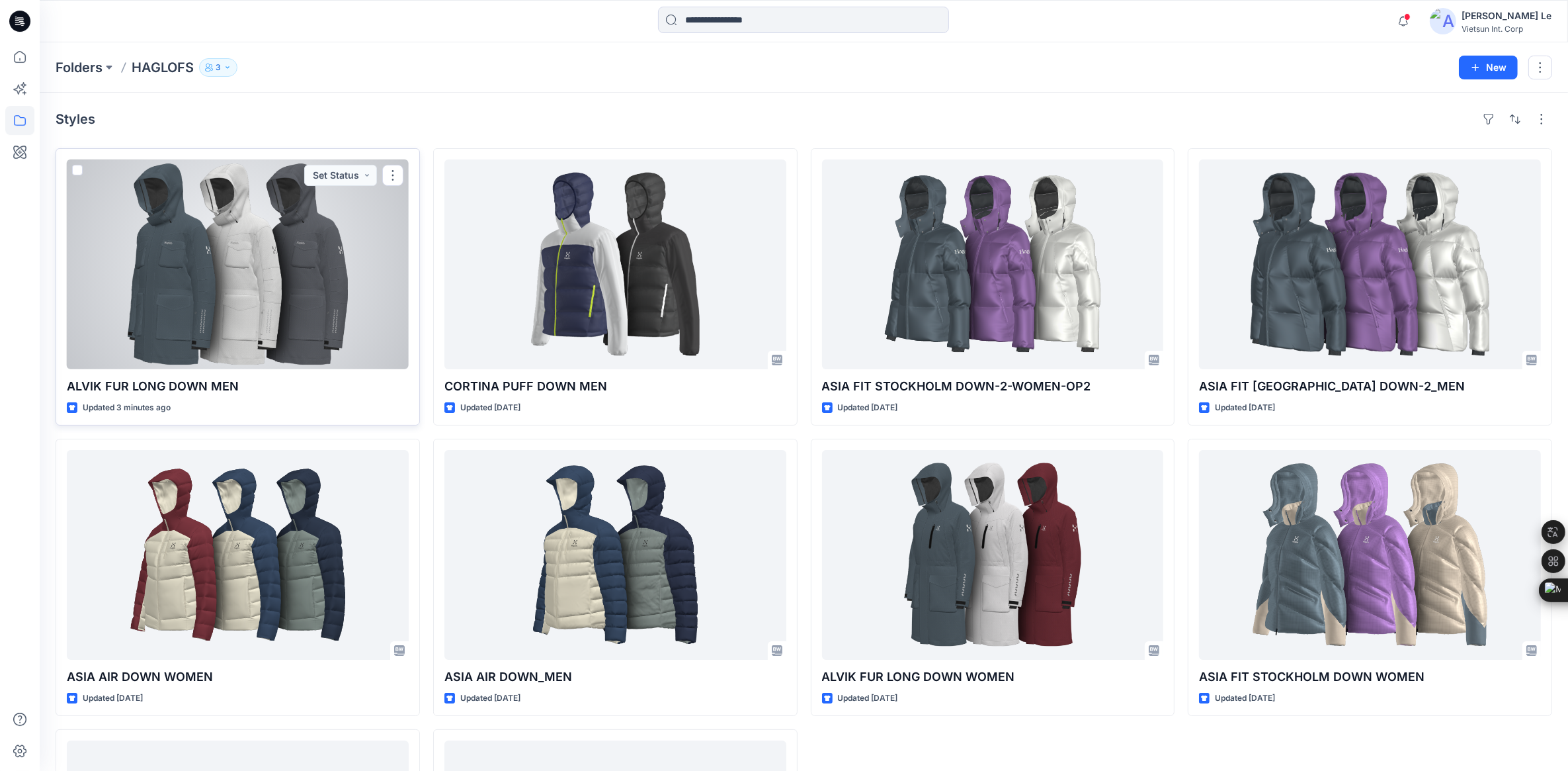
click at [231, 266] on div at bounding box center [238, 264] width 342 height 210
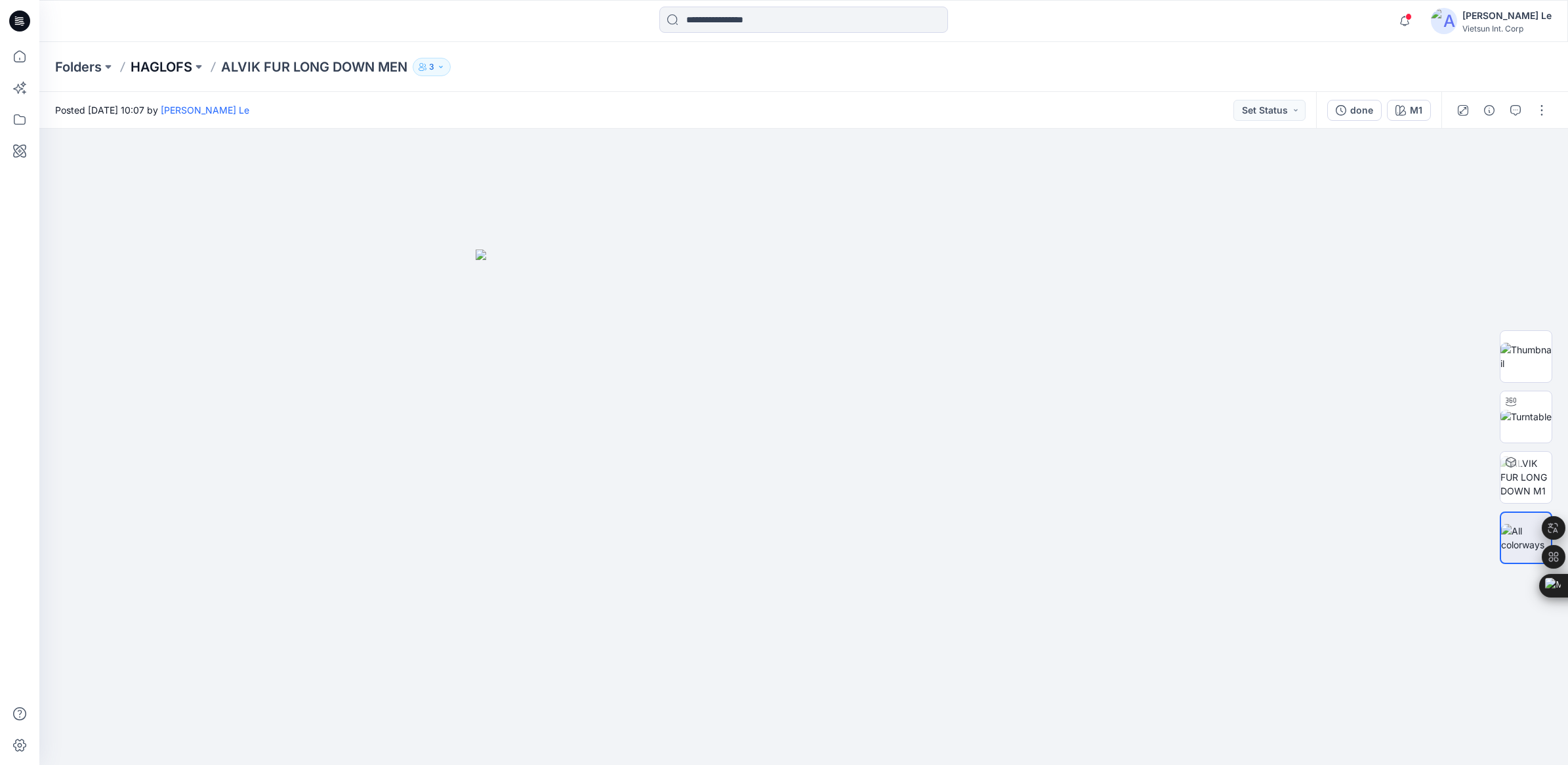
click at [166, 67] on p "HAGLOFS" at bounding box center [161, 67] width 62 height 18
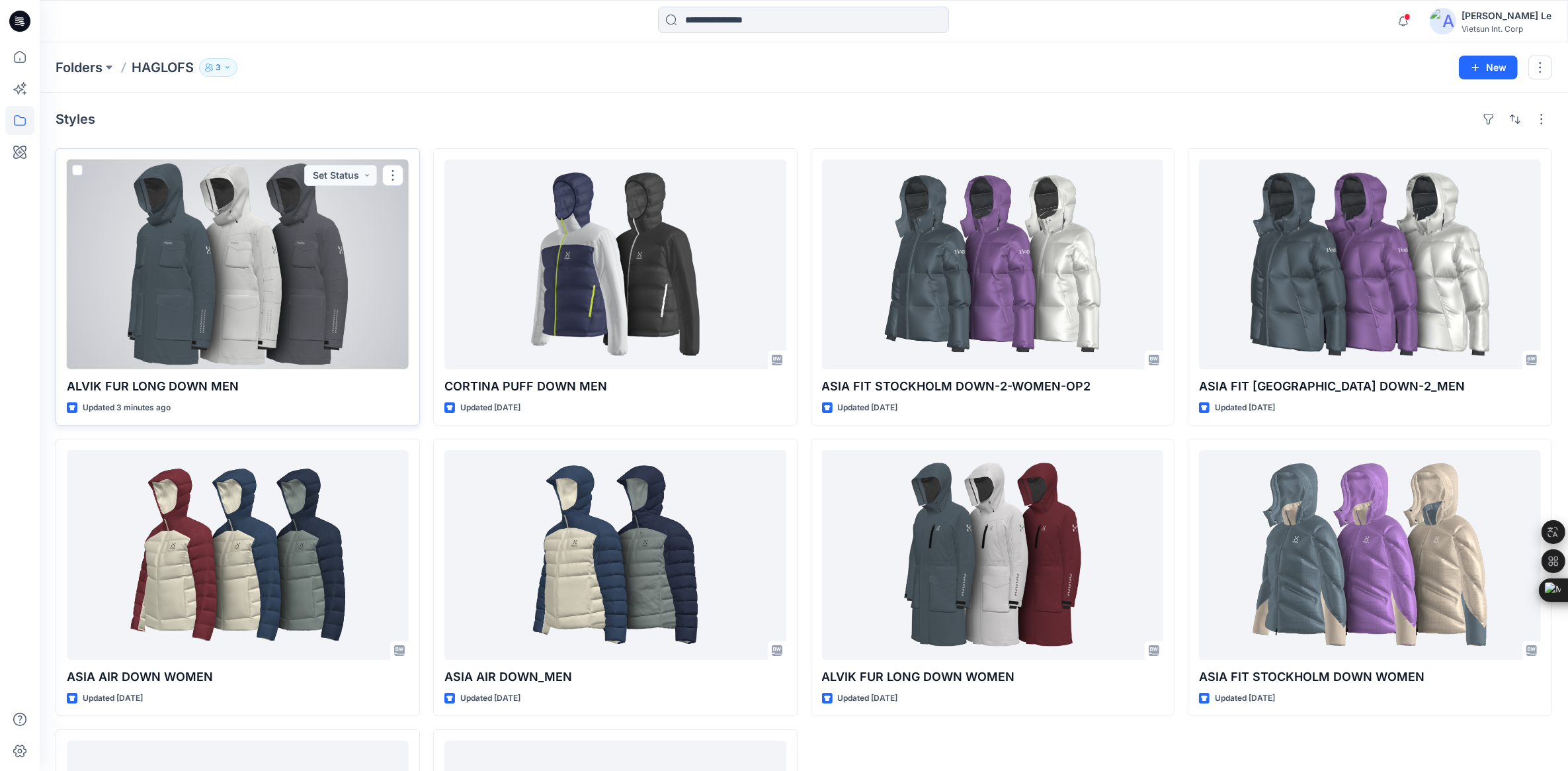
click at [270, 208] on div at bounding box center [238, 264] width 342 height 210
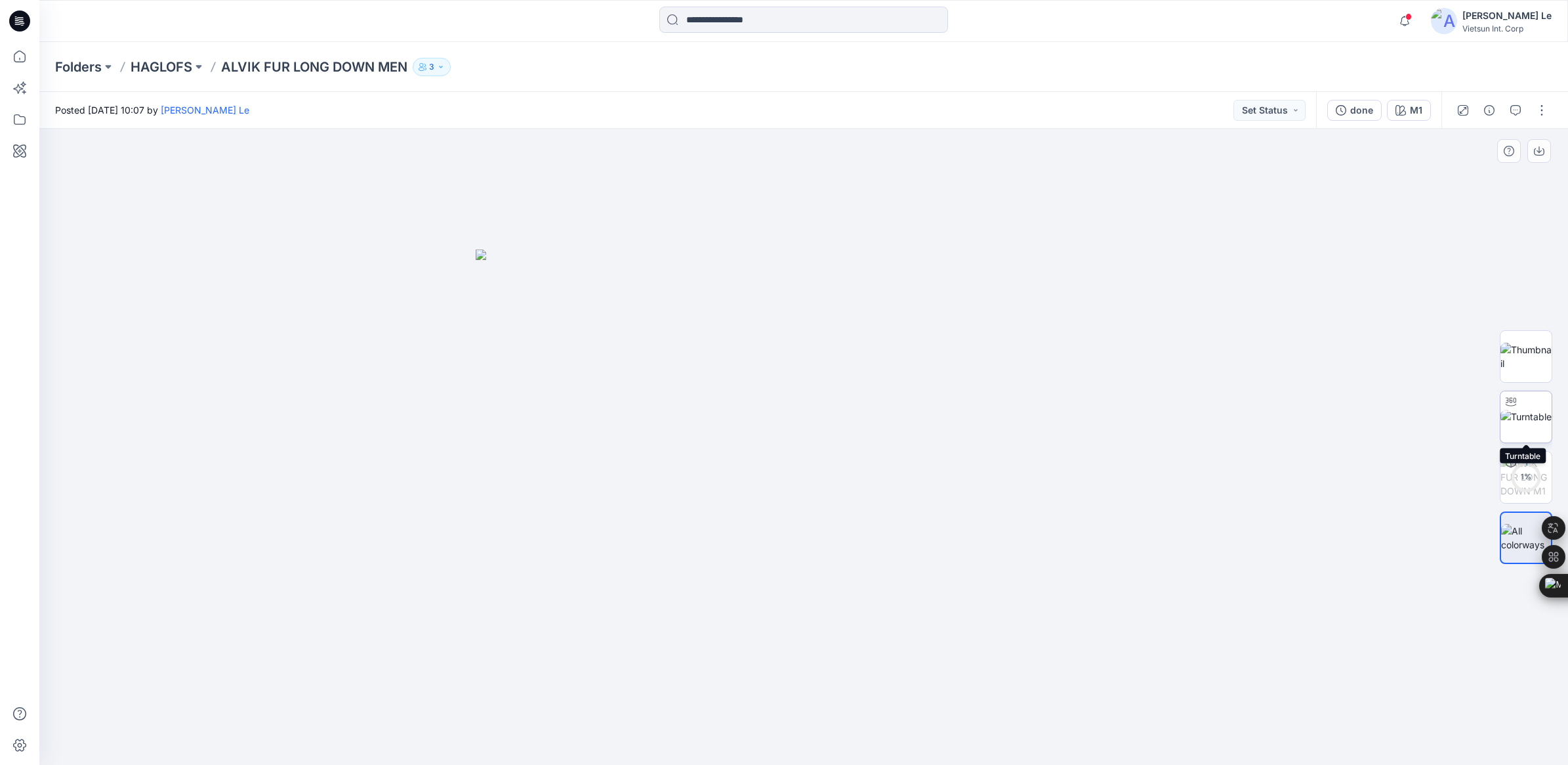
click at [1518, 418] on img at bounding box center [1526, 416] width 51 height 13
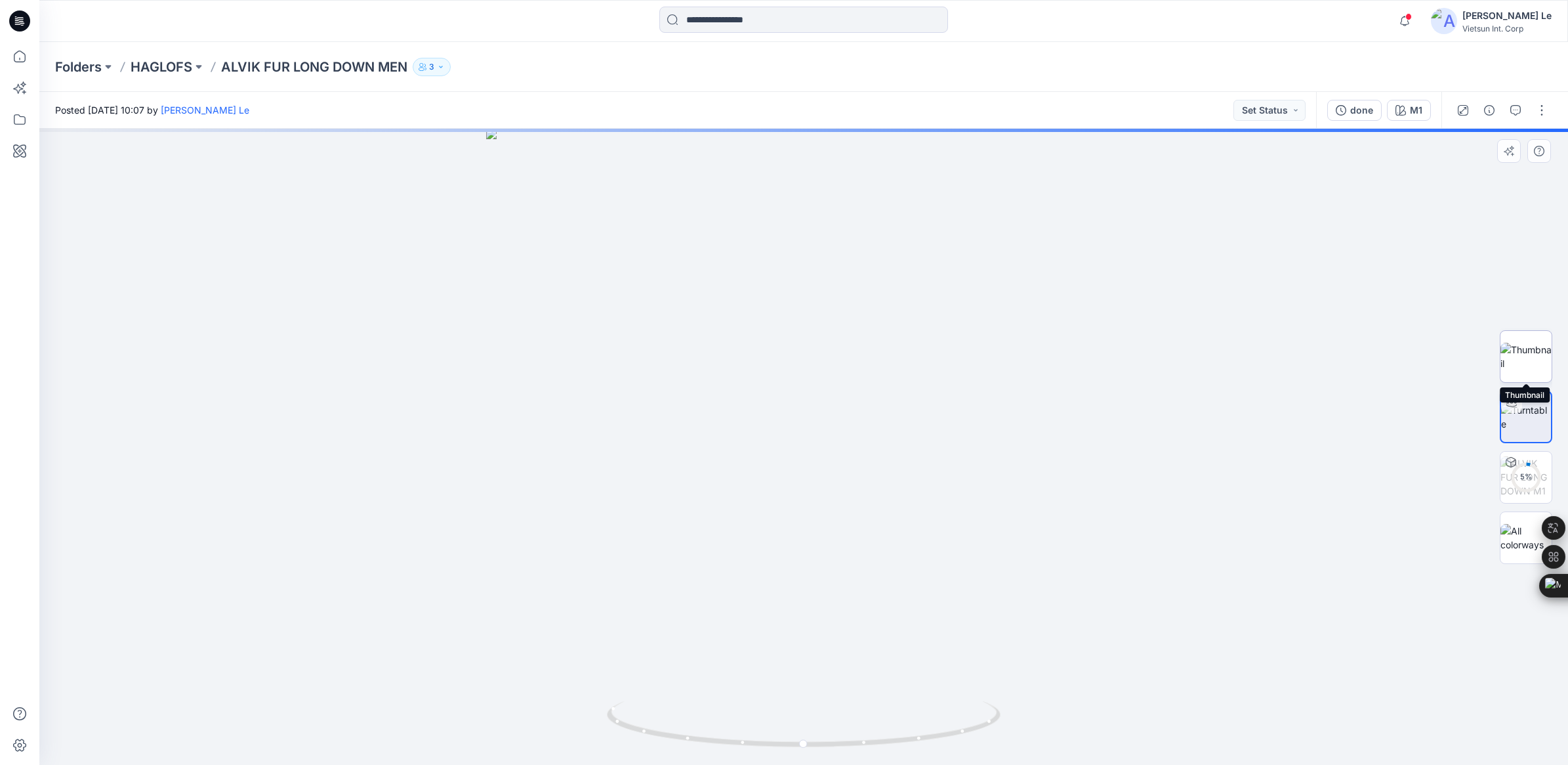
click at [1530, 359] on img at bounding box center [1526, 356] width 51 height 28
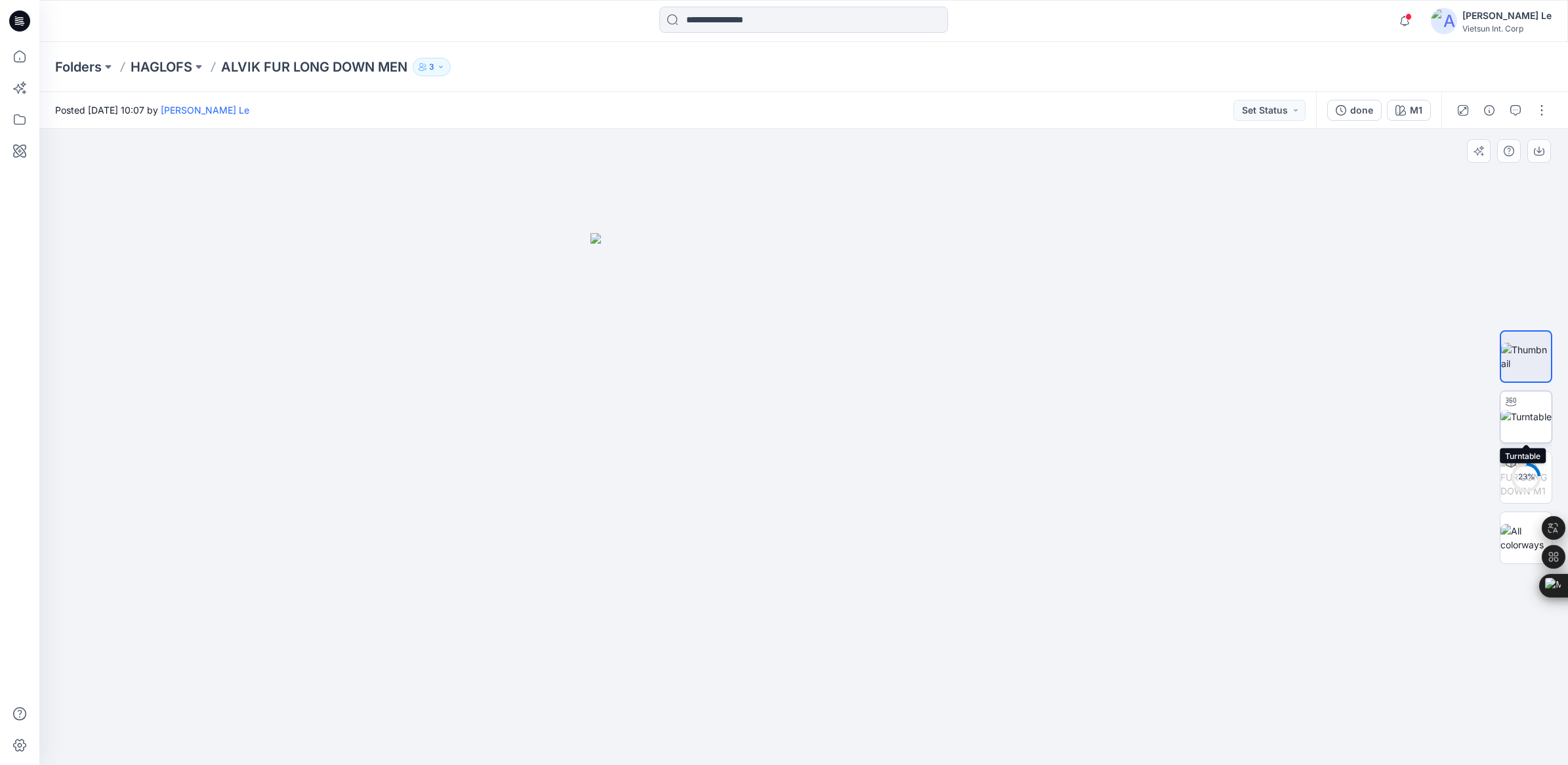
click at [1534, 412] on img at bounding box center [1526, 416] width 51 height 13
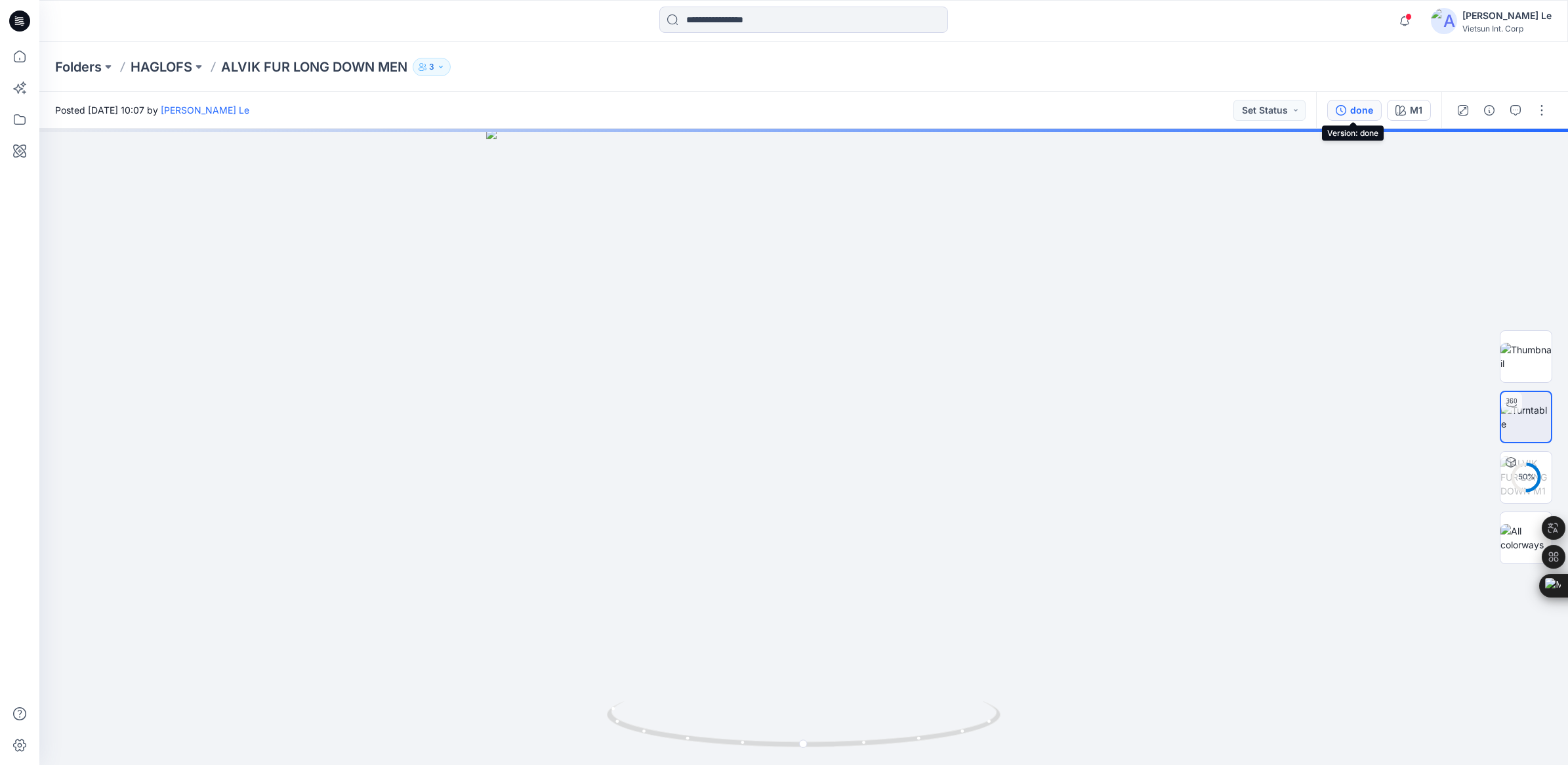
click at [1364, 110] on div "done" at bounding box center [1362, 110] width 23 height 14
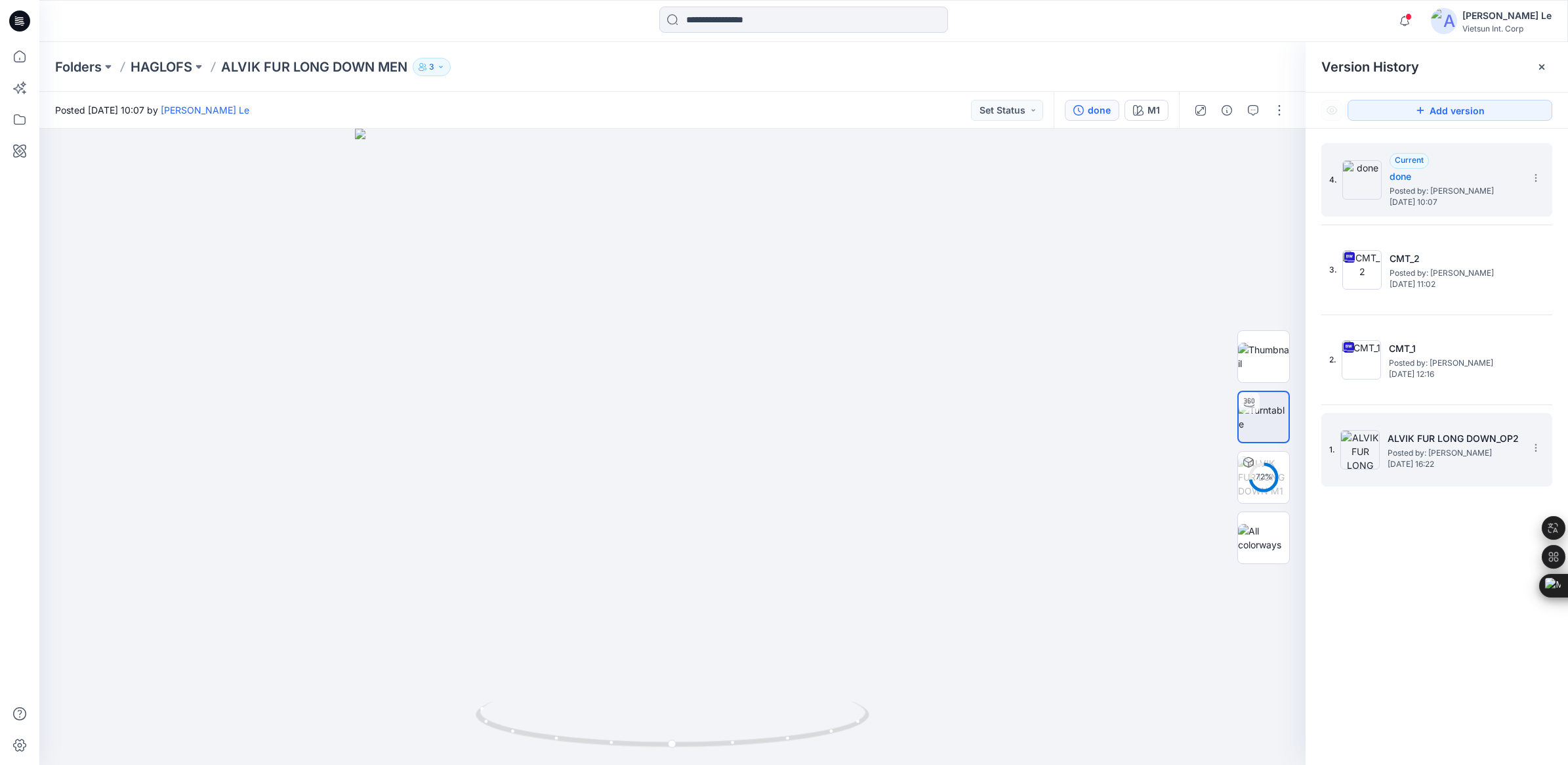
click at [1401, 447] on span "Posted by: [PERSON_NAME]" at bounding box center [1453, 453] width 131 height 13
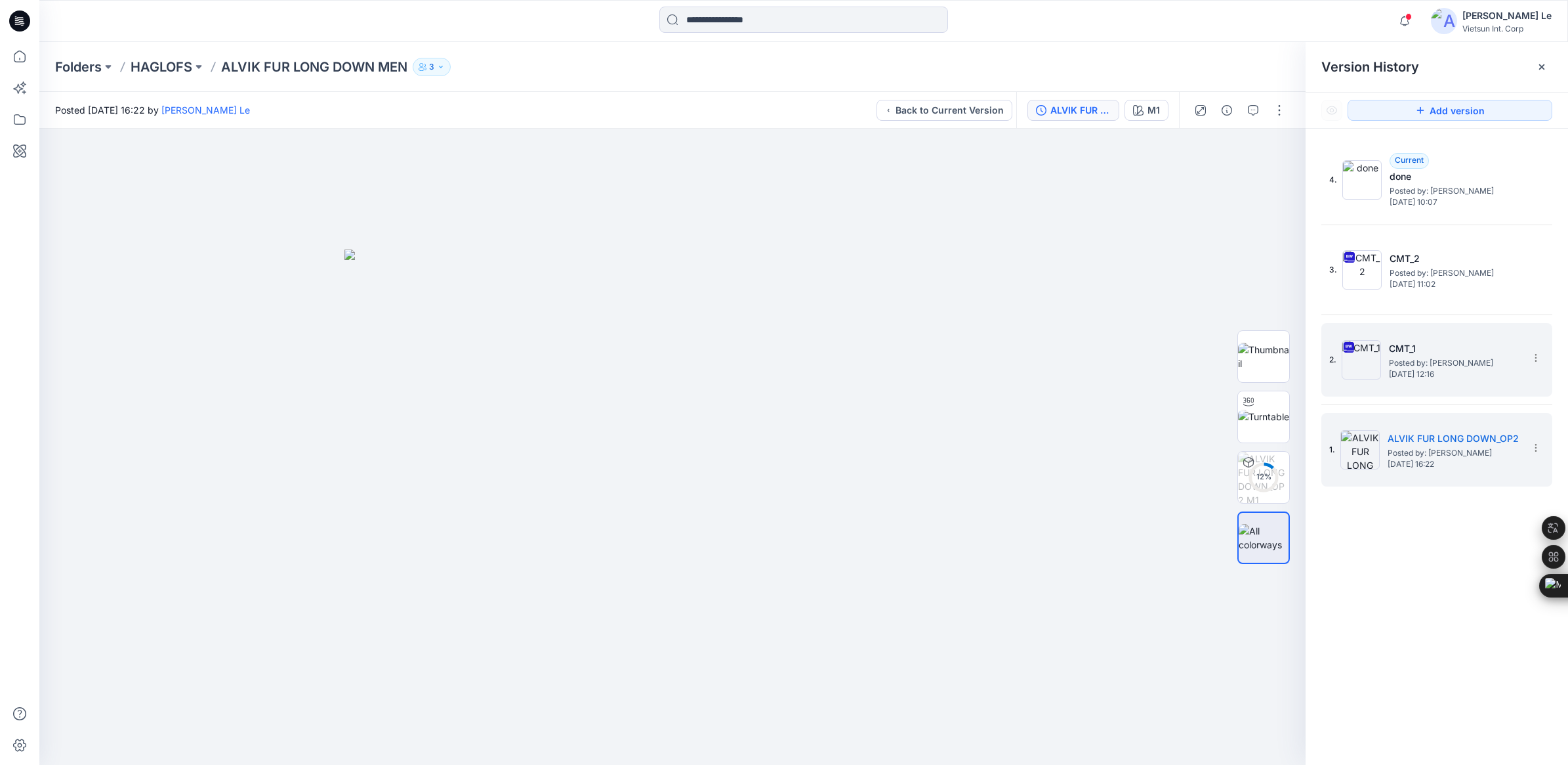
click at [1413, 349] on h5 "CMT_1" at bounding box center [1454, 348] width 131 height 15
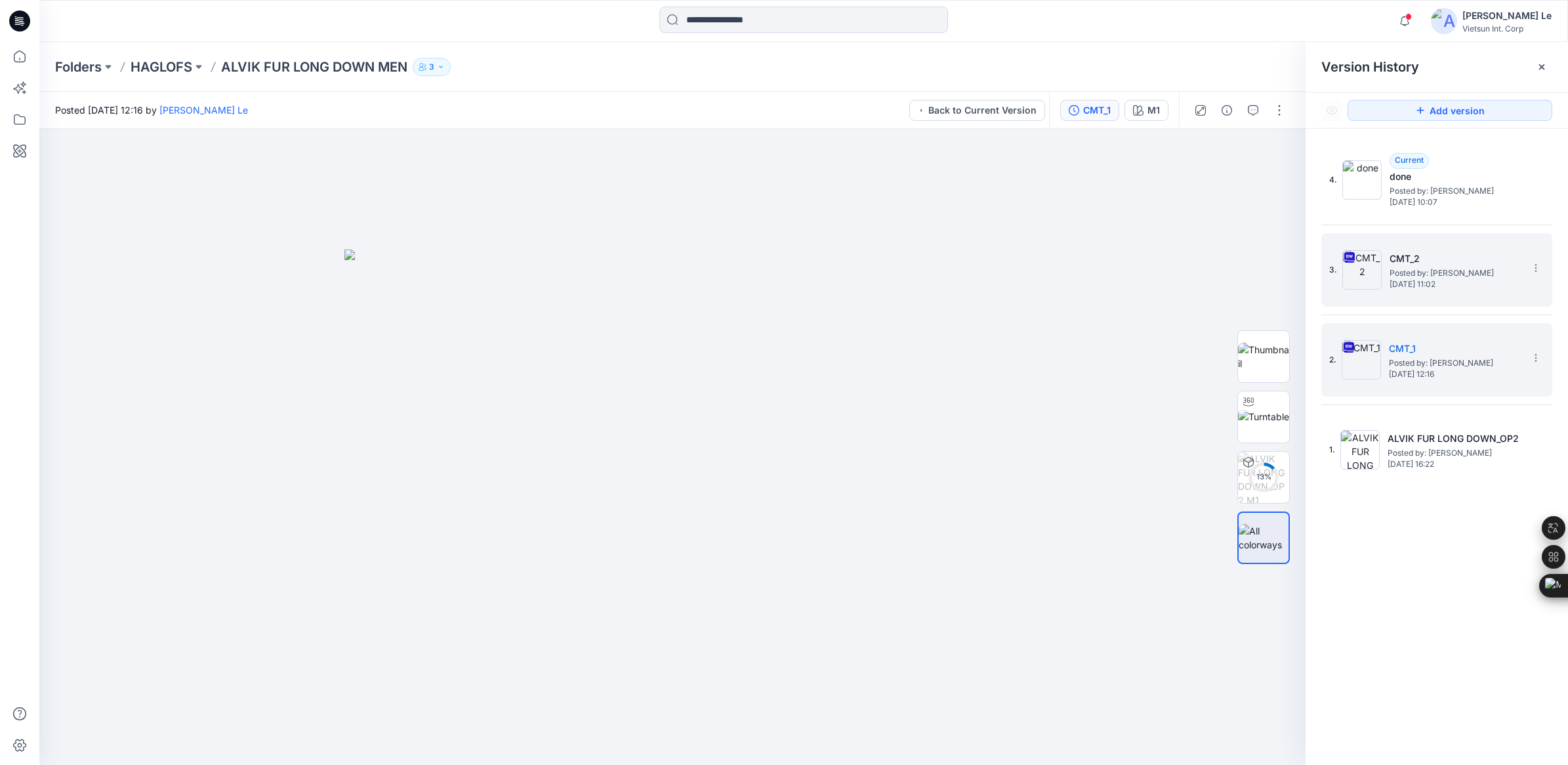
click at [1421, 271] on span "Posted by: [PERSON_NAME]" at bounding box center [1455, 273] width 131 height 13
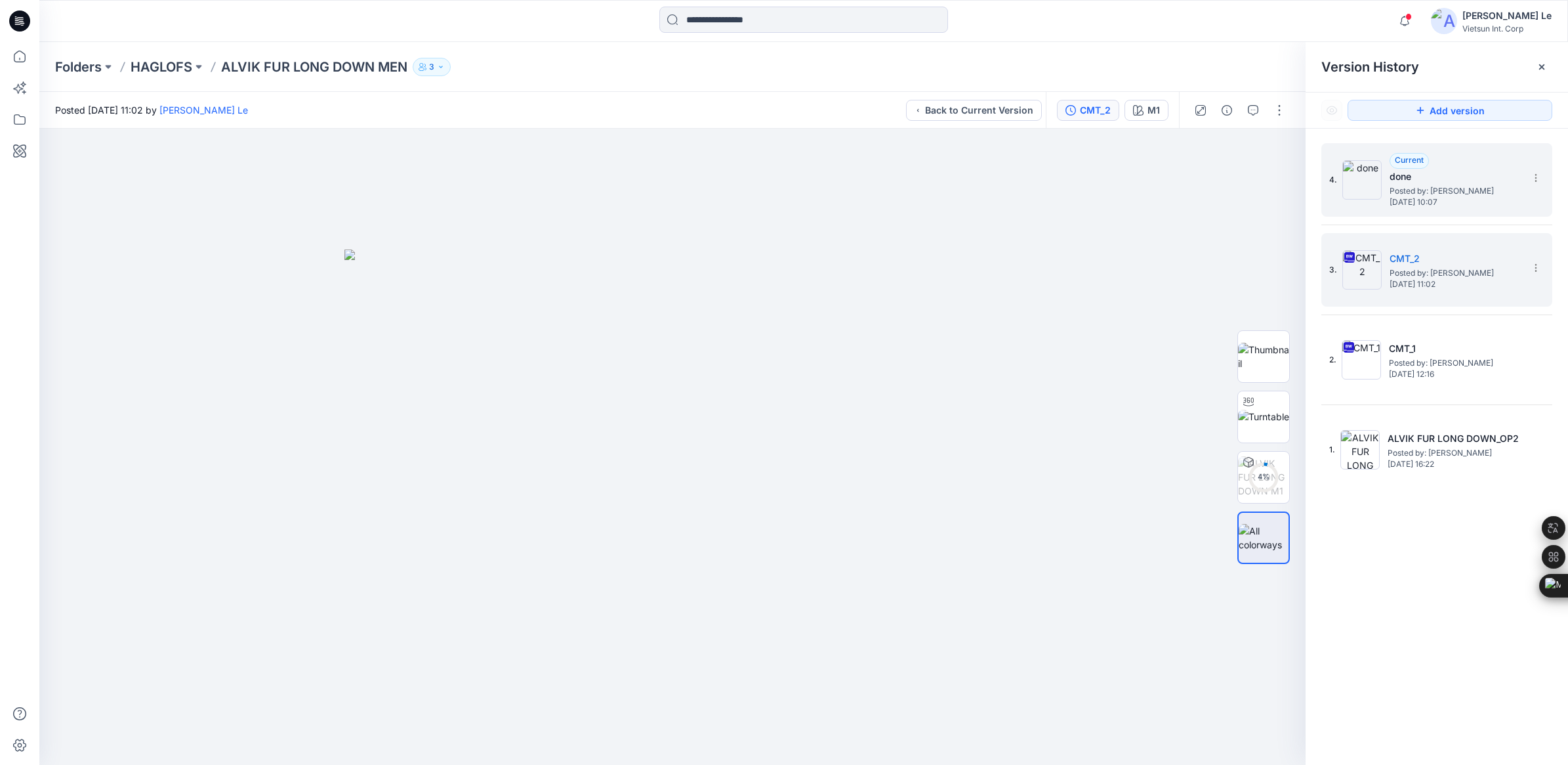
click at [1438, 191] on span "Posted by: [PERSON_NAME]" at bounding box center [1455, 191] width 131 height 13
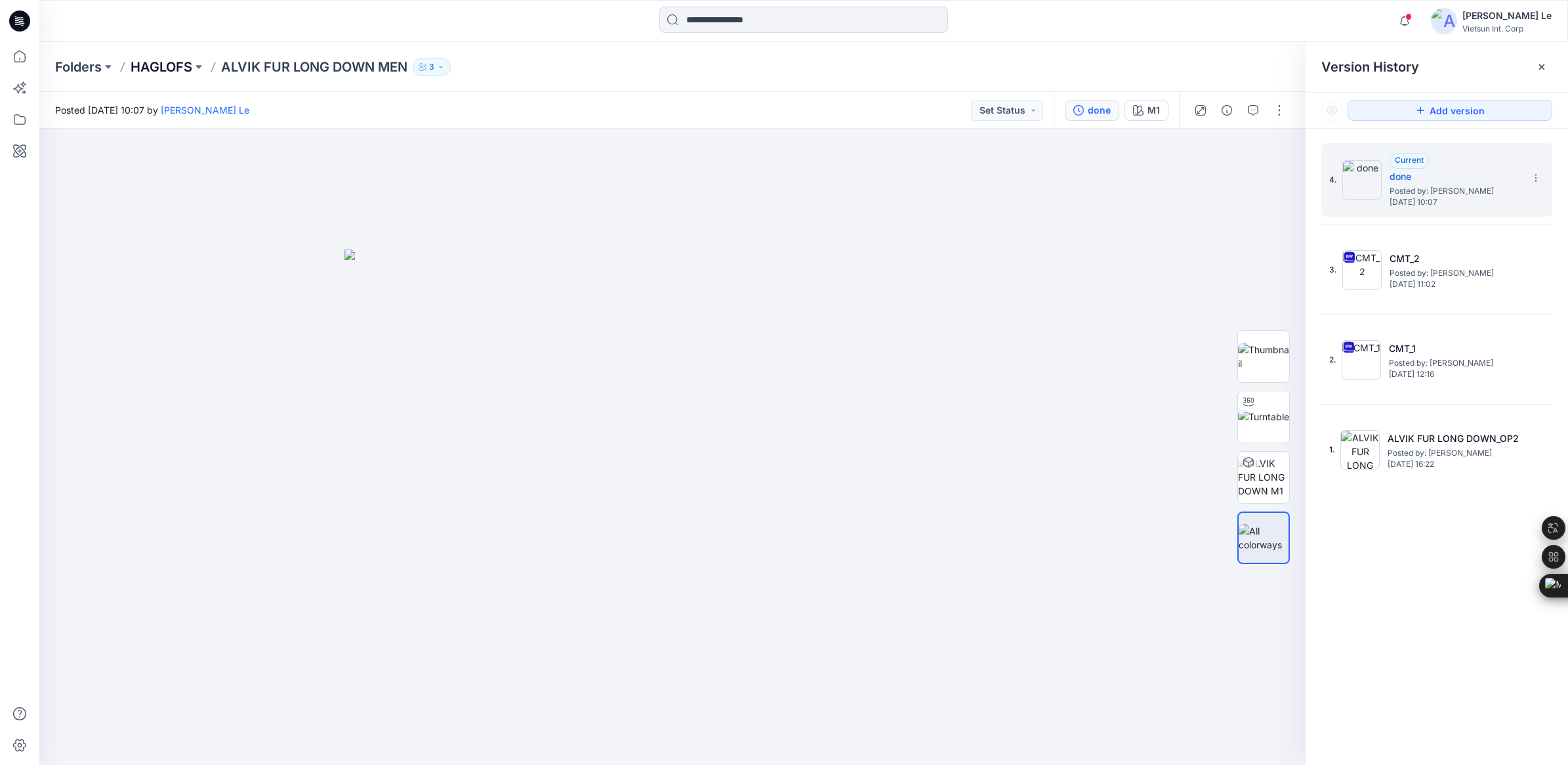
click at [167, 72] on p "HAGLOFS" at bounding box center [161, 67] width 62 height 18
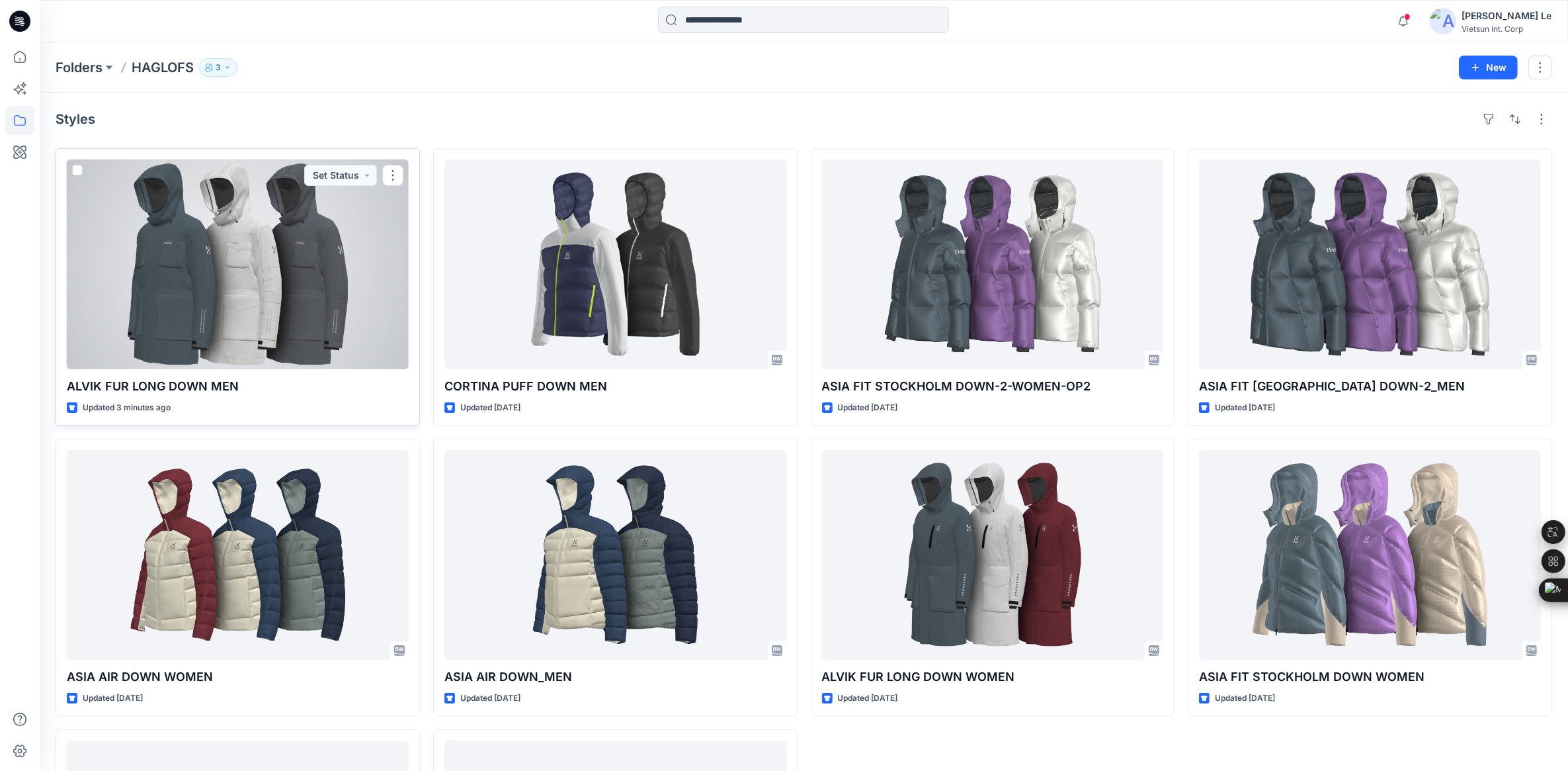
click at [199, 217] on div at bounding box center [238, 264] width 342 height 210
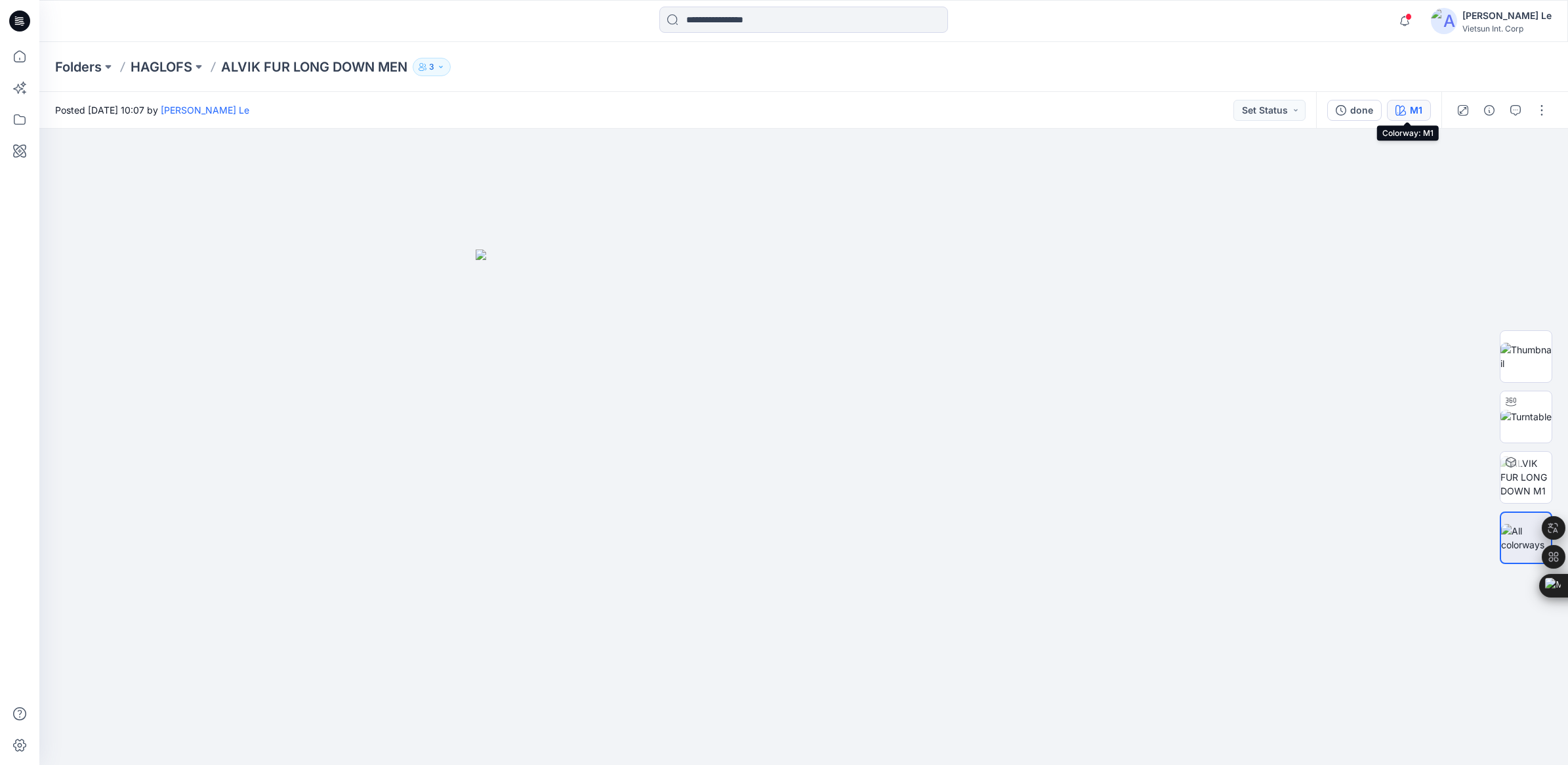
click at [1418, 107] on div "M1" at bounding box center [1416, 110] width 13 height 14
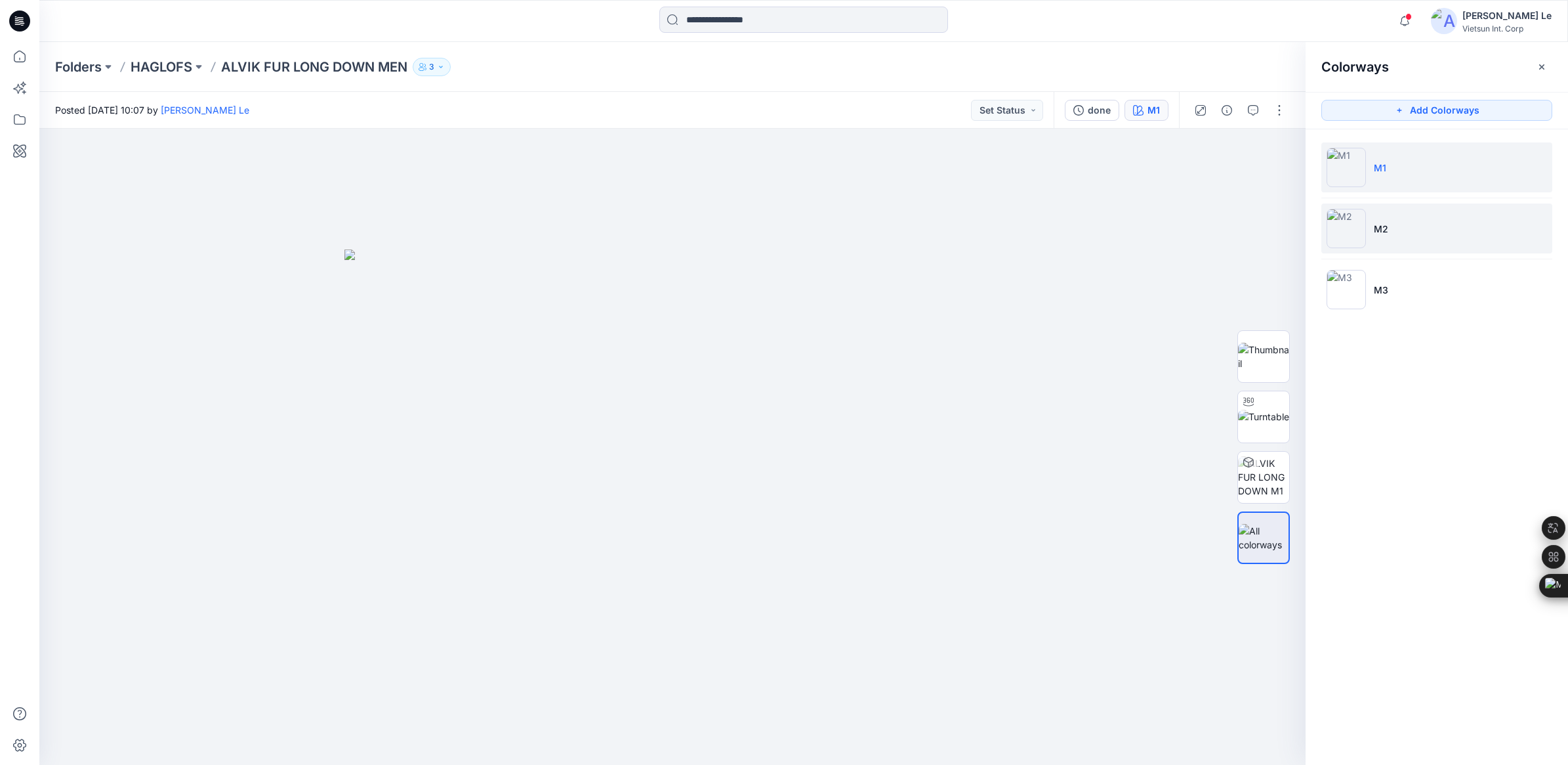
click at [1388, 225] on li "M2" at bounding box center [1436, 228] width 231 height 50
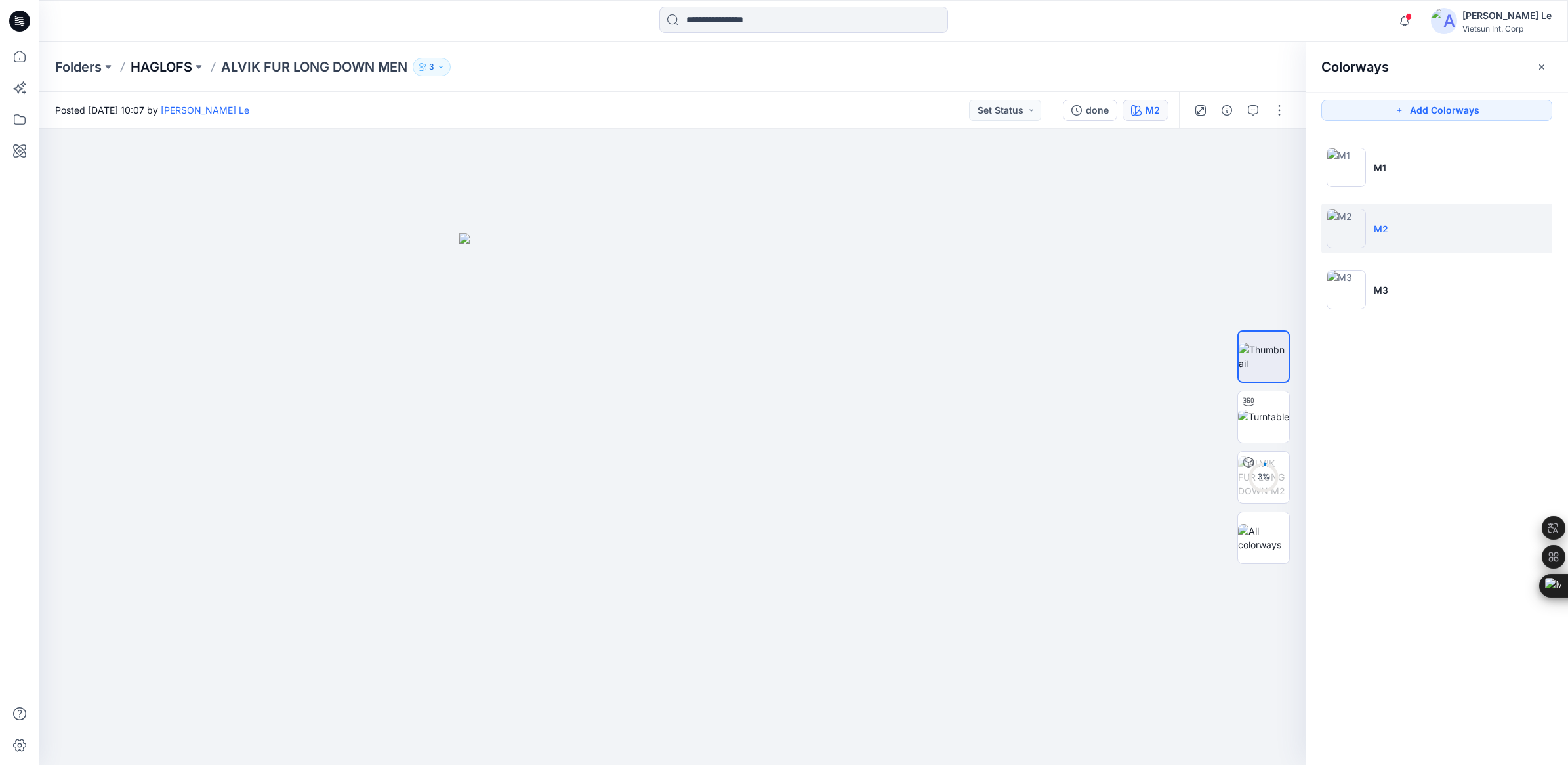
click at [161, 63] on p "HAGLOFS" at bounding box center [161, 67] width 62 height 18
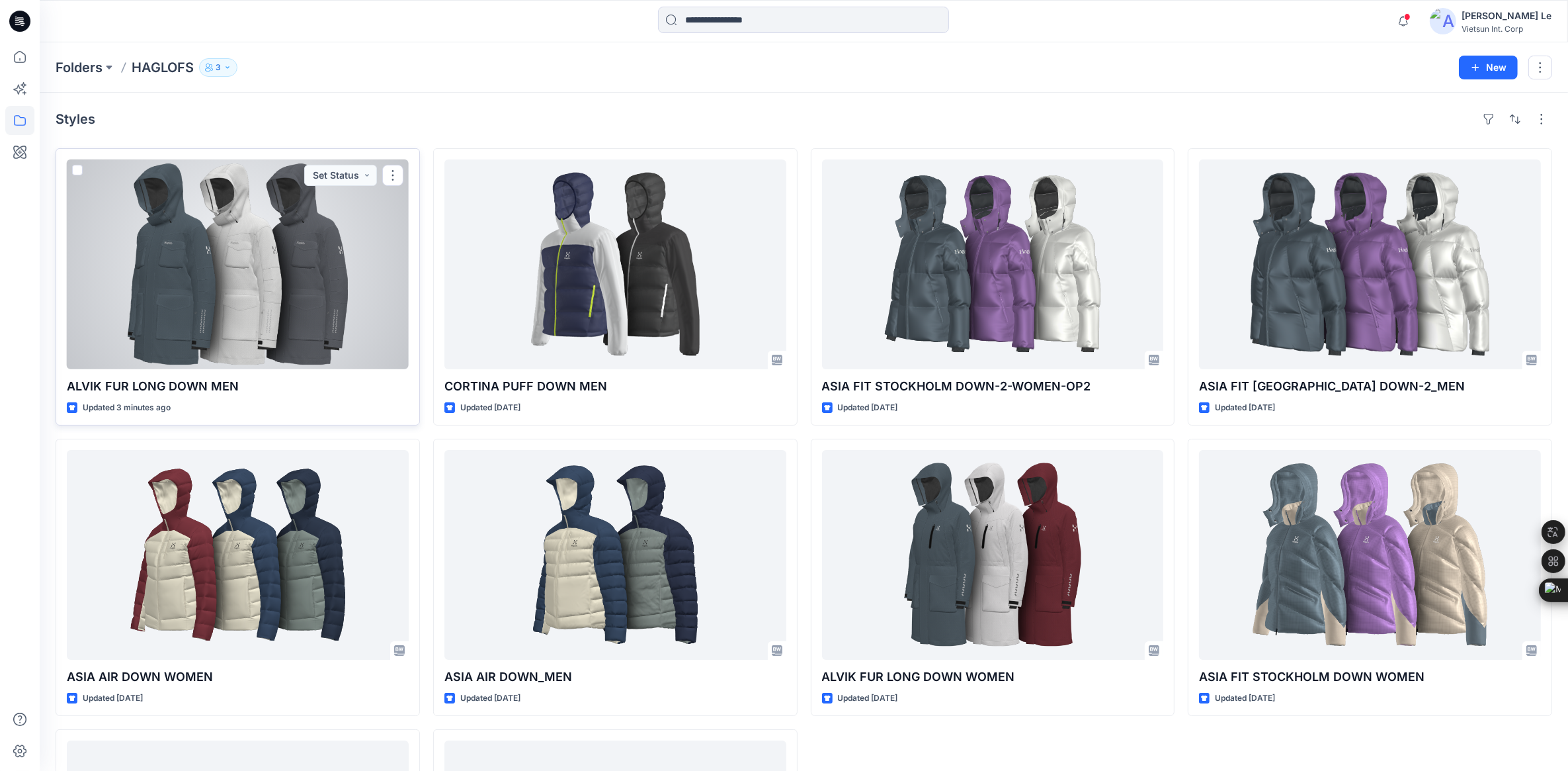
click at [252, 325] on div at bounding box center [238, 264] width 342 height 210
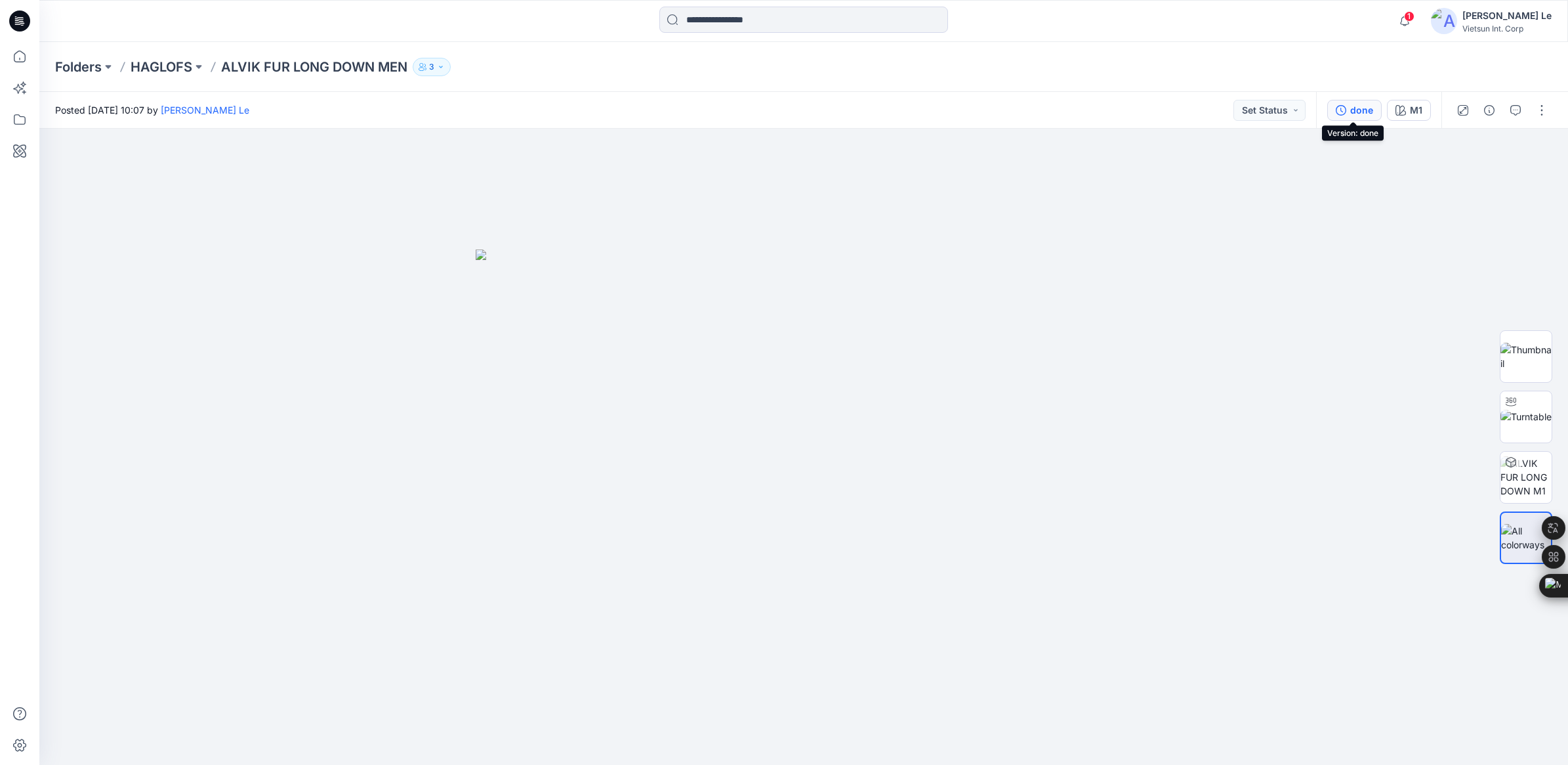
click at [1355, 110] on div "done" at bounding box center [1362, 110] width 23 height 14
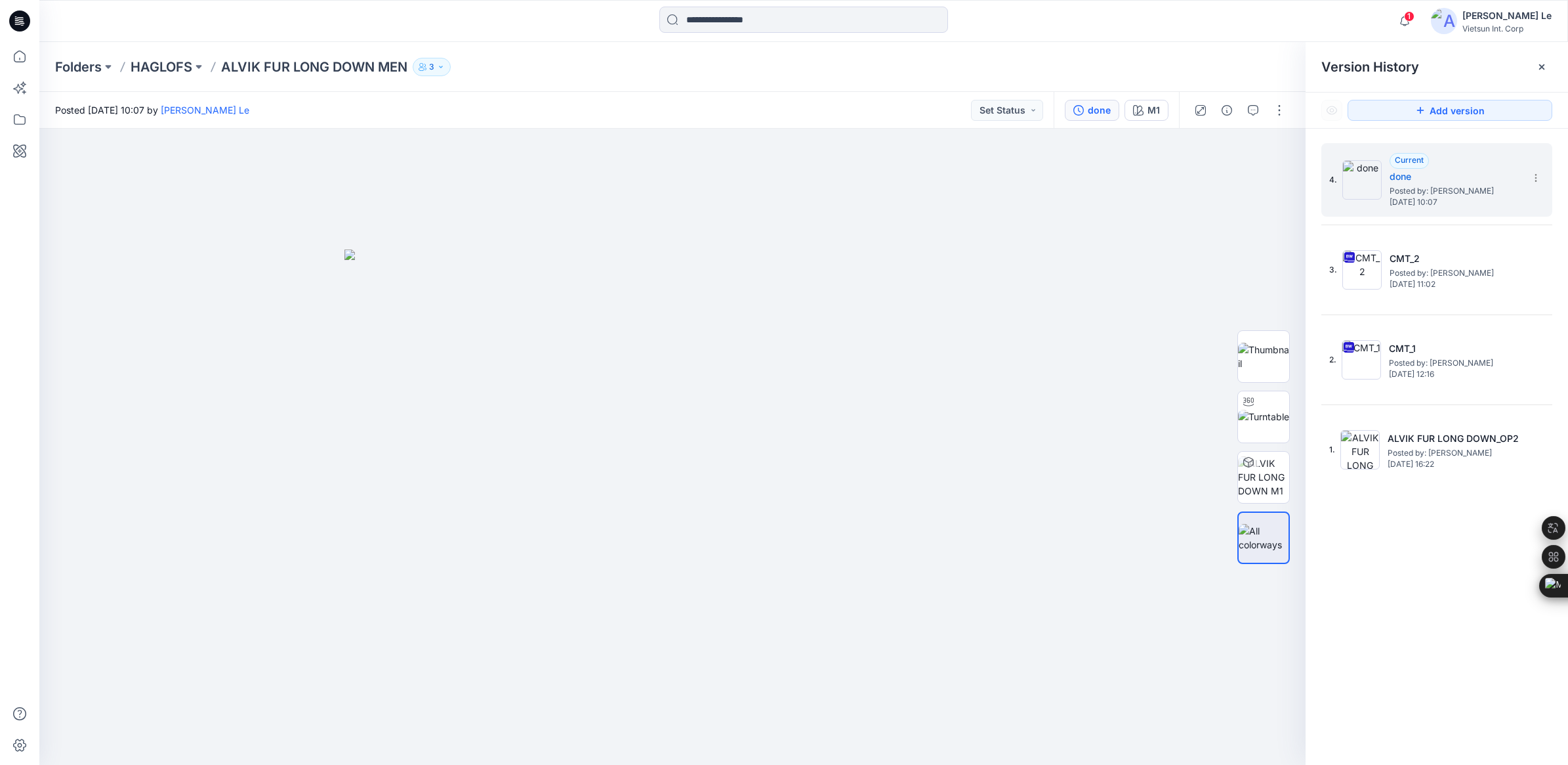
click at [1381, 571] on div "4. Current done Posted by: [PERSON_NAME] [DATE] 10:07 3. CMT_2 Posted by: [PERS…" at bounding box center [1437, 456] width 262 height 655
click at [1440, 365] on span "Posted by: [PERSON_NAME]" at bounding box center [1454, 363] width 131 height 13
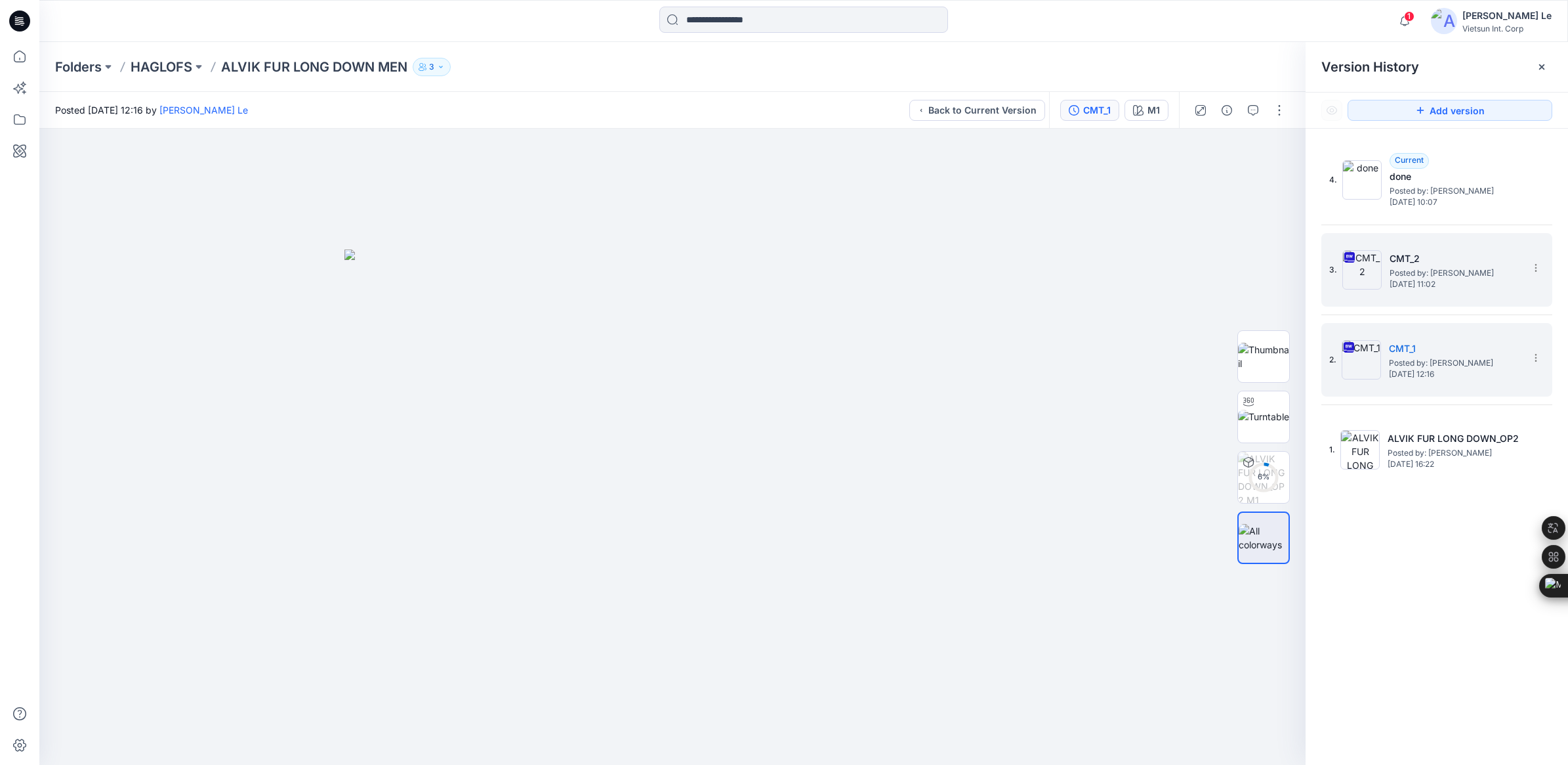
click at [1452, 272] on span "Posted by: [PERSON_NAME]" at bounding box center [1455, 273] width 131 height 13
click at [1442, 347] on h5 "CMT_1" at bounding box center [1454, 348] width 131 height 15
click at [1438, 268] on span "Posted by: [PERSON_NAME]" at bounding box center [1455, 273] width 131 height 13
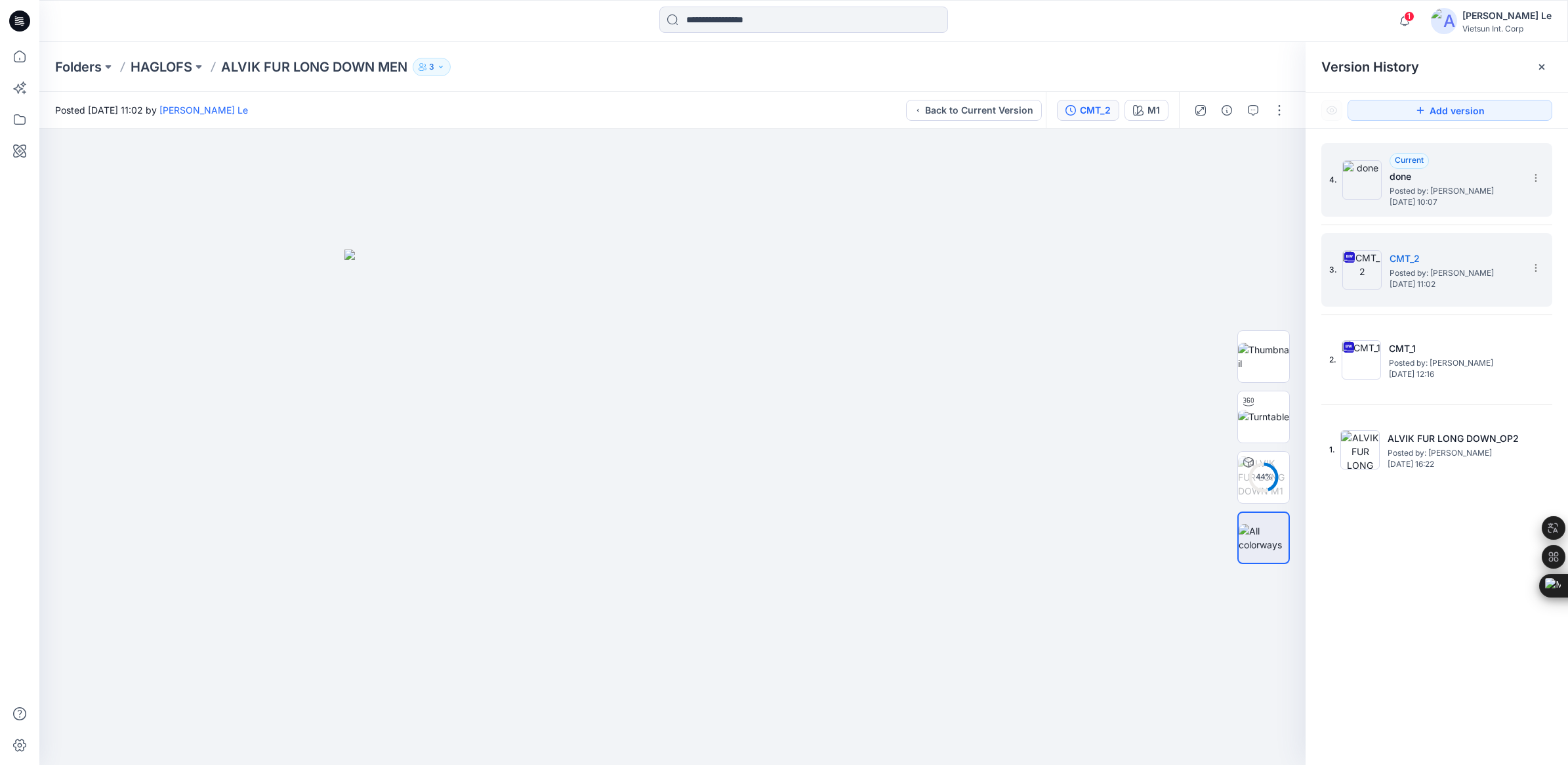
click at [1442, 184] on span "Posted by: [PERSON_NAME]" at bounding box center [1455, 191] width 131 height 13
click at [1425, 275] on span "Posted by: [PERSON_NAME]" at bounding box center [1455, 273] width 131 height 13
click at [1427, 184] on span "Posted by: [PERSON_NAME]" at bounding box center [1455, 191] width 131 height 13
click at [1430, 260] on h5 "CMT_2" at bounding box center [1455, 258] width 131 height 15
click at [1535, 263] on icon at bounding box center [1536, 268] width 11 height 11
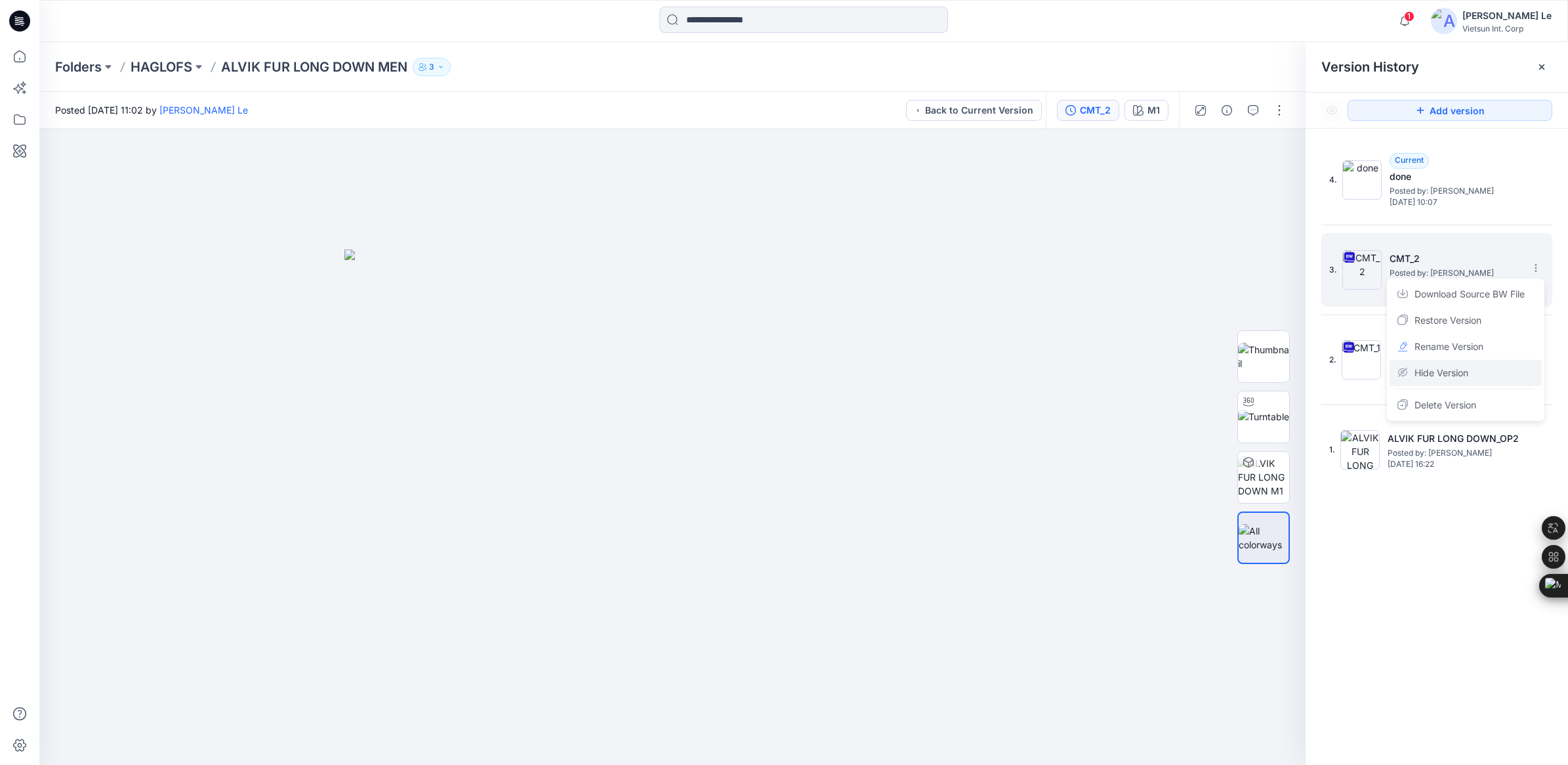
click at [1442, 372] on span "Hide Version" at bounding box center [1442, 372] width 54 height 15
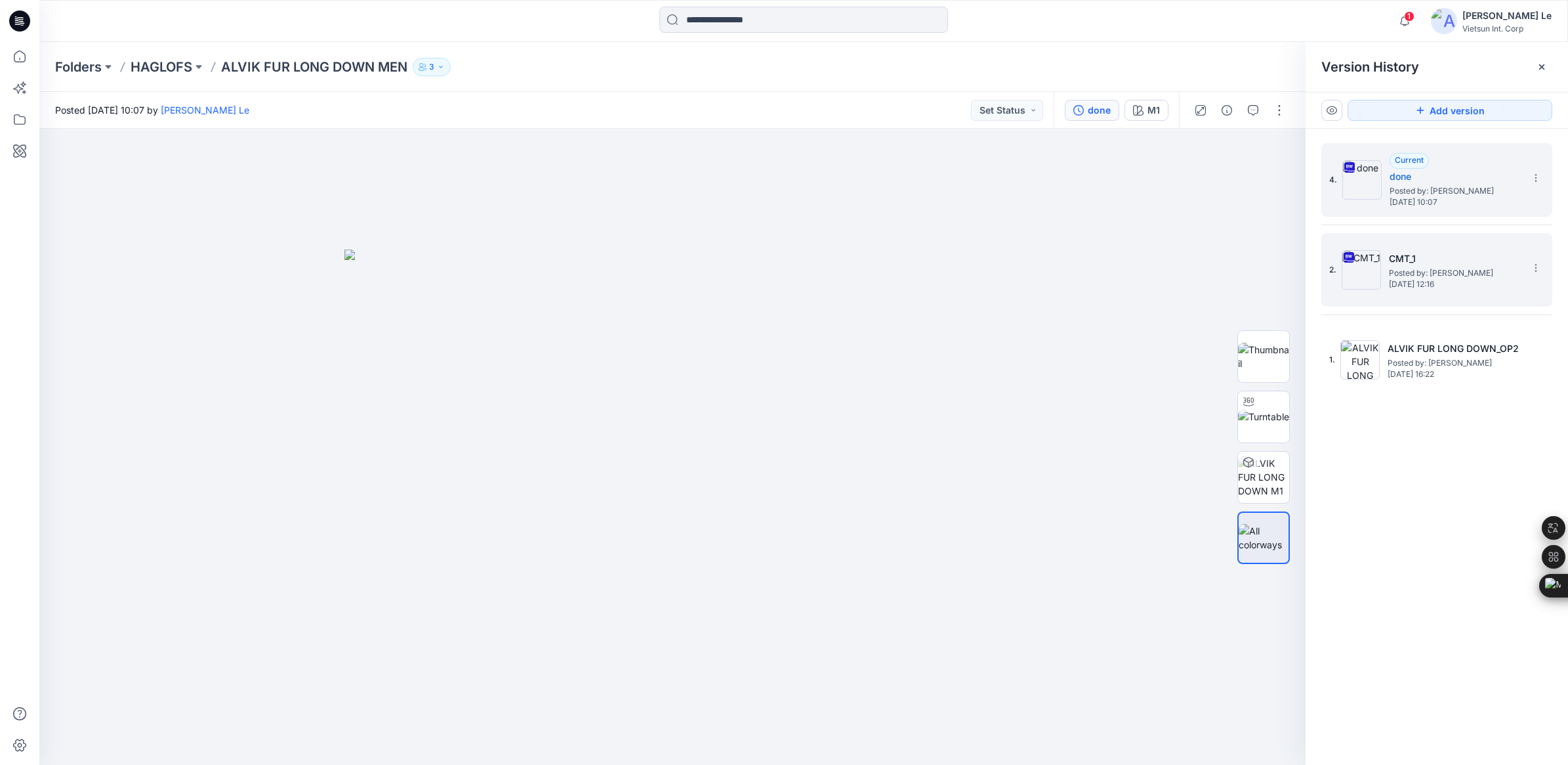
click at [1420, 251] on h5 "CMT_1" at bounding box center [1454, 258] width 131 height 15
click at [1436, 176] on h5 "done" at bounding box center [1455, 176] width 131 height 15
click at [1435, 267] on span "Posted by: [PERSON_NAME]" at bounding box center [1454, 273] width 131 height 13
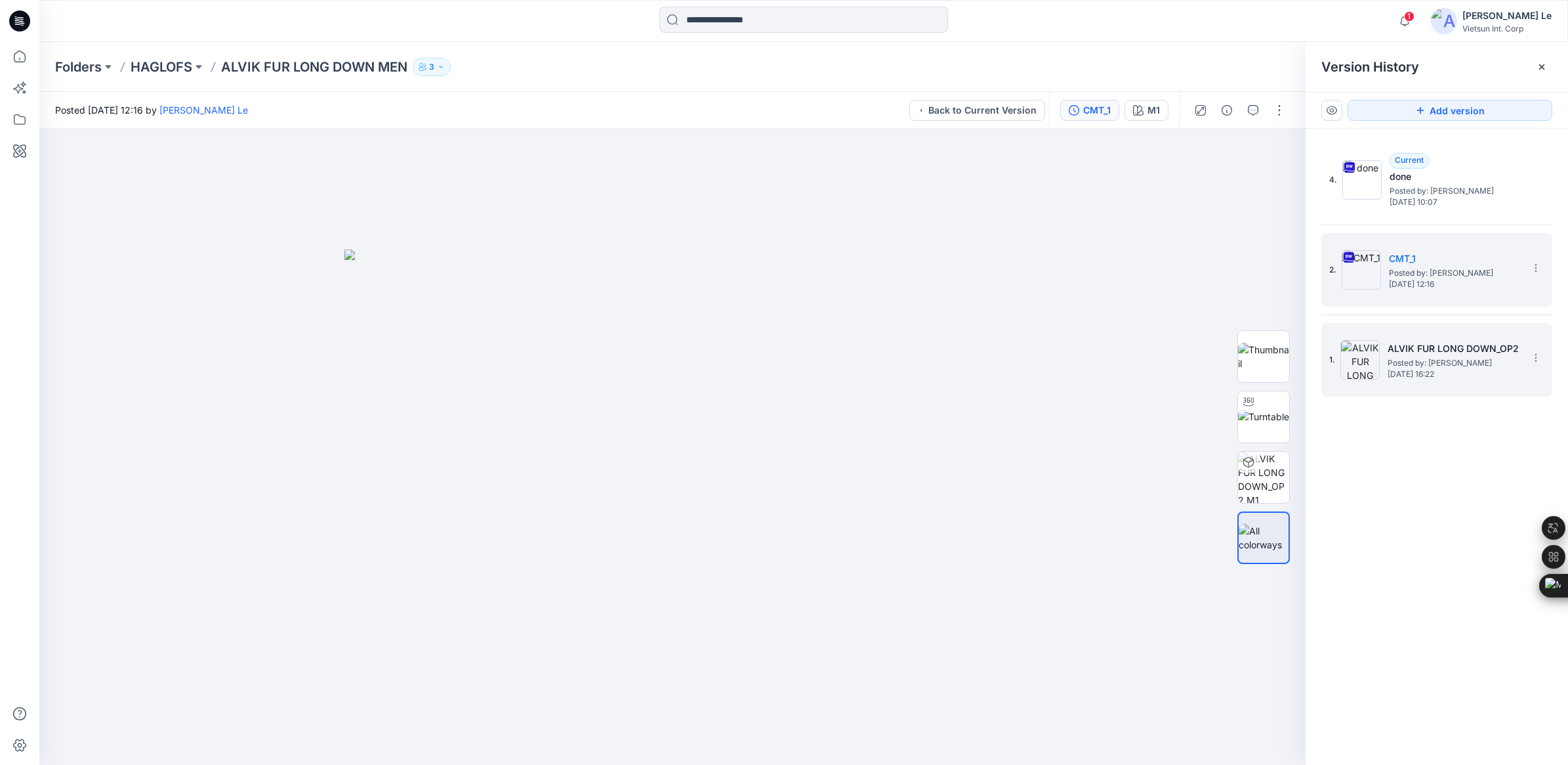
click at [1429, 367] on span "Posted by: [PERSON_NAME]" at bounding box center [1453, 363] width 131 height 13
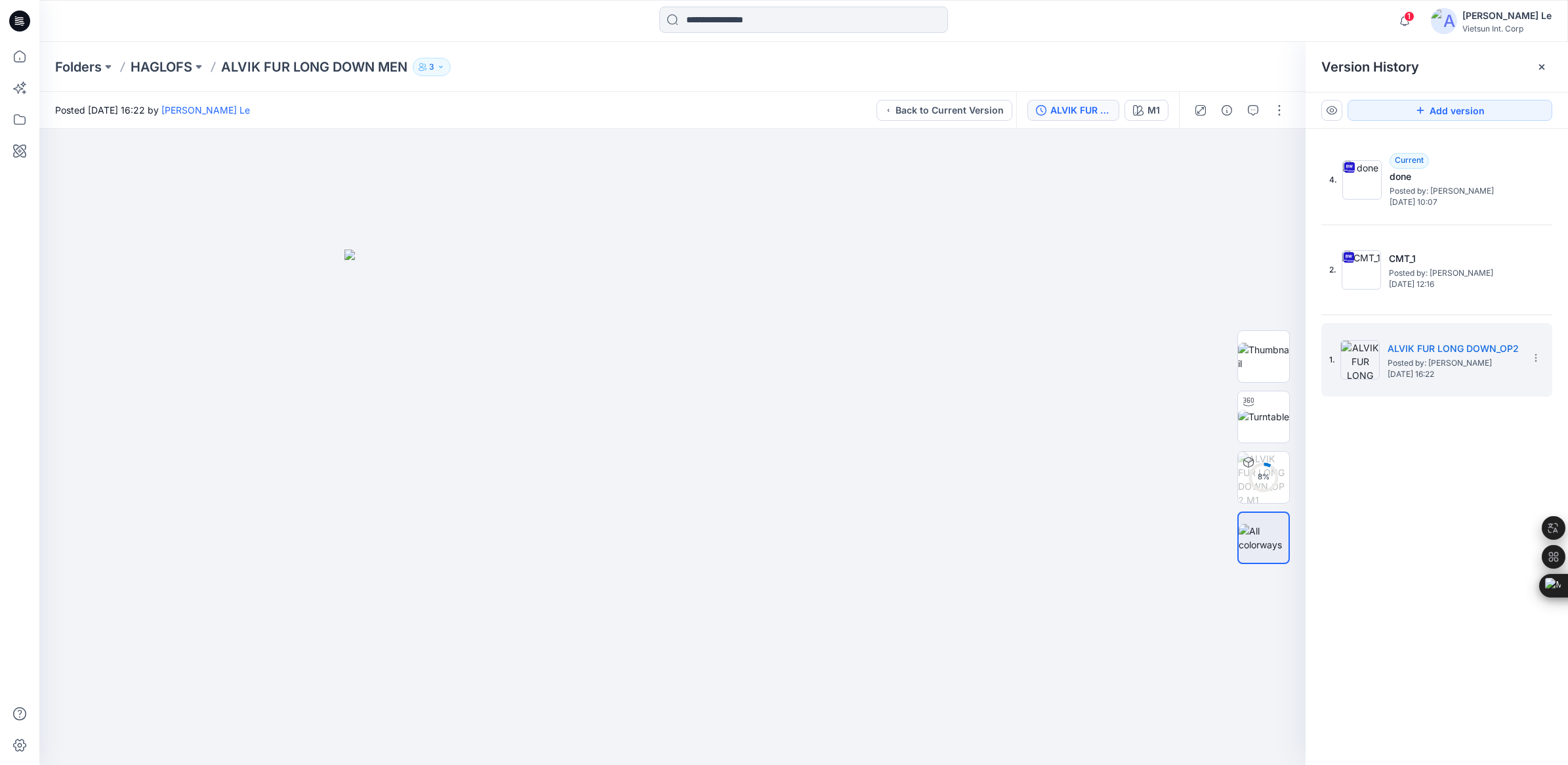
click at [1382, 486] on div "4. Current done Posted by: [PERSON_NAME] [DATE] 10:07 2. CMT_1 Posted by: [PERS…" at bounding box center [1437, 456] width 262 height 655
click at [1448, 254] on h5 "CMT_1" at bounding box center [1454, 258] width 131 height 15
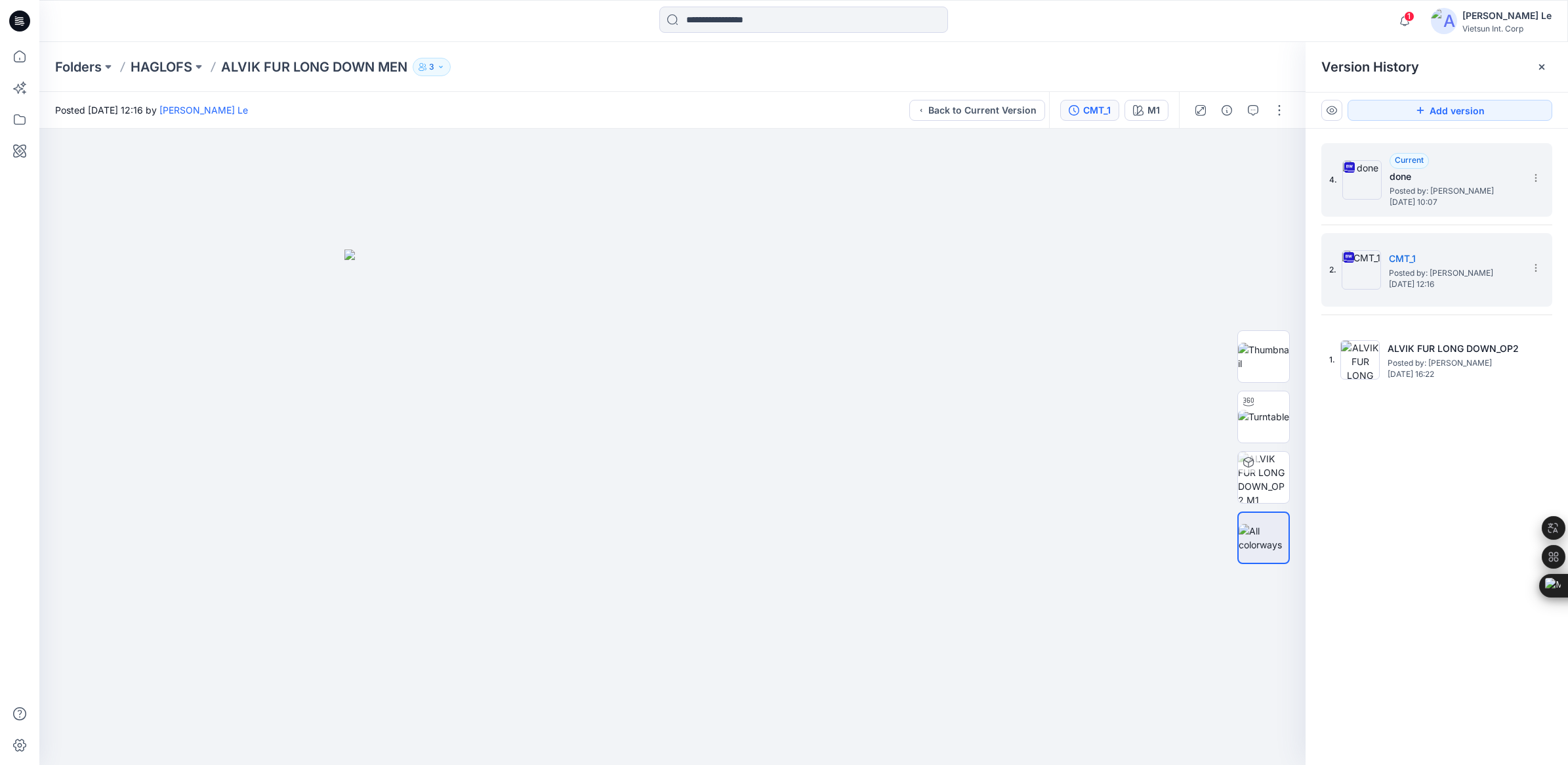
click at [1425, 184] on span "Posted by: [PERSON_NAME]" at bounding box center [1455, 191] width 131 height 13
click at [1418, 248] on div "2. CMT_1 Posted by: [PERSON_NAME] Le [DATE] 12:16" at bounding box center [1427, 270] width 197 height 63
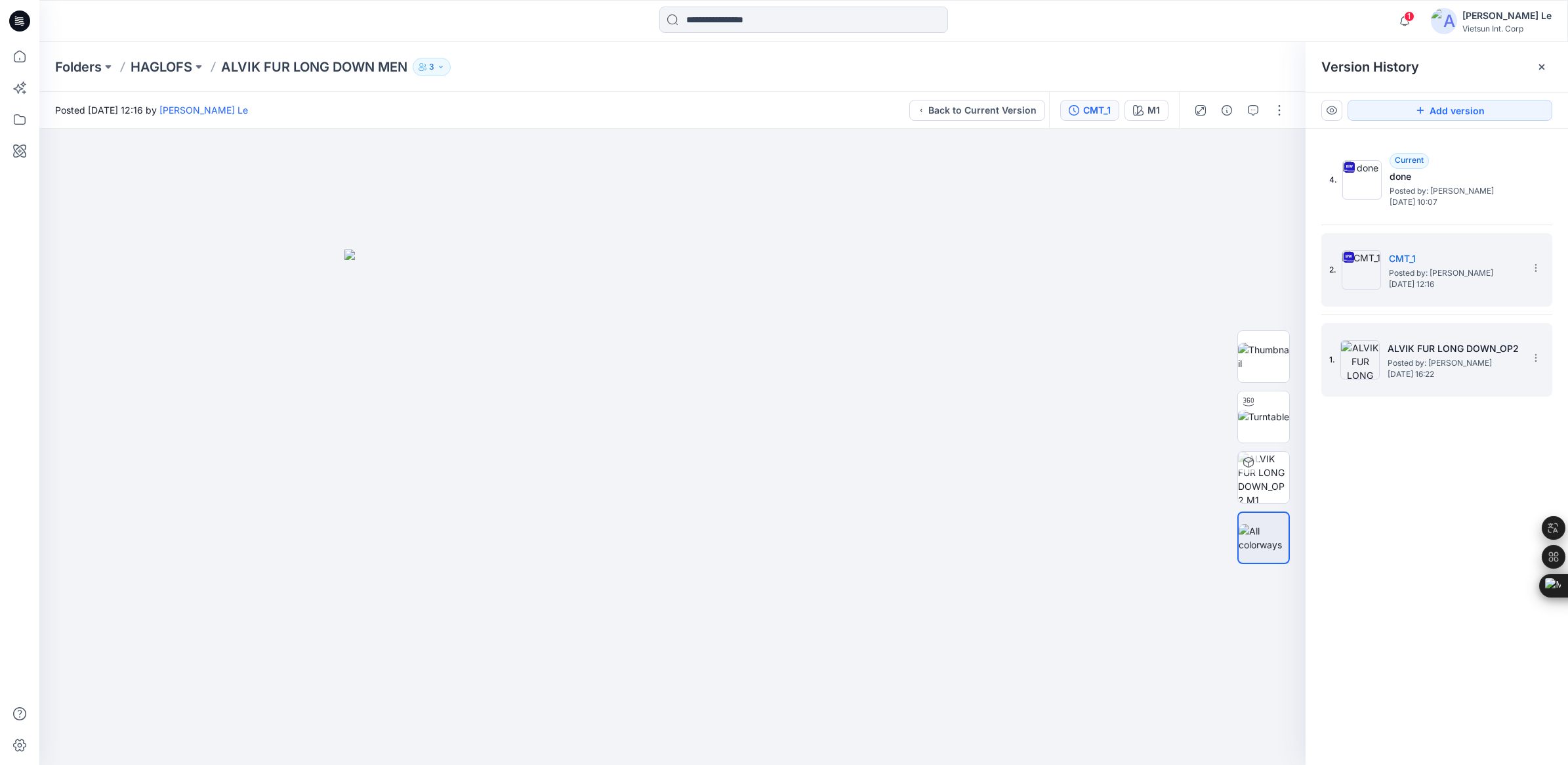
click at [1408, 362] on span "Posted by: [PERSON_NAME]" at bounding box center [1453, 363] width 131 height 13
click at [1413, 279] on span "Posted by: [PERSON_NAME]" at bounding box center [1454, 273] width 131 height 13
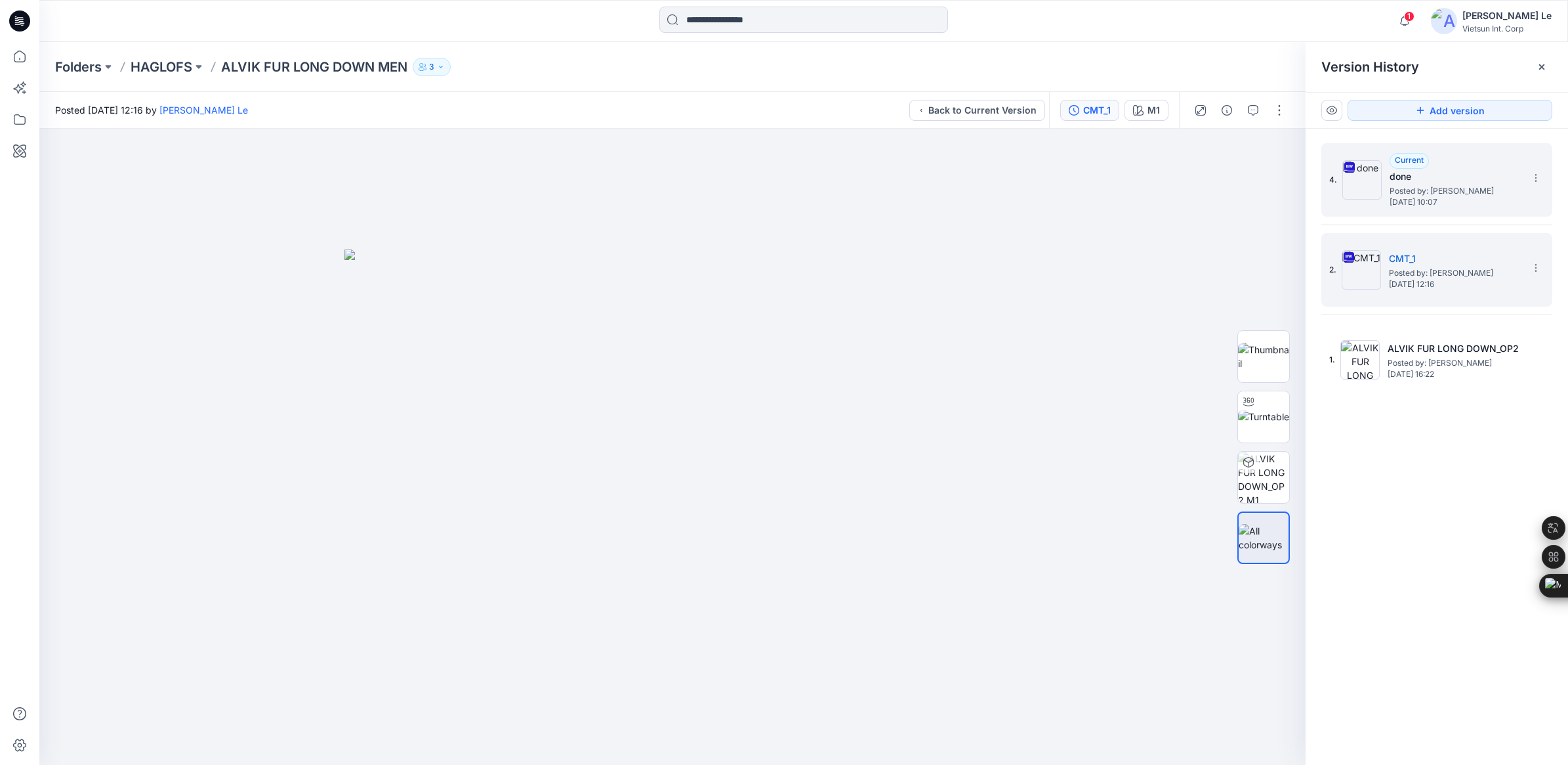
click at [1434, 170] on h5 "done" at bounding box center [1455, 176] width 131 height 15
click at [1418, 258] on h5 "CMT_1" at bounding box center [1454, 258] width 131 height 15
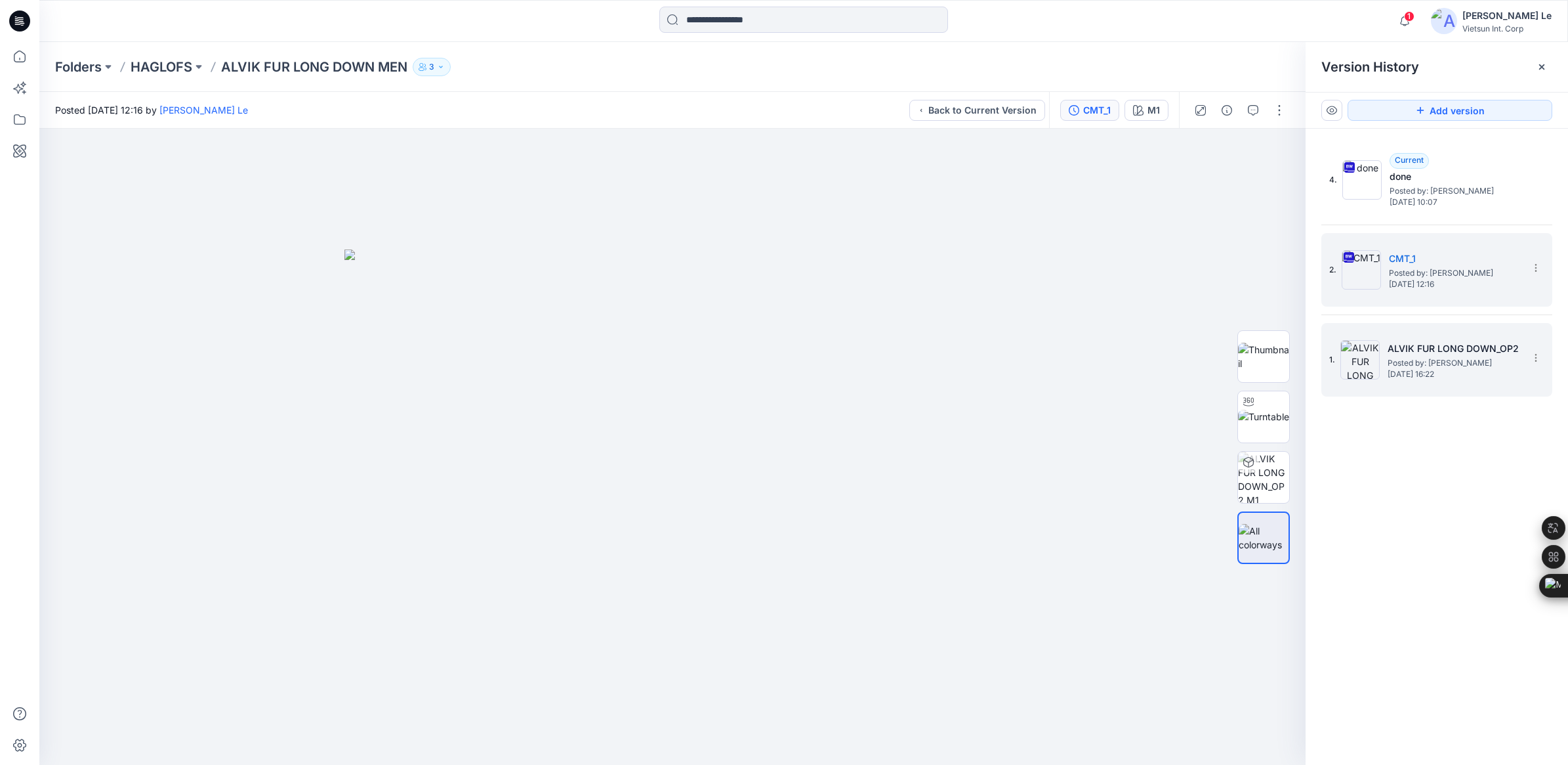
click at [1418, 350] on h5 "ALVIK FUR LONG DOWN_OP2" at bounding box center [1453, 348] width 131 height 15
click at [1438, 345] on h5 "ALVIK FUR LONG DOWN_OP2" at bounding box center [1453, 348] width 131 height 15
